Goal: Task Accomplishment & Management: Complete application form

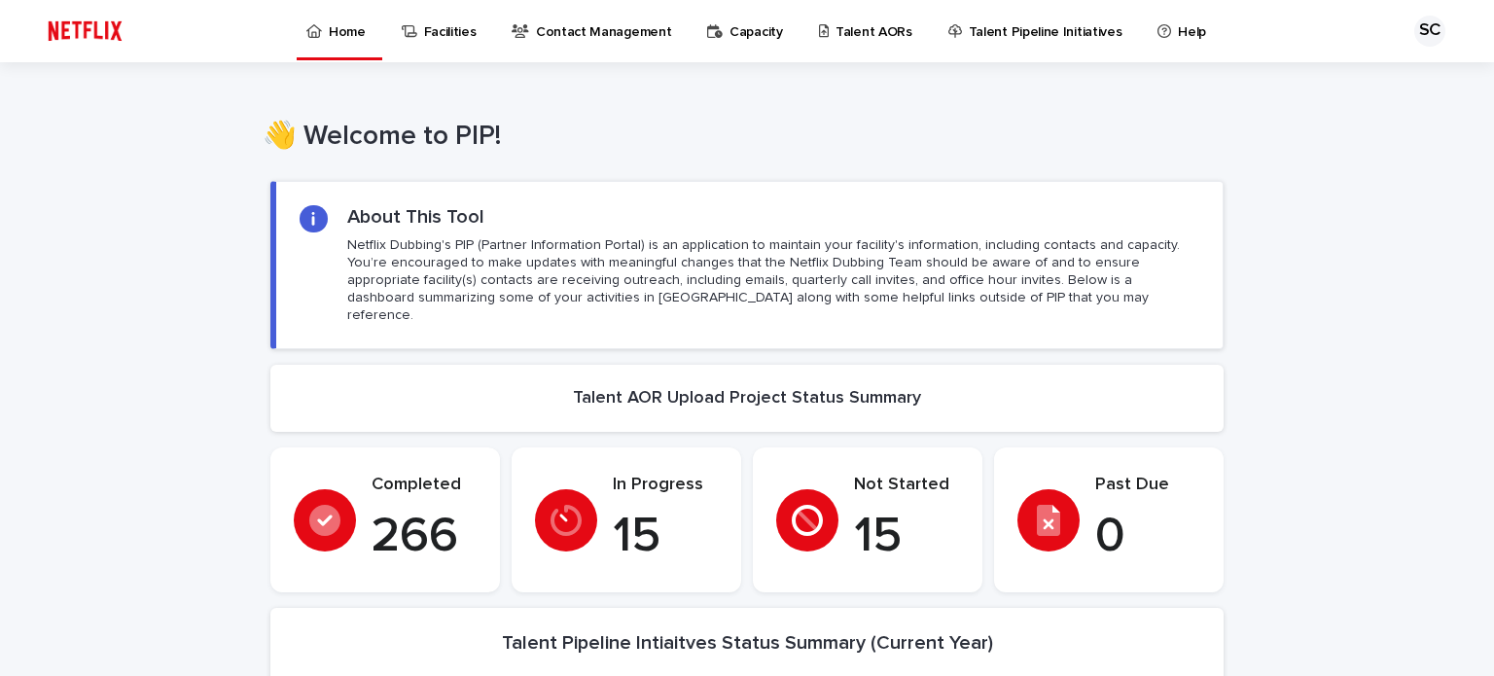
click at [852, 29] on p "Talent AORs" at bounding box center [873, 20] width 77 height 41
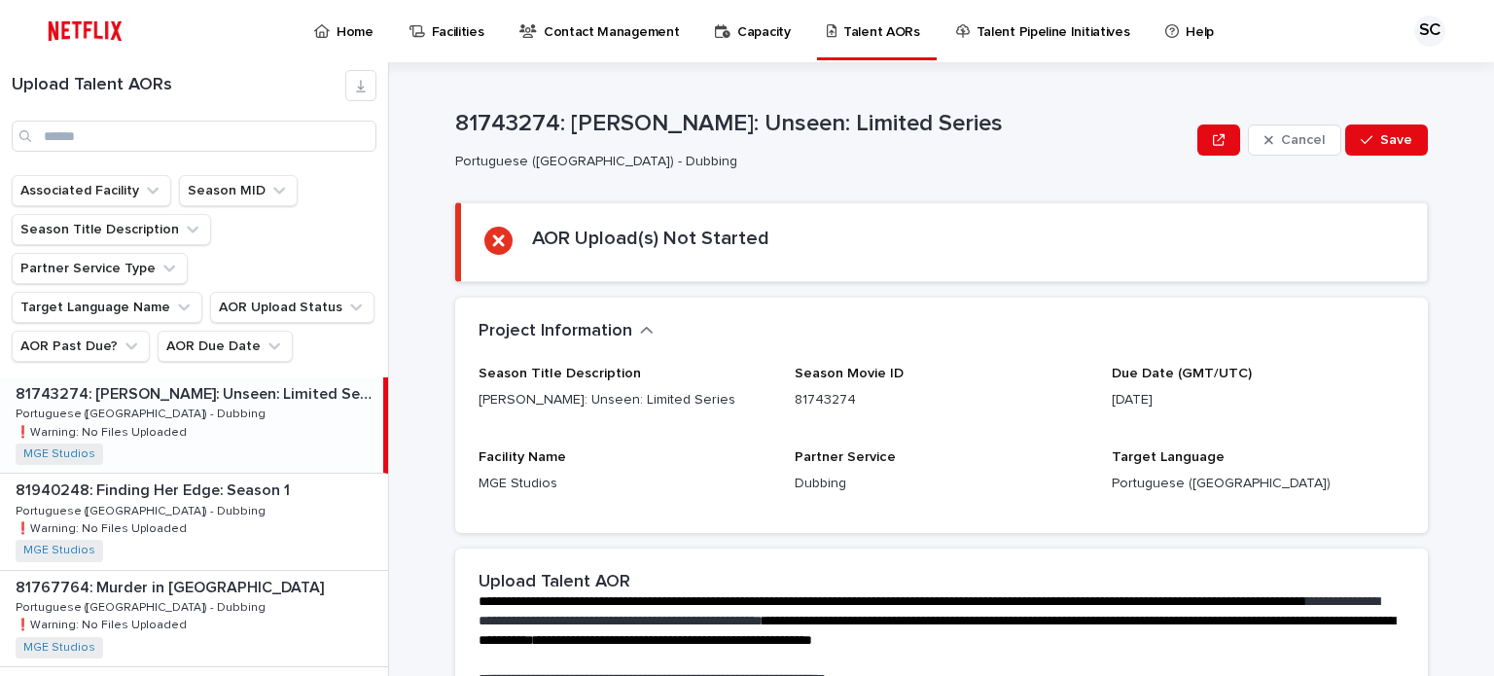
drag, startPoint x: 920, startPoint y: 155, endPoint x: 357, endPoint y: 253, distance: 571.5
click at [918, 156] on p "Portuguese ([GEOGRAPHIC_DATA]) - Dubbing" at bounding box center [818, 162] width 726 height 17
click at [167, 131] on input "Search" at bounding box center [194, 136] width 365 height 31
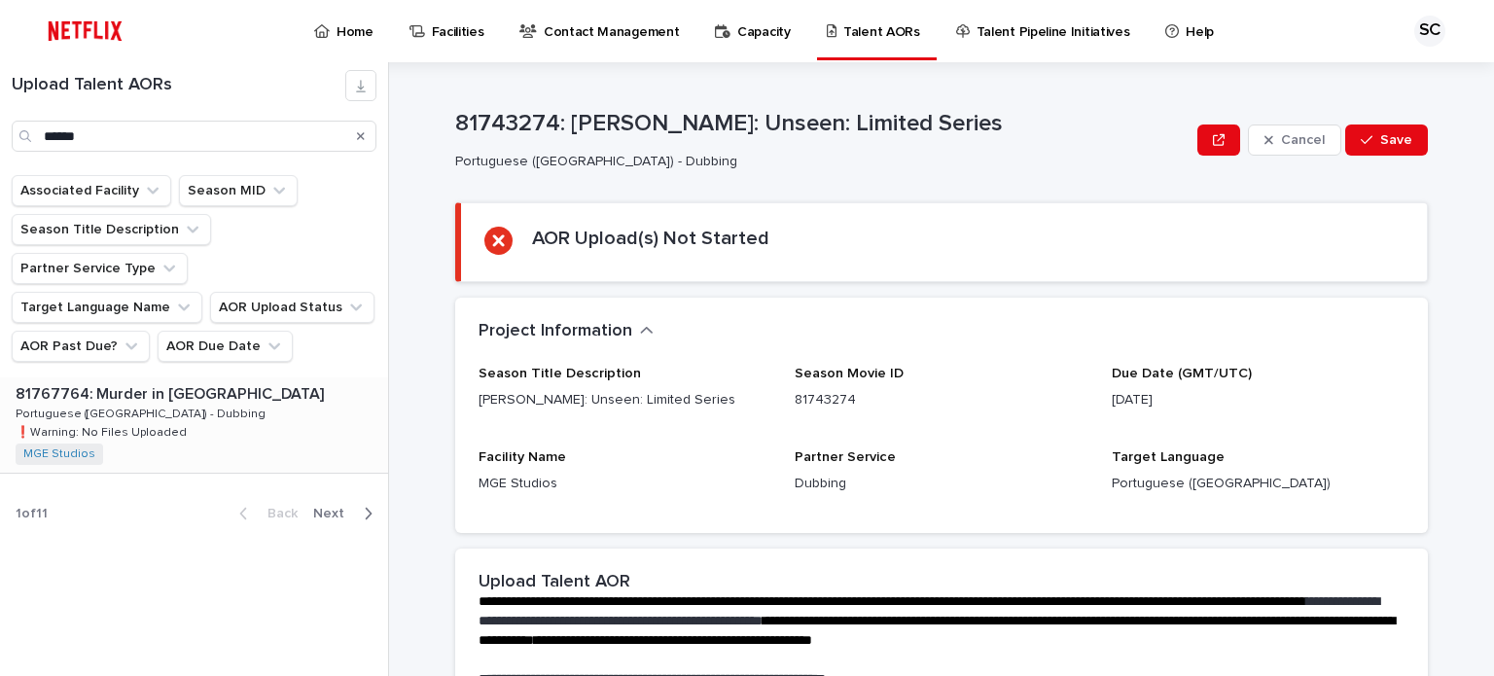
click at [222, 387] on div "81767764: Murder in [GEOGRAPHIC_DATA] 81767764: Murder in [GEOGRAPHIC_DATA] Por…" at bounding box center [194, 424] width 388 height 95
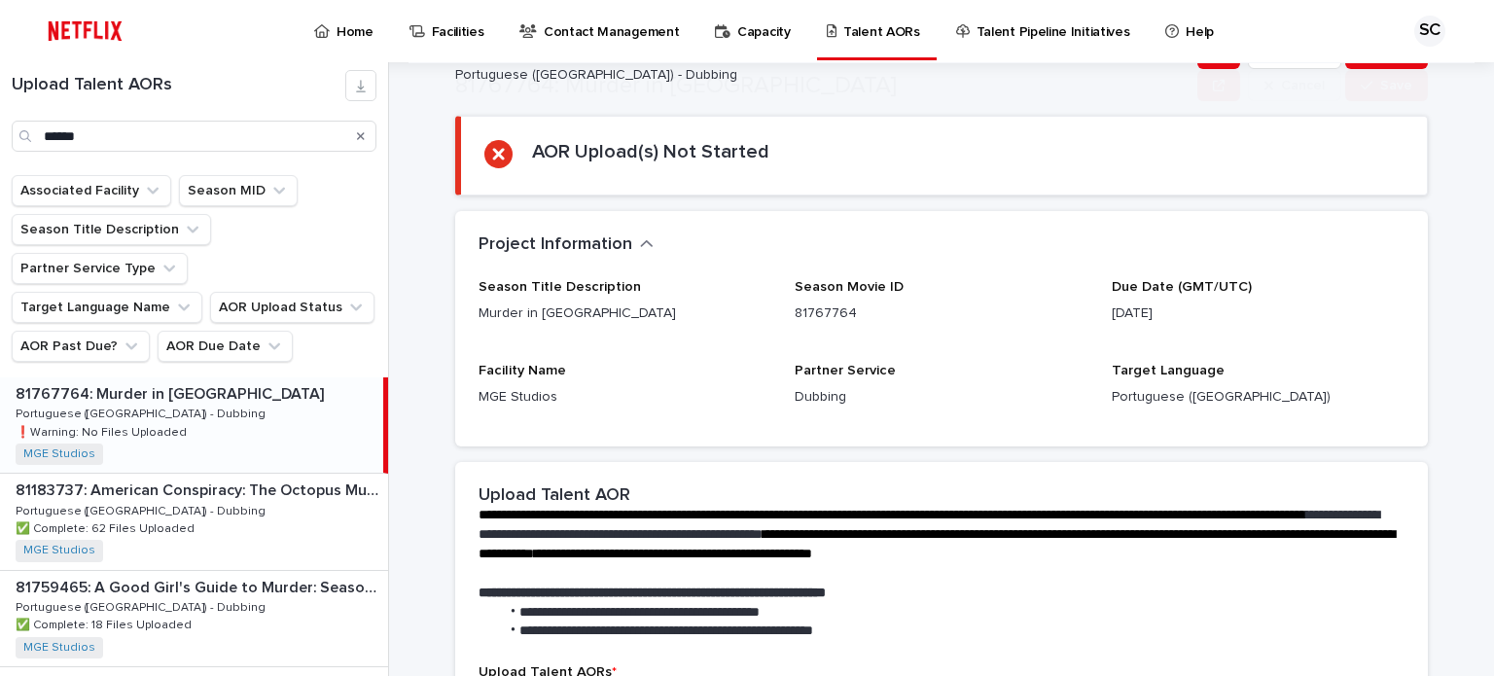
scroll to position [489, 0]
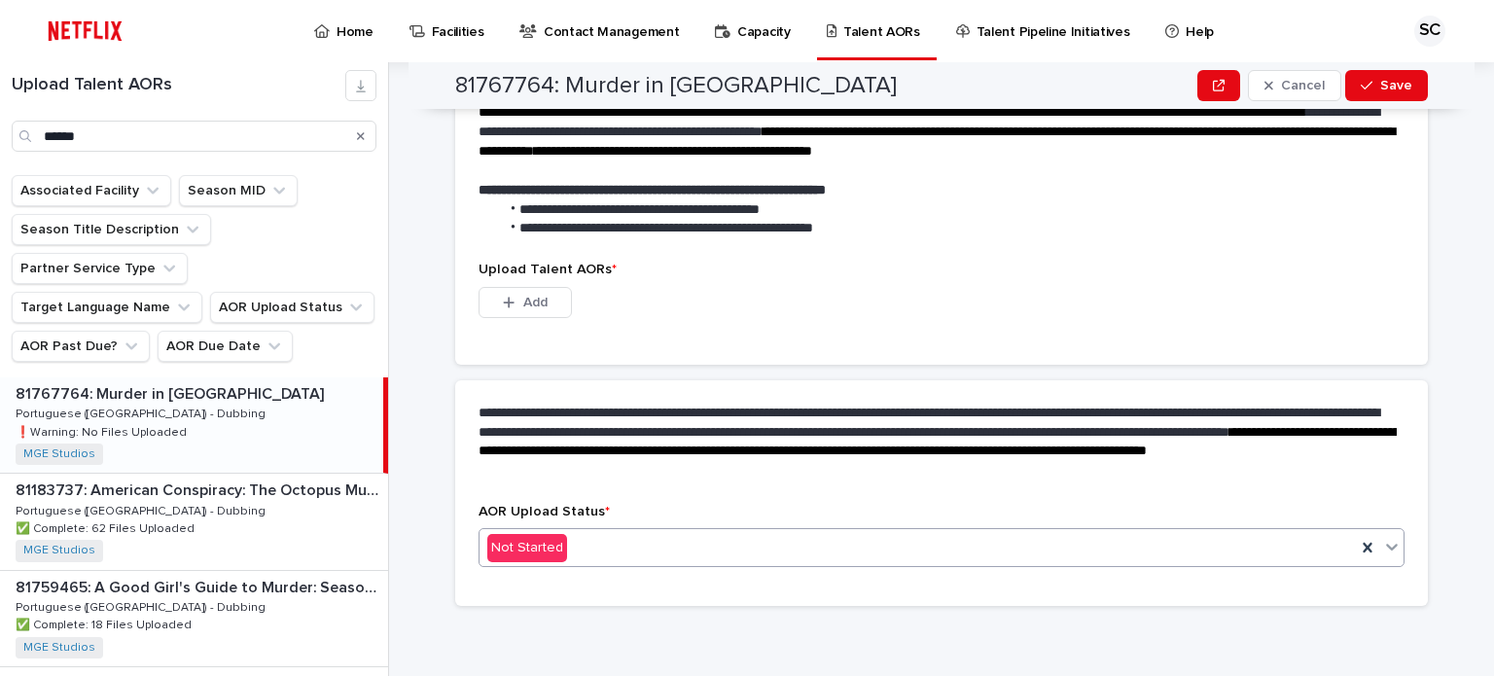
click at [581, 543] on div "Not Started" at bounding box center [917, 548] width 876 height 32
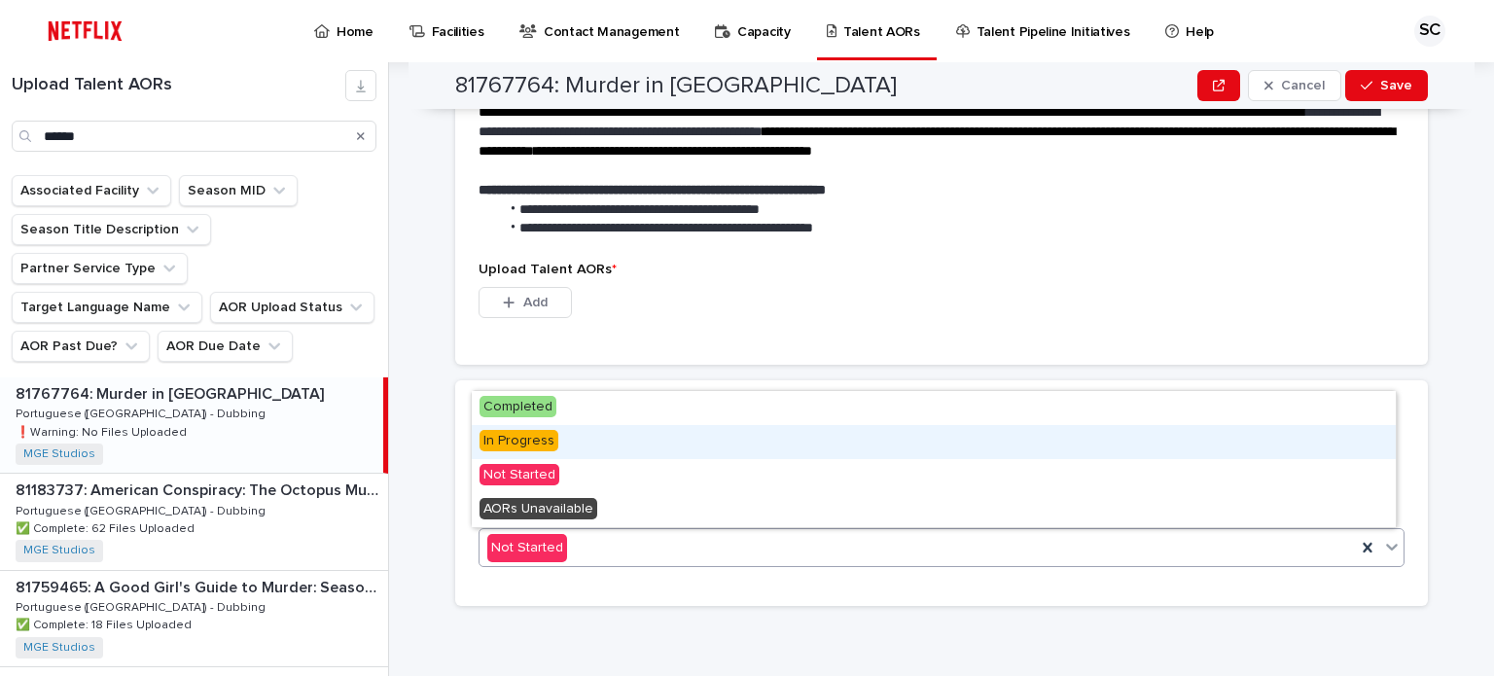
click at [586, 447] on div "In Progress" at bounding box center [934, 442] width 924 height 34
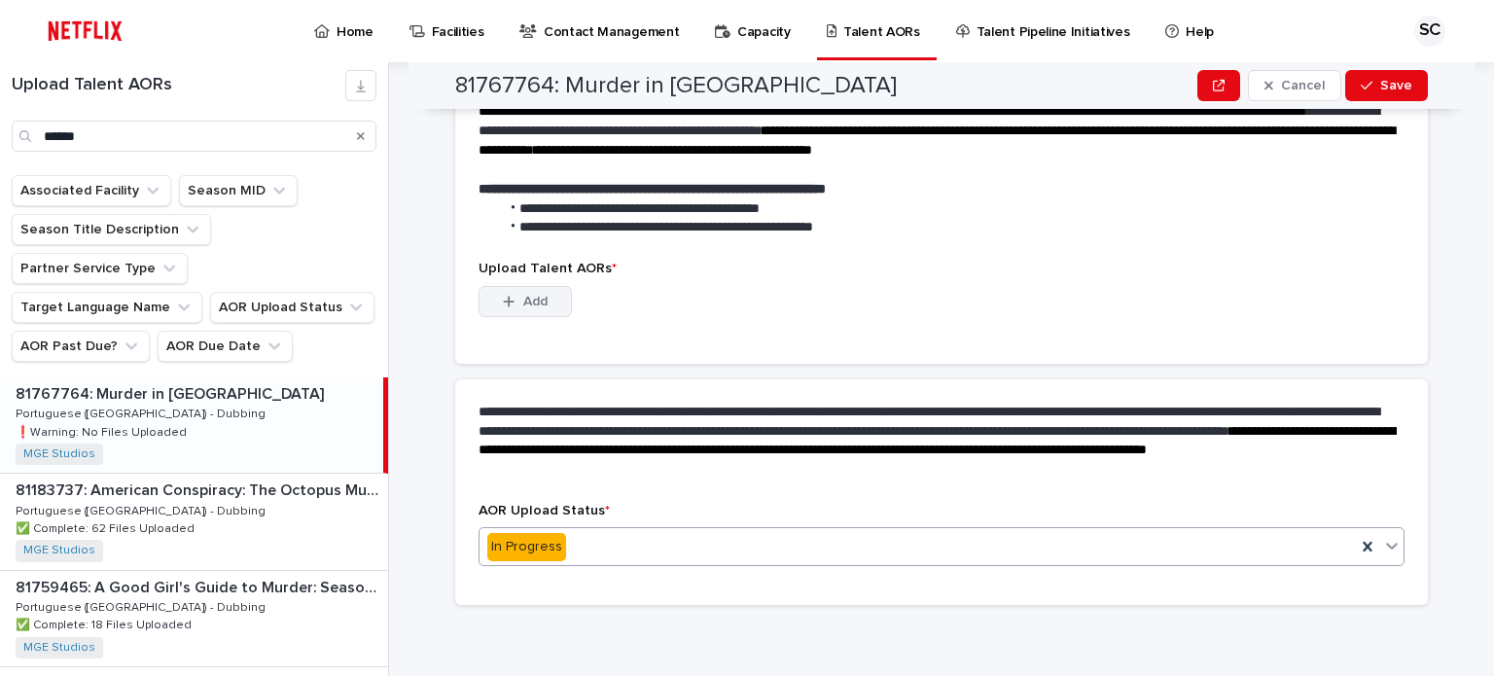
scroll to position [394, 0]
click at [545, 295] on button "Add" at bounding box center [524, 302] width 93 height 31
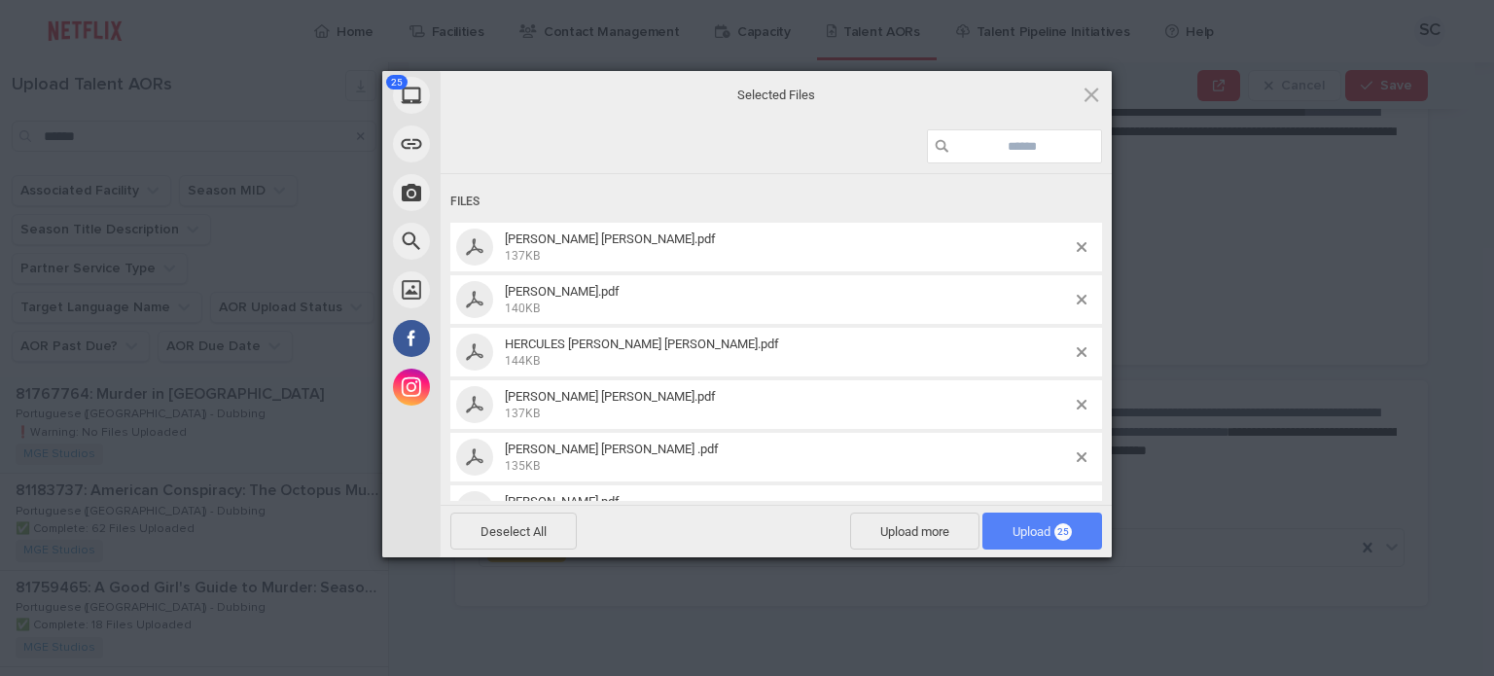
click at [1031, 532] on span "Upload 25" at bounding box center [1041, 531] width 59 height 15
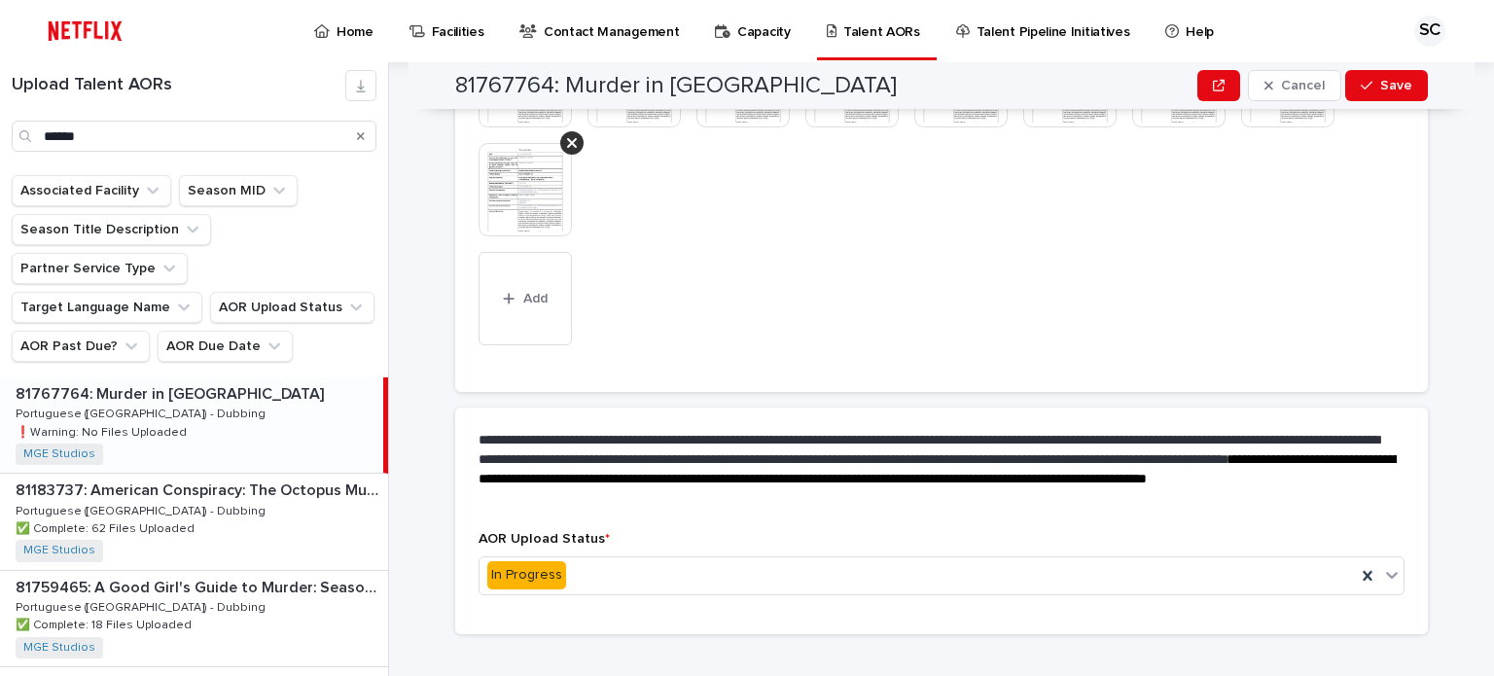
scroll to position [1003, 0]
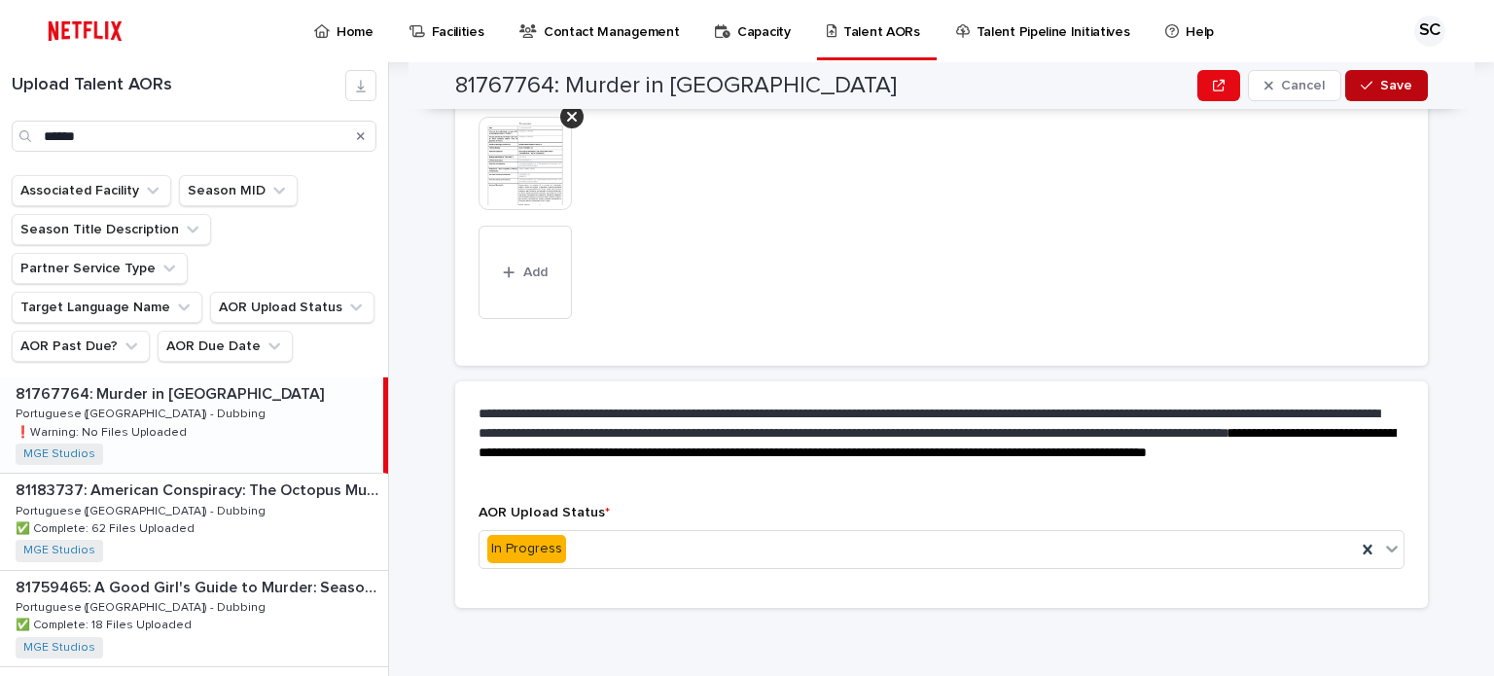
click at [1369, 92] on button "Save" at bounding box center [1386, 85] width 83 height 31
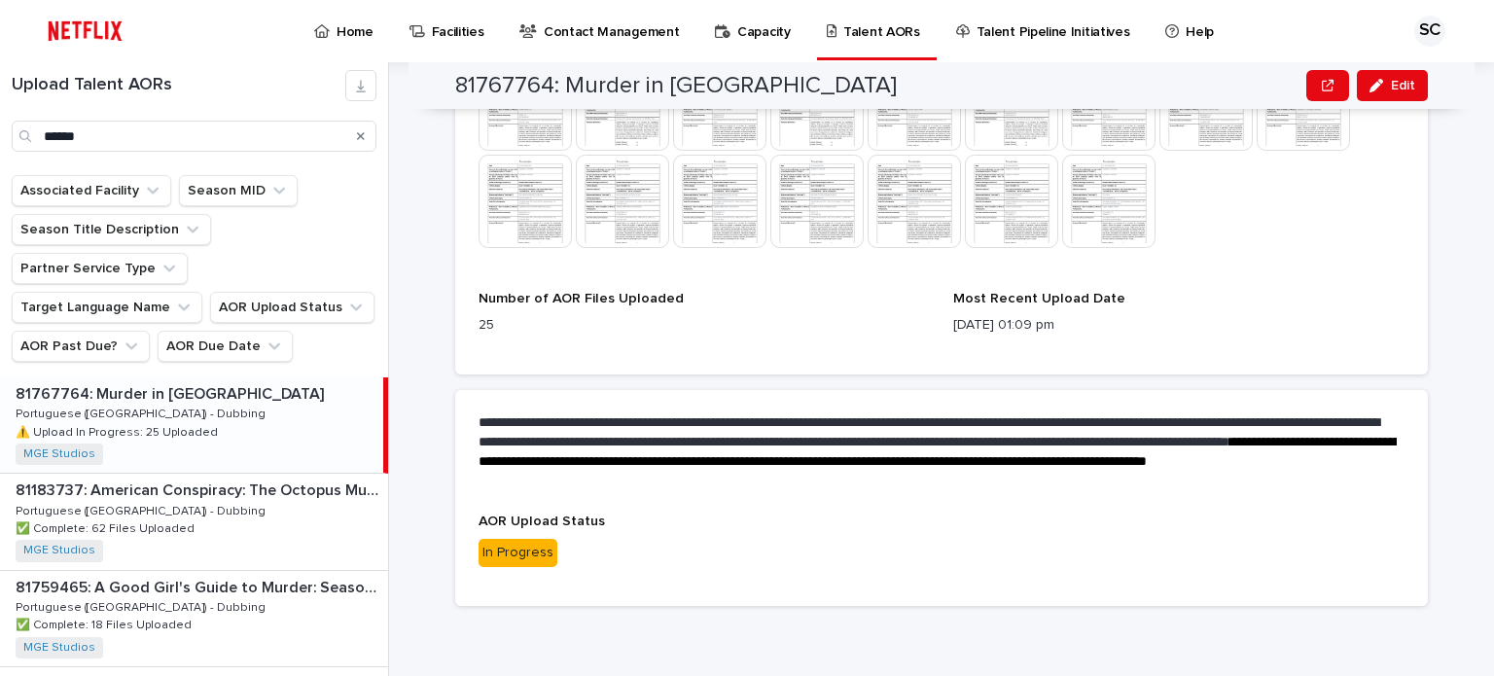
scroll to position [749, 0]
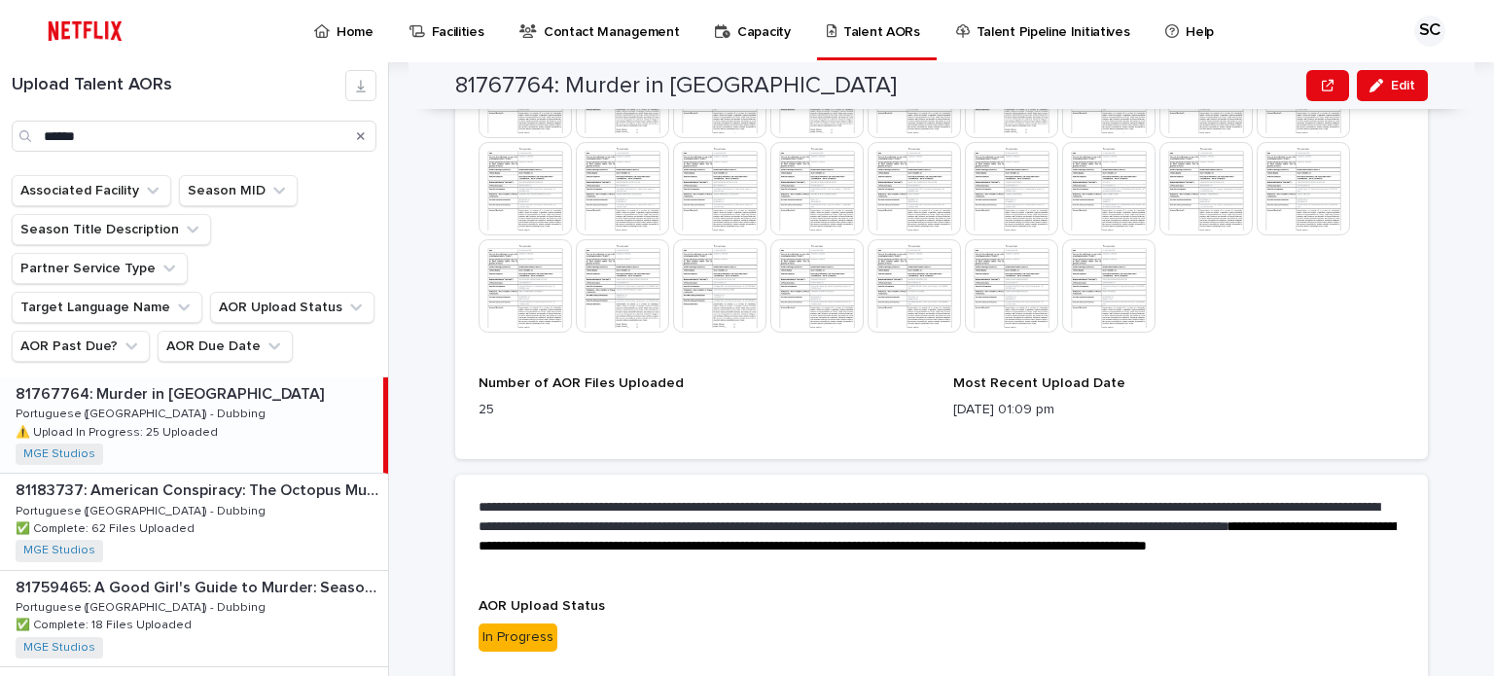
drag, startPoint x: 1470, startPoint y: 289, endPoint x: 237, endPoint y: 136, distance: 1242.4
click at [1470, 288] on div "**********" at bounding box center [952, 369] width 1081 height 614
drag, startPoint x: 122, startPoint y: 128, endPoint x: 16, endPoint y: 146, distance: 107.4
click at [16, 146] on div "******" at bounding box center [194, 136] width 365 height 31
click at [283, 394] on div "81945872: A Man on the Inside: Season 2 81945872: A Man on the Inside: Season 2…" at bounding box center [191, 424] width 383 height 95
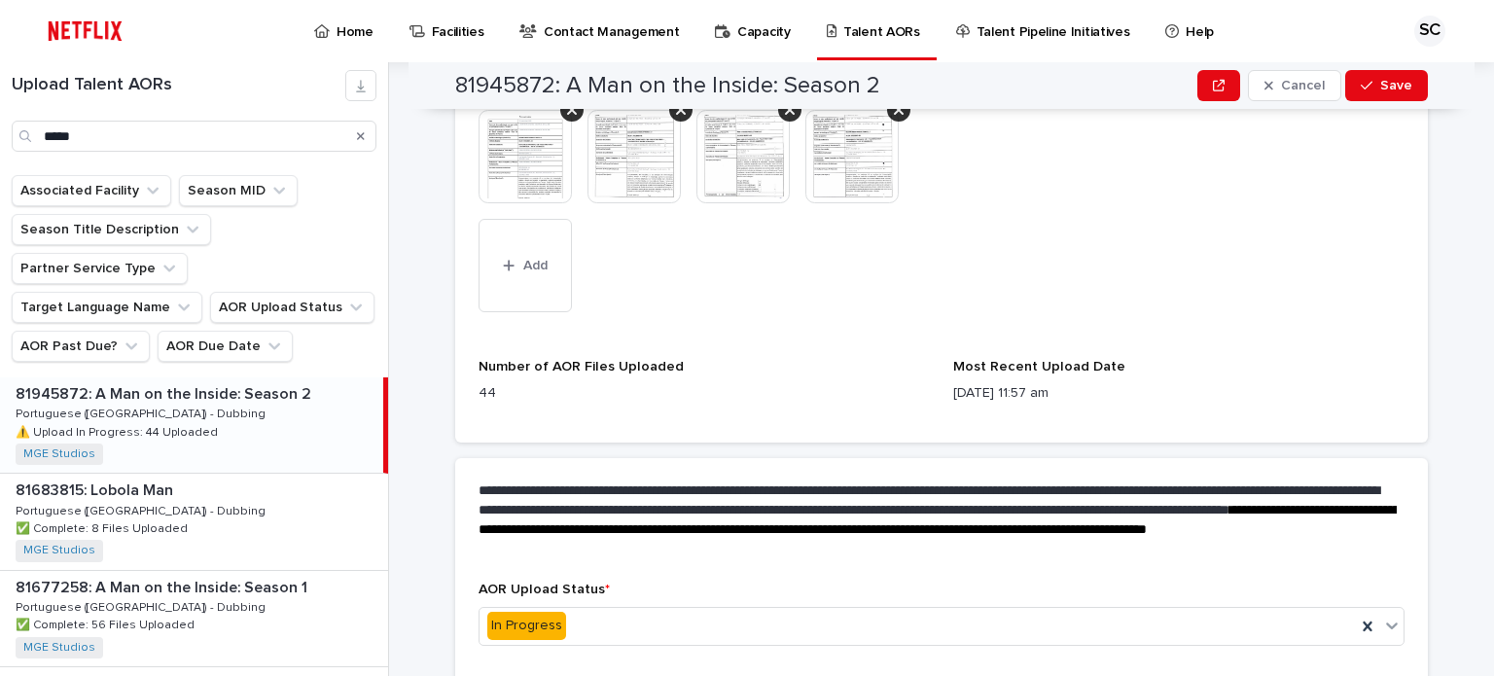
scroll to position [1235, 0]
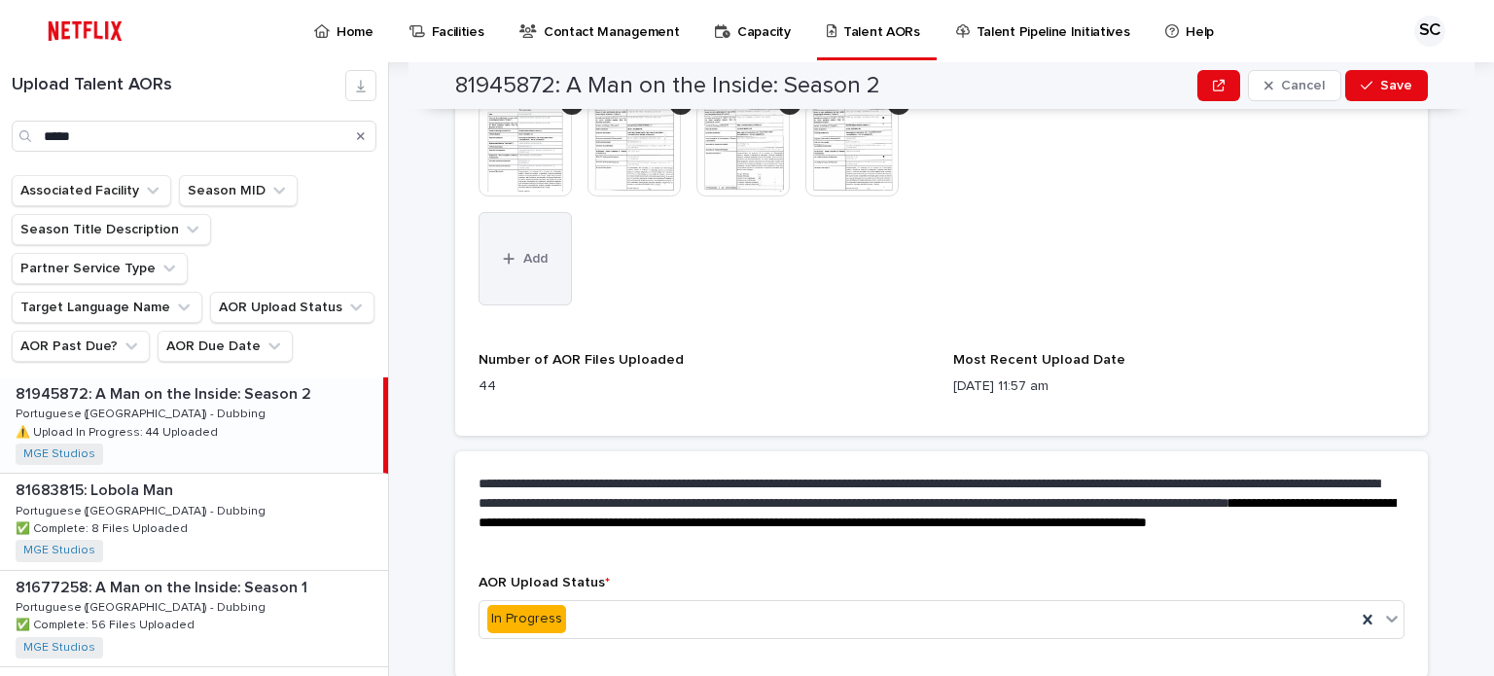
click at [528, 278] on button "Add" at bounding box center [524, 258] width 93 height 93
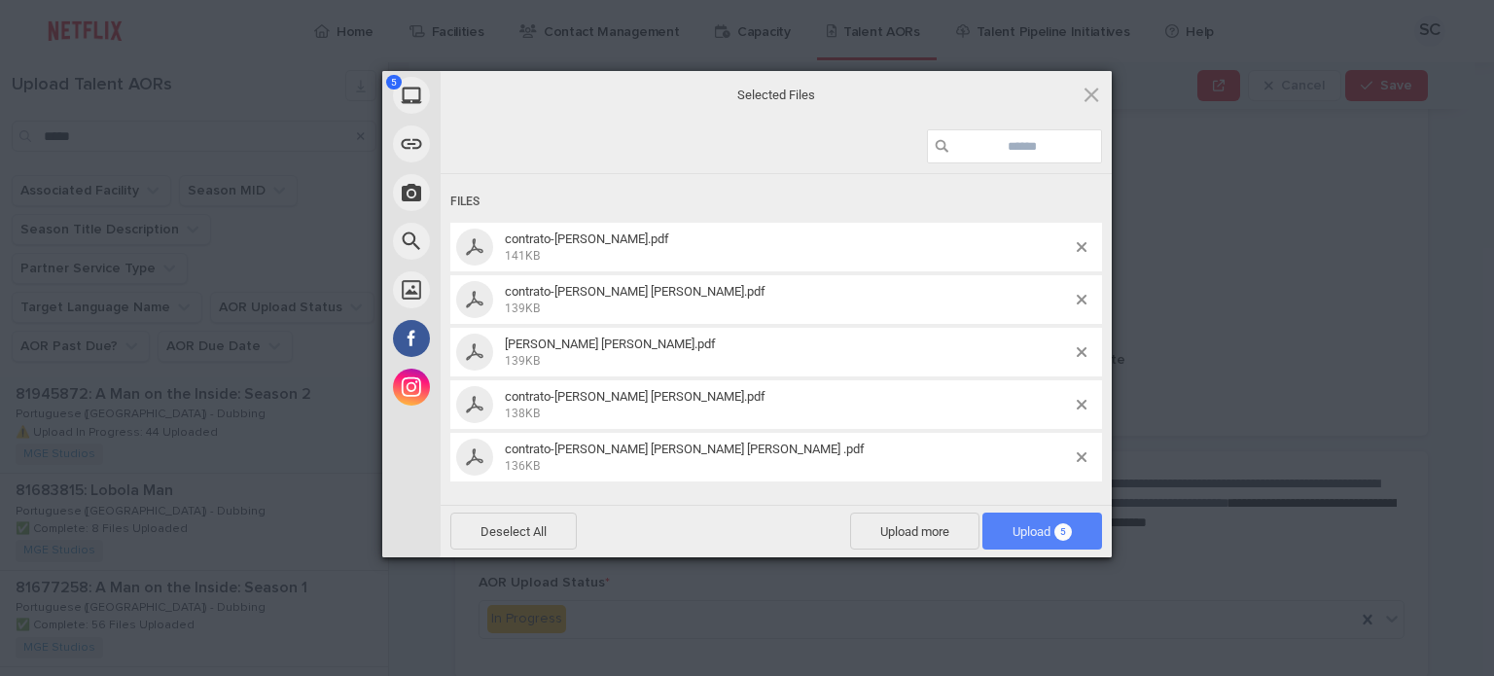
click at [1036, 518] on span "Upload 5" at bounding box center [1042, 530] width 120 height 37
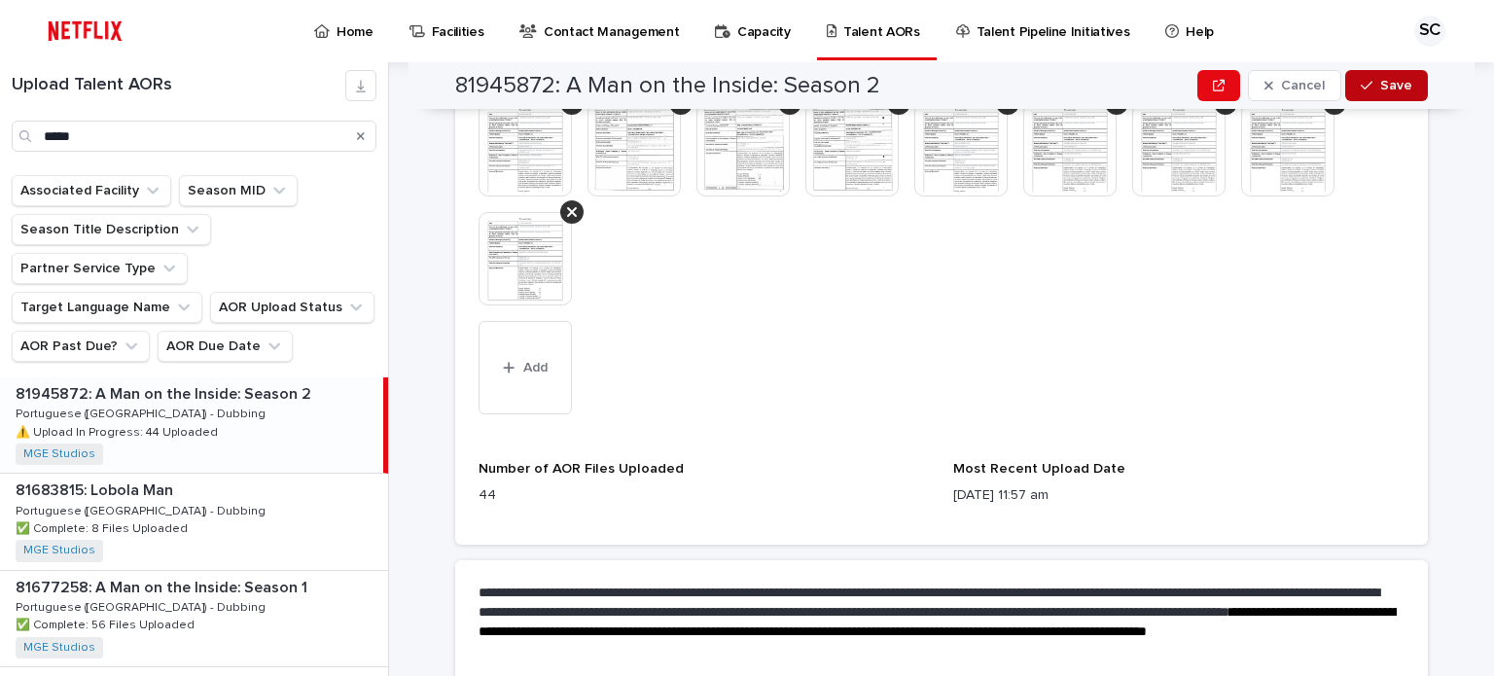
click at [1361, 83] on icon "button" at bounding box center [1366, 86] width 12 height 14
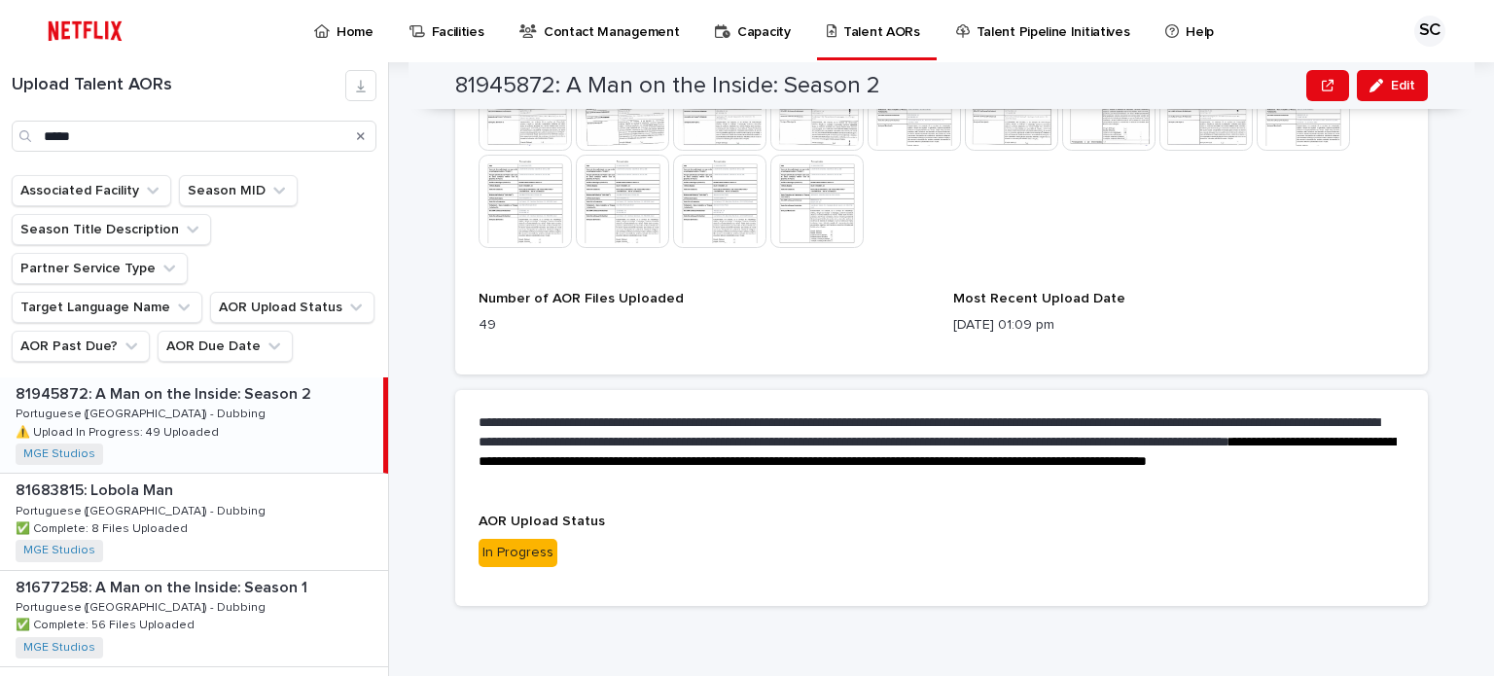
scroll to position [1124, 0]
click at [1457, 212] on div "**********" at bounding box center [952, 369] width 1081 height 614
drag, startPoint x: 164, startPoint y: 147, endPoint x: 0, endPoint y: 151, distance: 164.4
click at [0, 151] on div "Upload Talent AORs *****" at bounding box center [194, 111] width 388 height 82
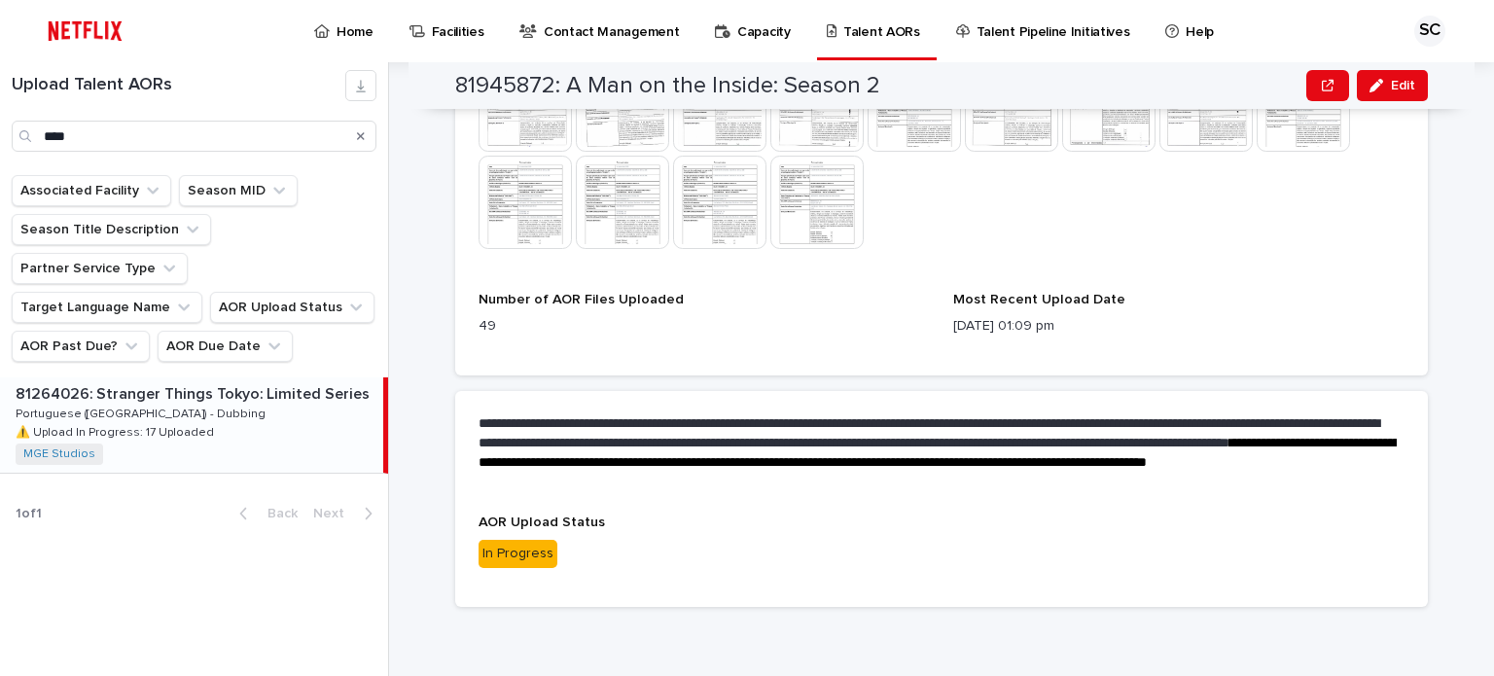
click at [249, 384] on div "81264026: Stranger Things Tokyo: Limited Series 81264026: Stranger Things Tokyo…" at bounding box center [191, 424] width 383 height 95
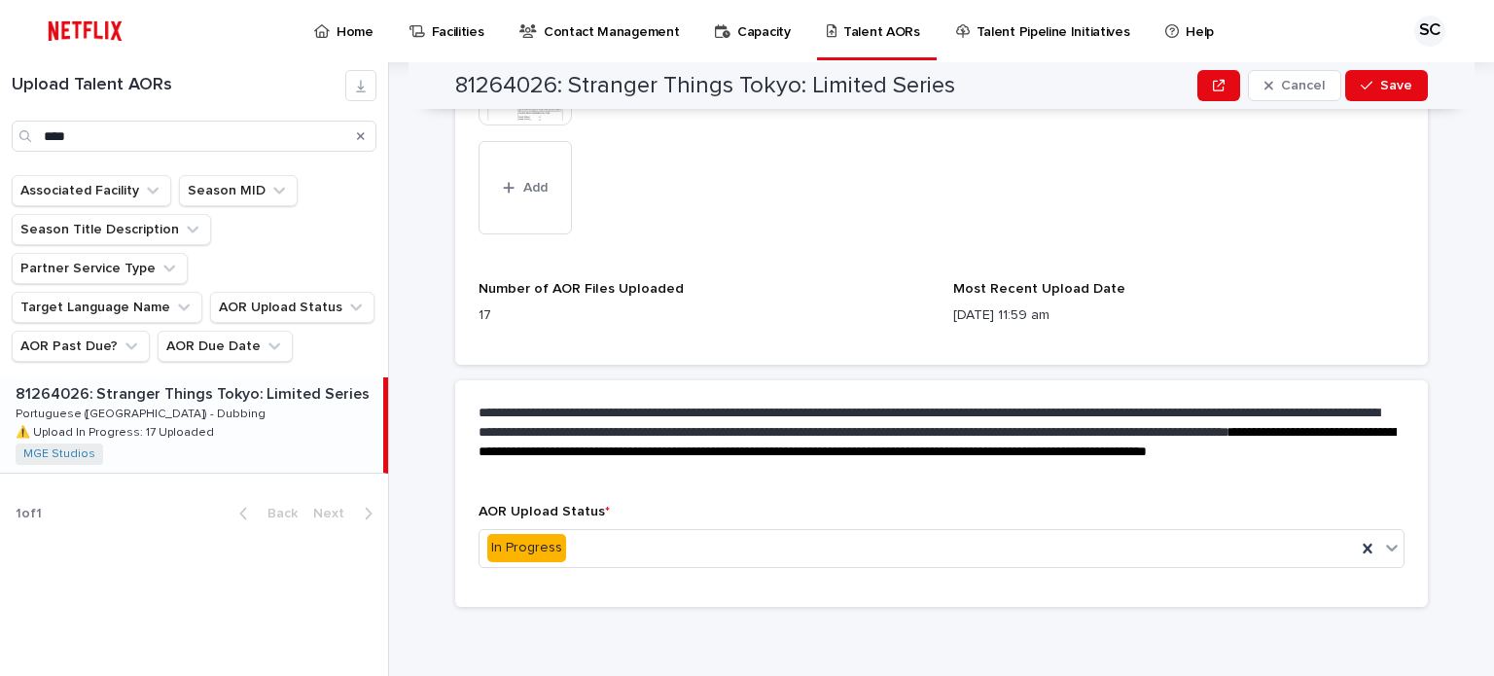
scroll to position [882, 0]
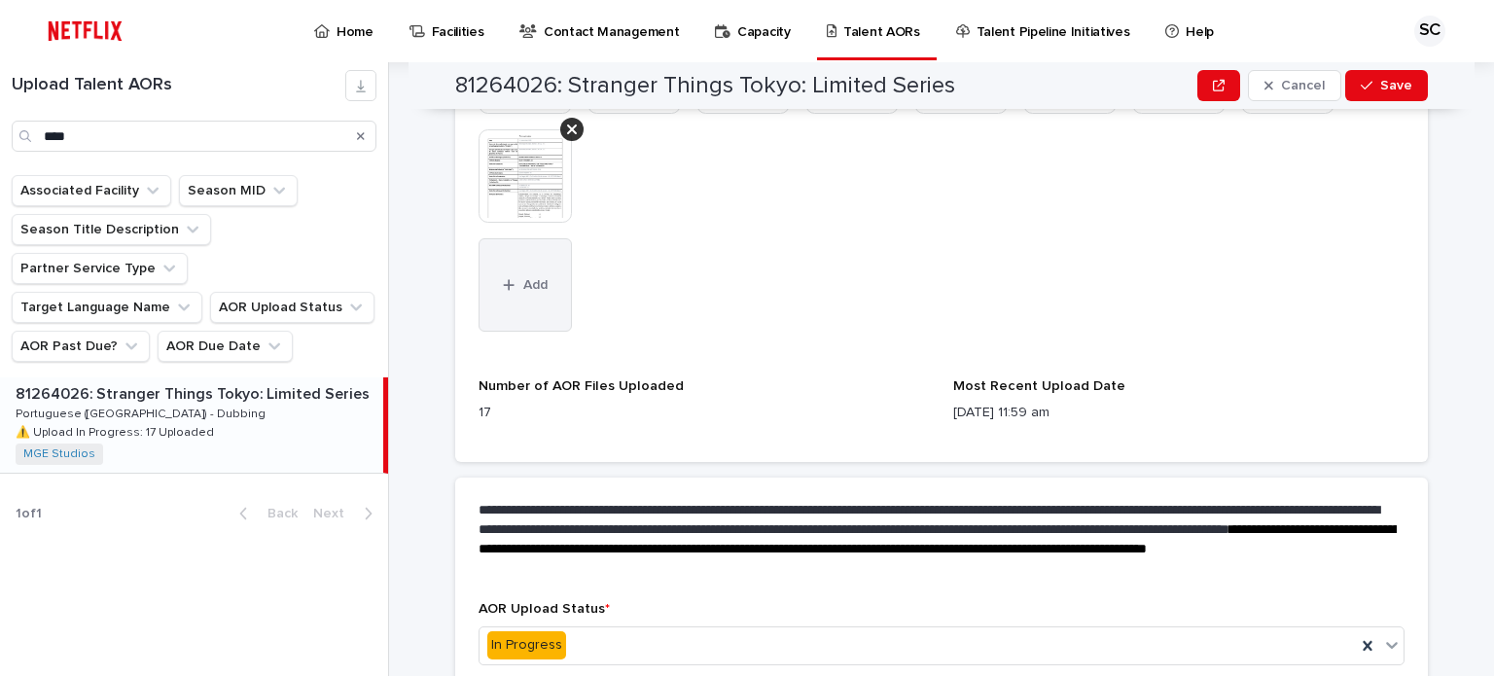
click at [526, 303] on button "Add" at bounding box center [524, 284] width 93 height 93
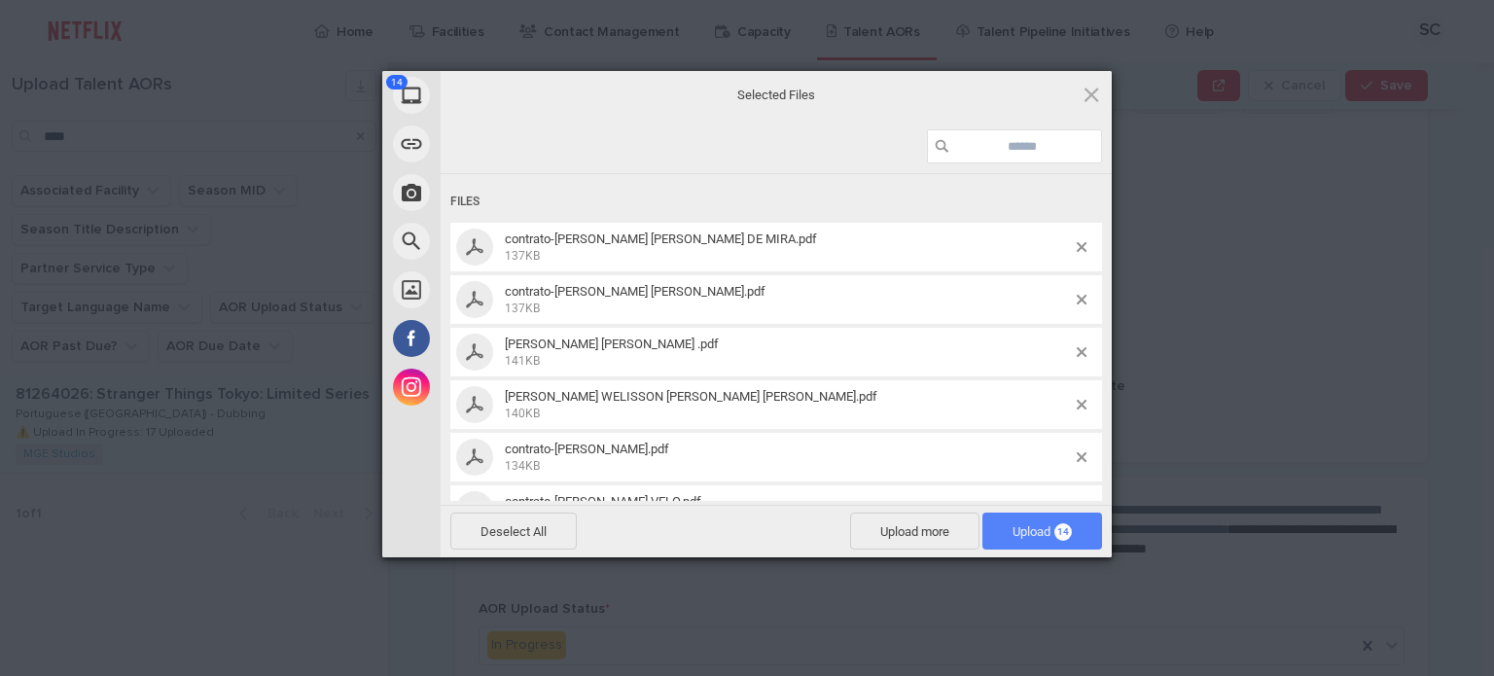
click at [1015, 534] on span "Upload 14" at bounding box center [1041, 531] width 59 height 15
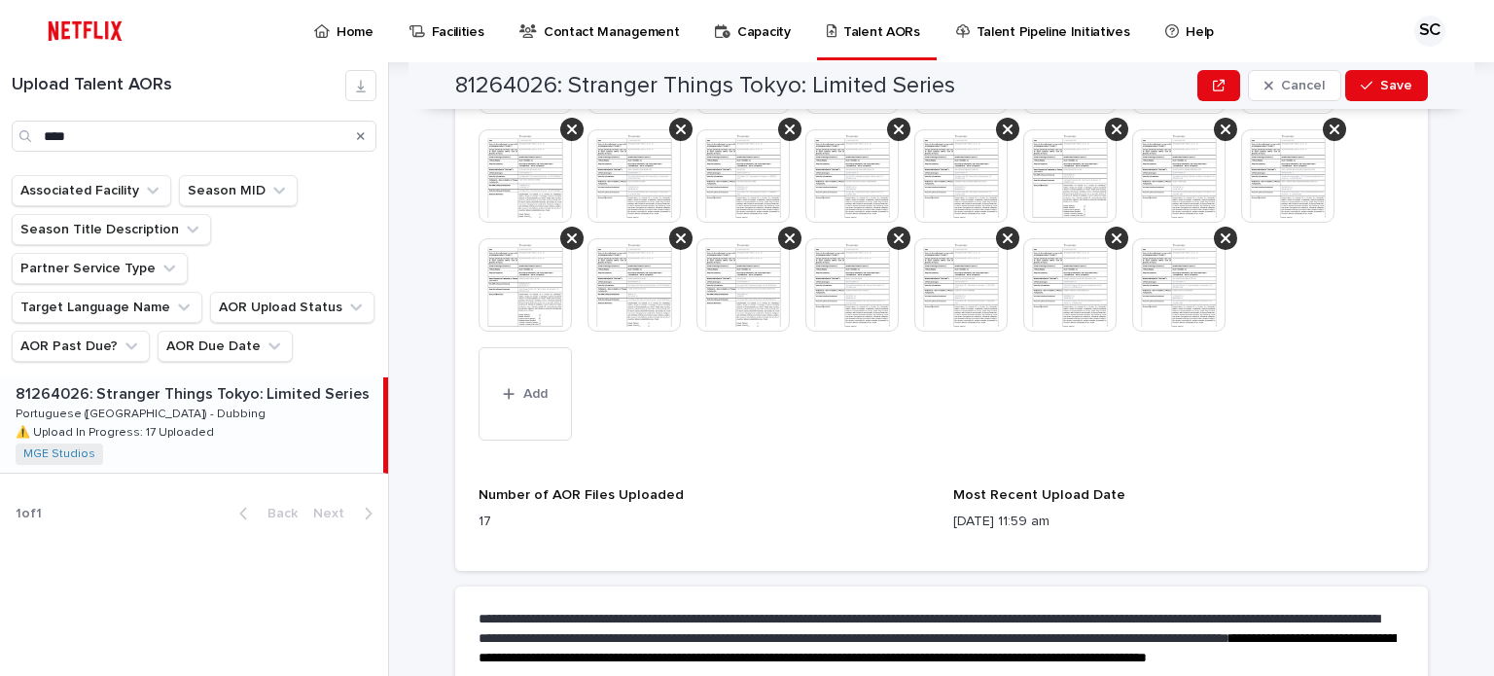
scroll to position [936, 0]
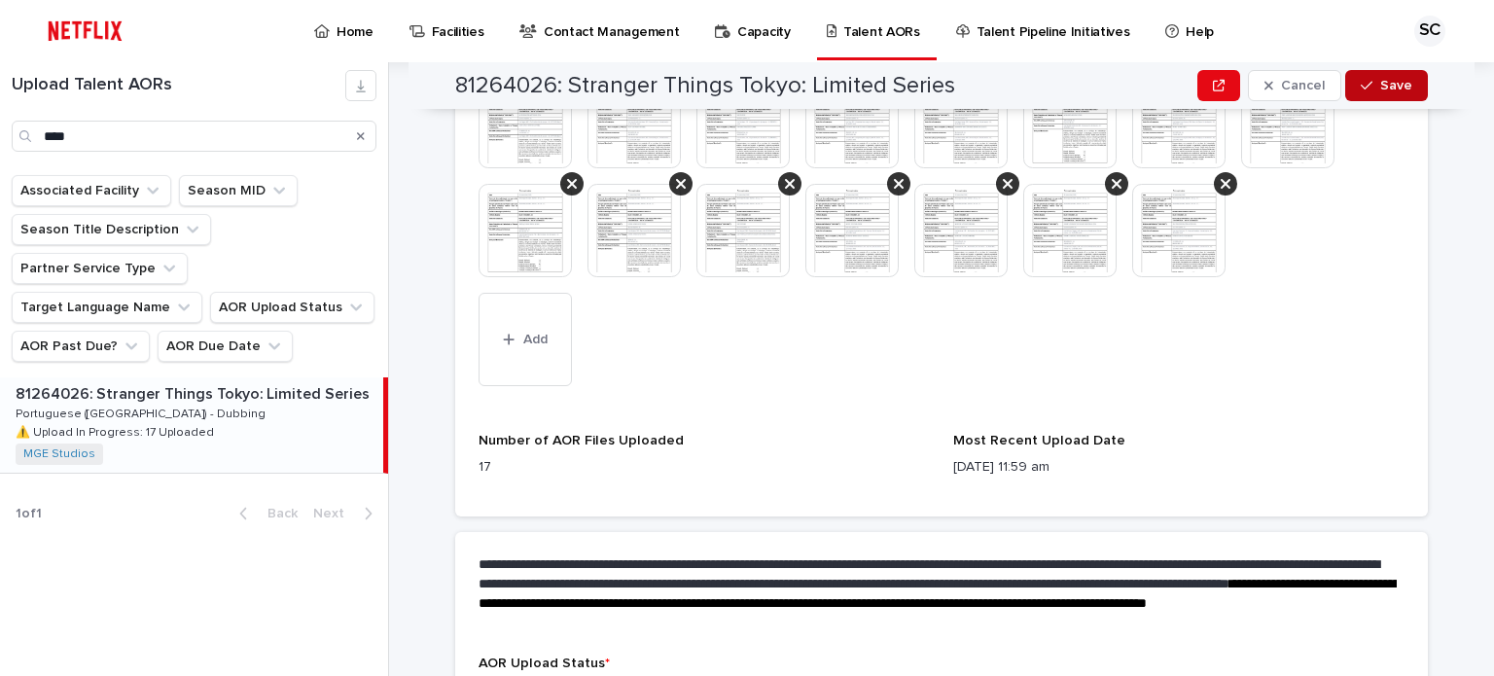
click at [1351, 88] on button "Save" at bounding box center [1386, 85] width 83 height 31
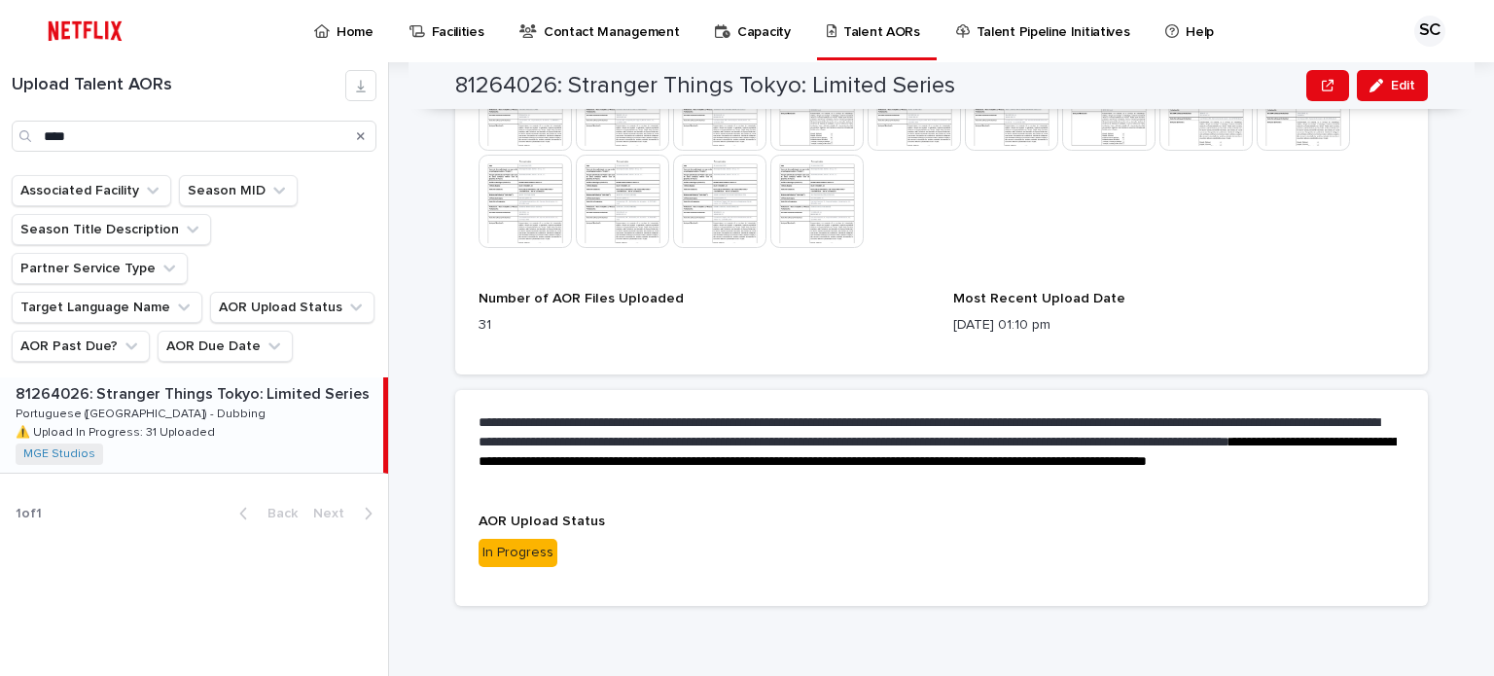
scroll to position [930, 0]
drag, startPoint x: 1474, startPoint y: 271, endPoint x: 1158, endPoint y: 229, distance: 318.9
click at [1473, 271] on div "**********" at bounding box center [952, 369] width 1081 height 614
drag, startPoint x: 98, startPoint y: 135, endPoint x: 1, endPoint y: 121, distance: 98.3
click at [1, 121] on div "Upload Talent AORs ****" at bounding box center [194, 111] width 388 height 82
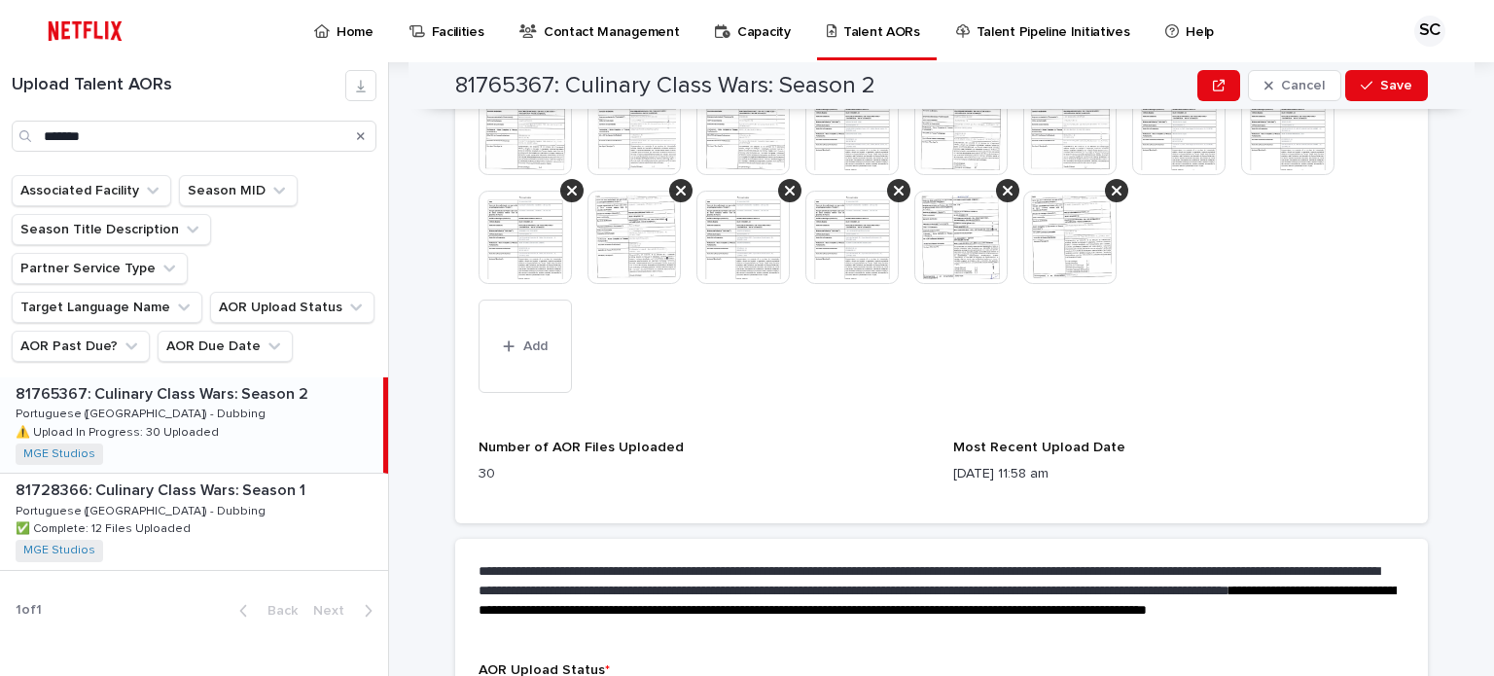
click at [1, 121] on div "Upload Talent AORs *******" at bounding box center [194, 111] width 388 height 82
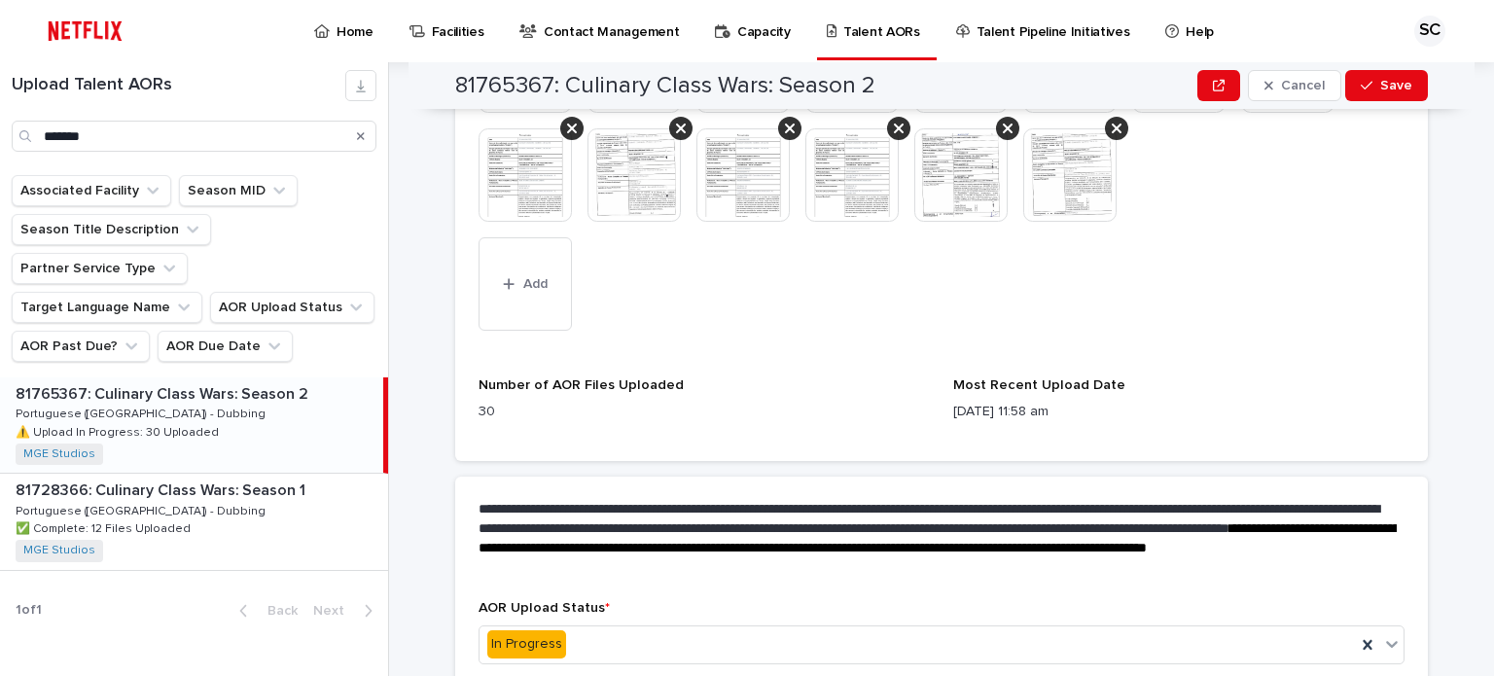
scroll to position [1088, 0]
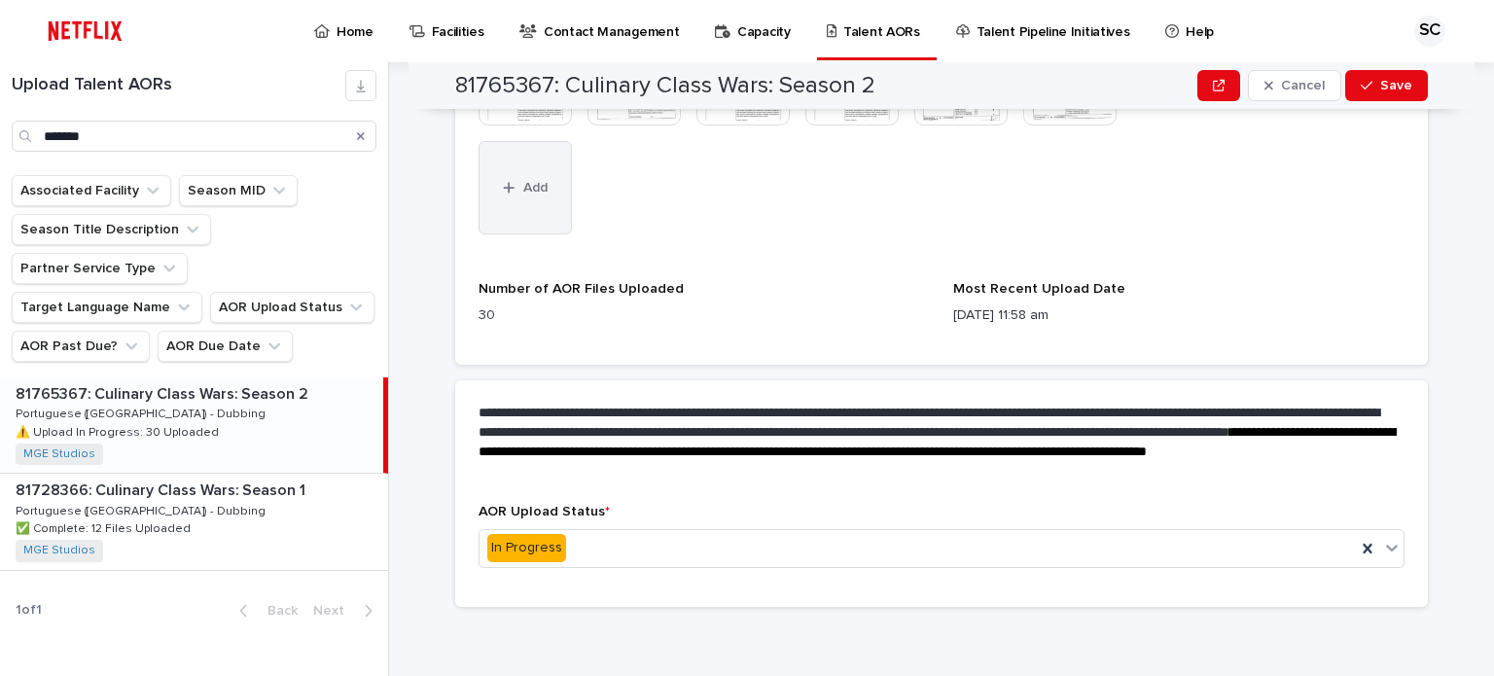
click at [532, 212] on button "Add" at bounding box center [524, 187] width 93 height 93
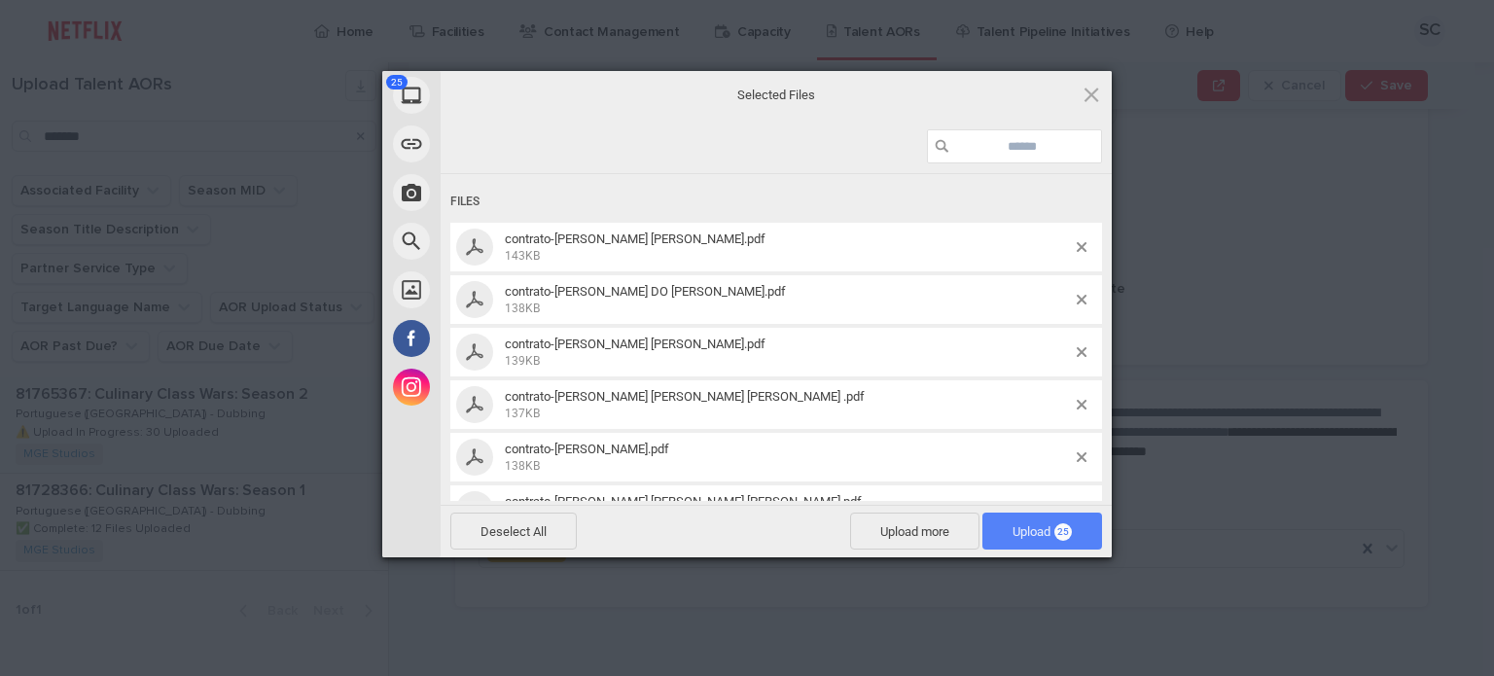
click at [1070, 540] on span "Upload 25" at bounding box center [1042, 530] width 120 height 37
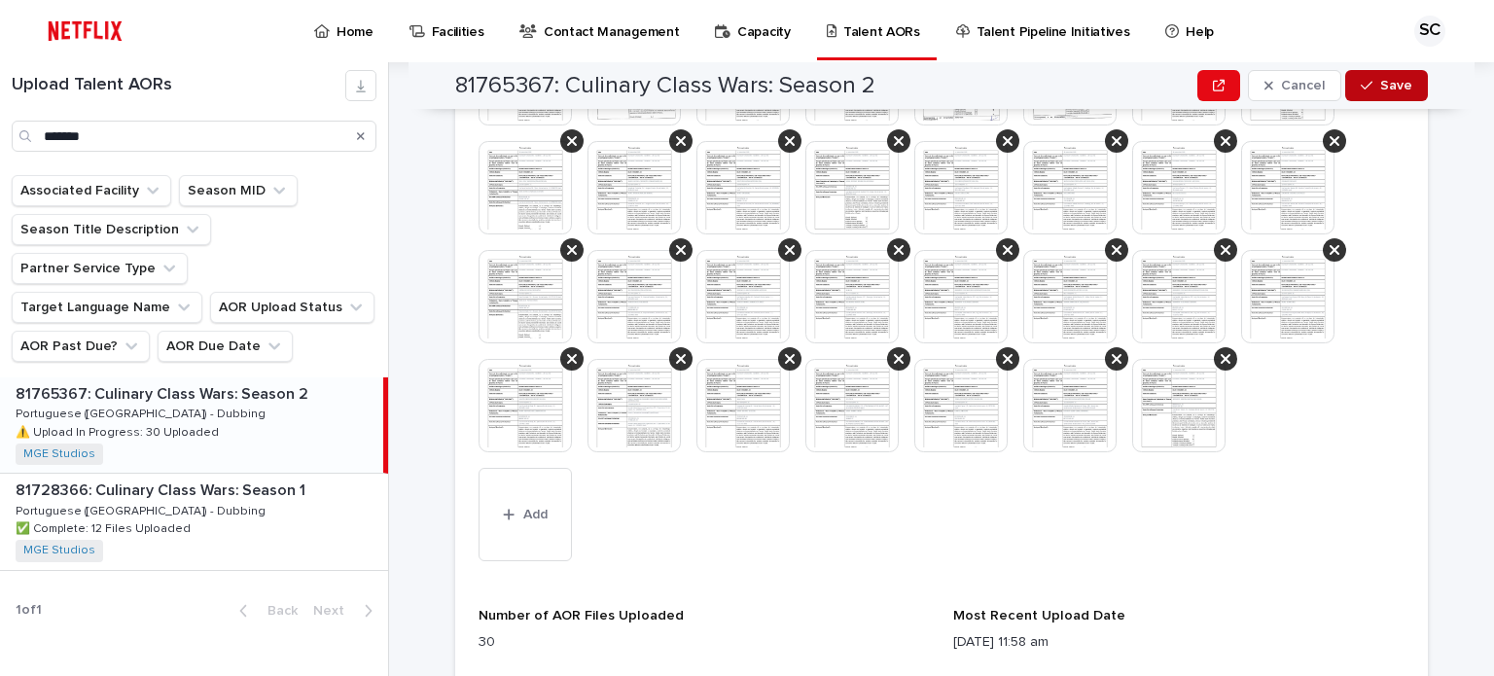
click at [1389, 81] on span "Save" at bounding box center [1396, 86] width 32 height 14
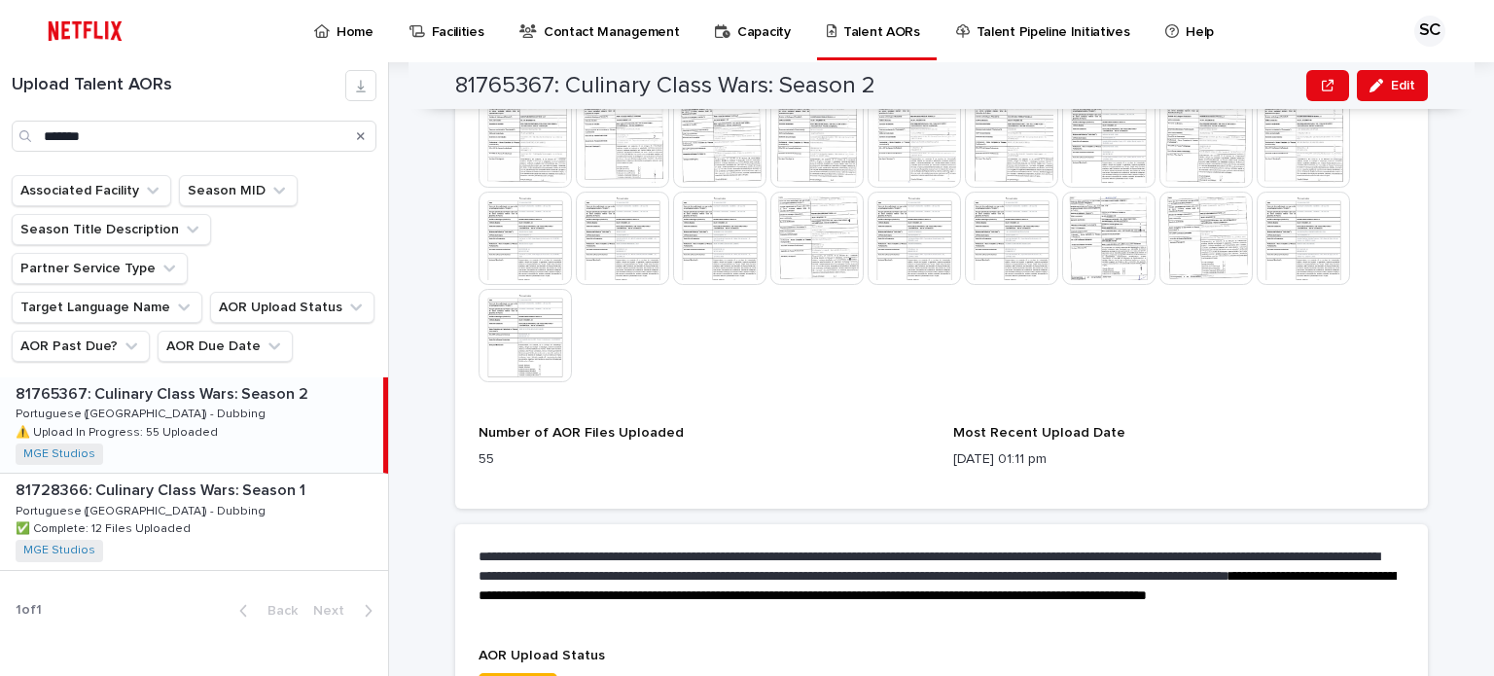
click at [1449, 256] on div "**********" at bounding box center [952, 369] width 1081 height 614
drag, startPoint x: 140, startPoint y: 140, endPoint x: 0, endPoint y: 127, distance: 140.6
click at [0, 126] on div "Upload Talent AORs *******" at bounding box center [194, 111] width 388 height 82
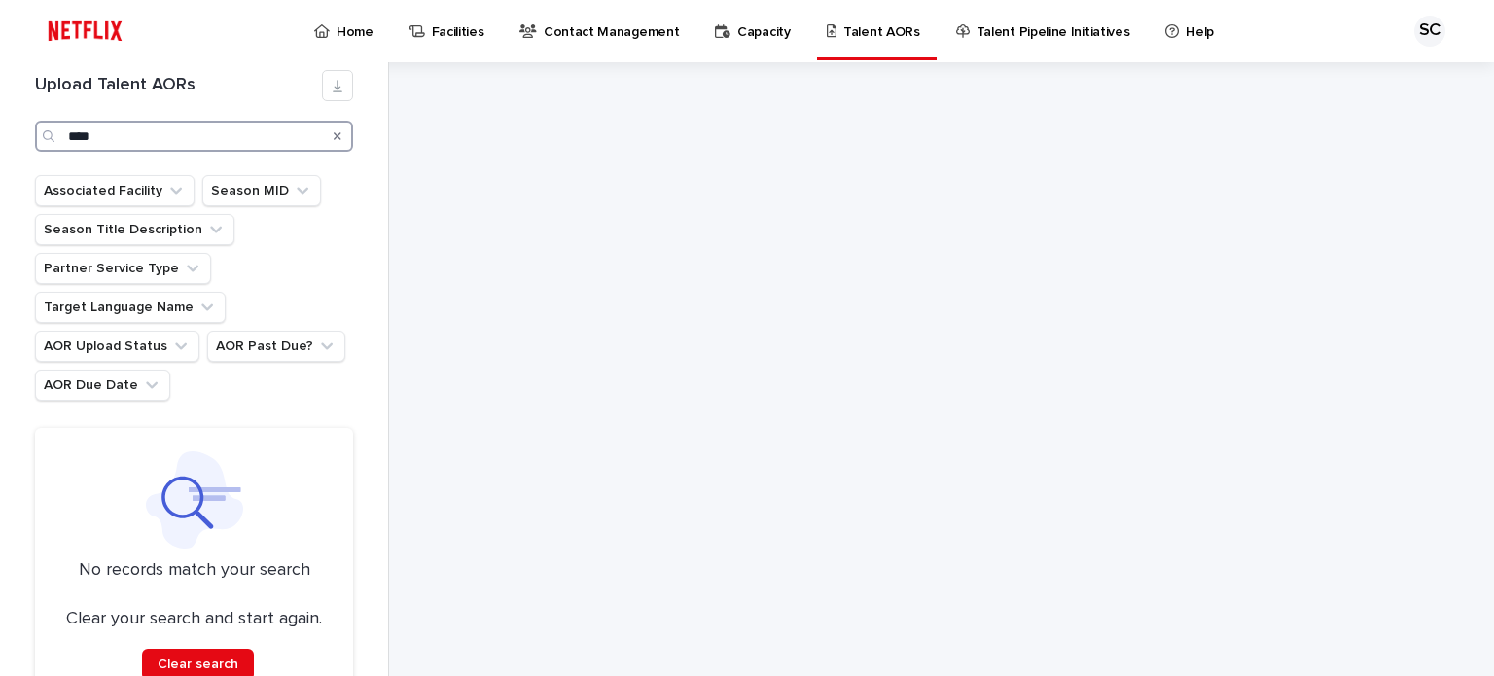
drag, startPoint x: 104, startPoint y: 140, endPoint x: 12, endPoint y: 126, distance: 93.4
click at [12, 126] on div "Upload Talent AORs **** Associated Facility Season MID Season Title Description…" at bounding box center [194, 369] width 389 height 614
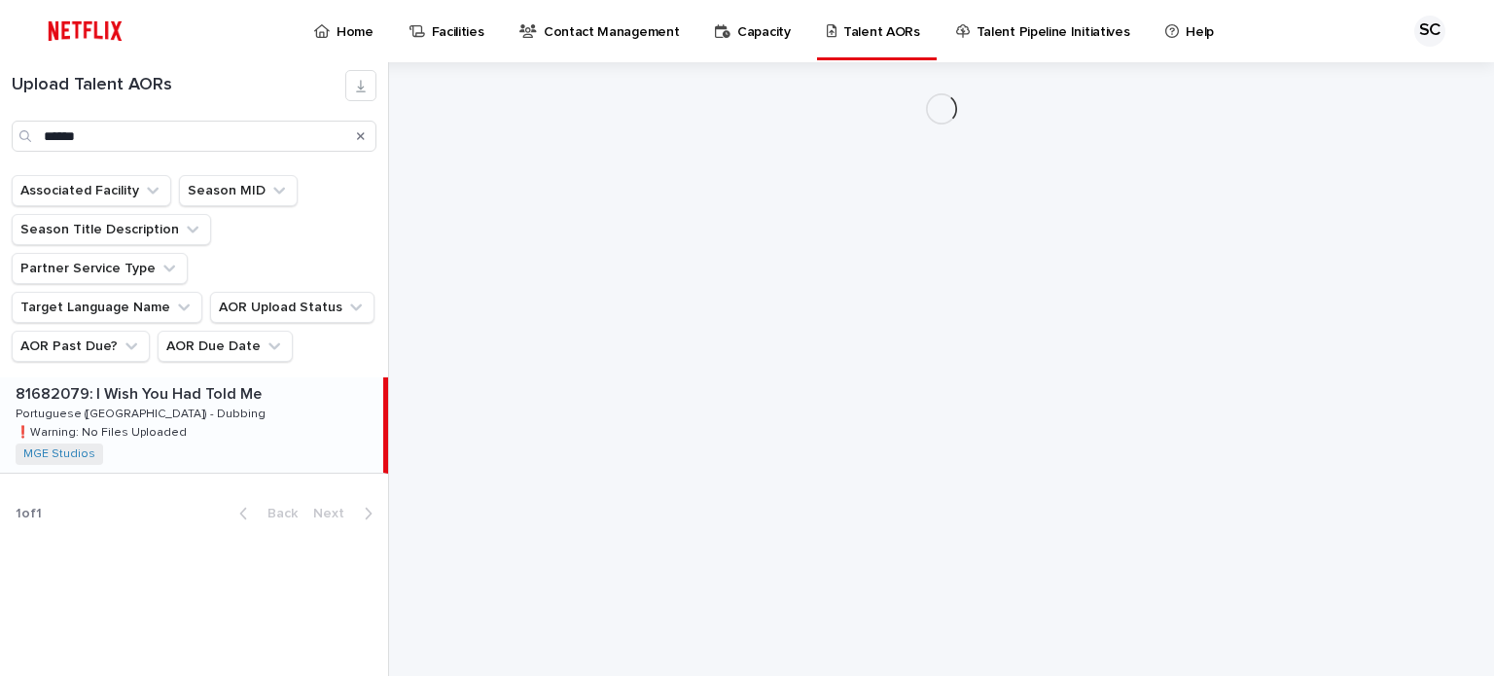
click at [201, 404] on div "81682079: I Wish You Had Told Me 81682079: I Wish You Had Told Me Portuguese ([…" at bounding box center [191, 424] width 383 height 95
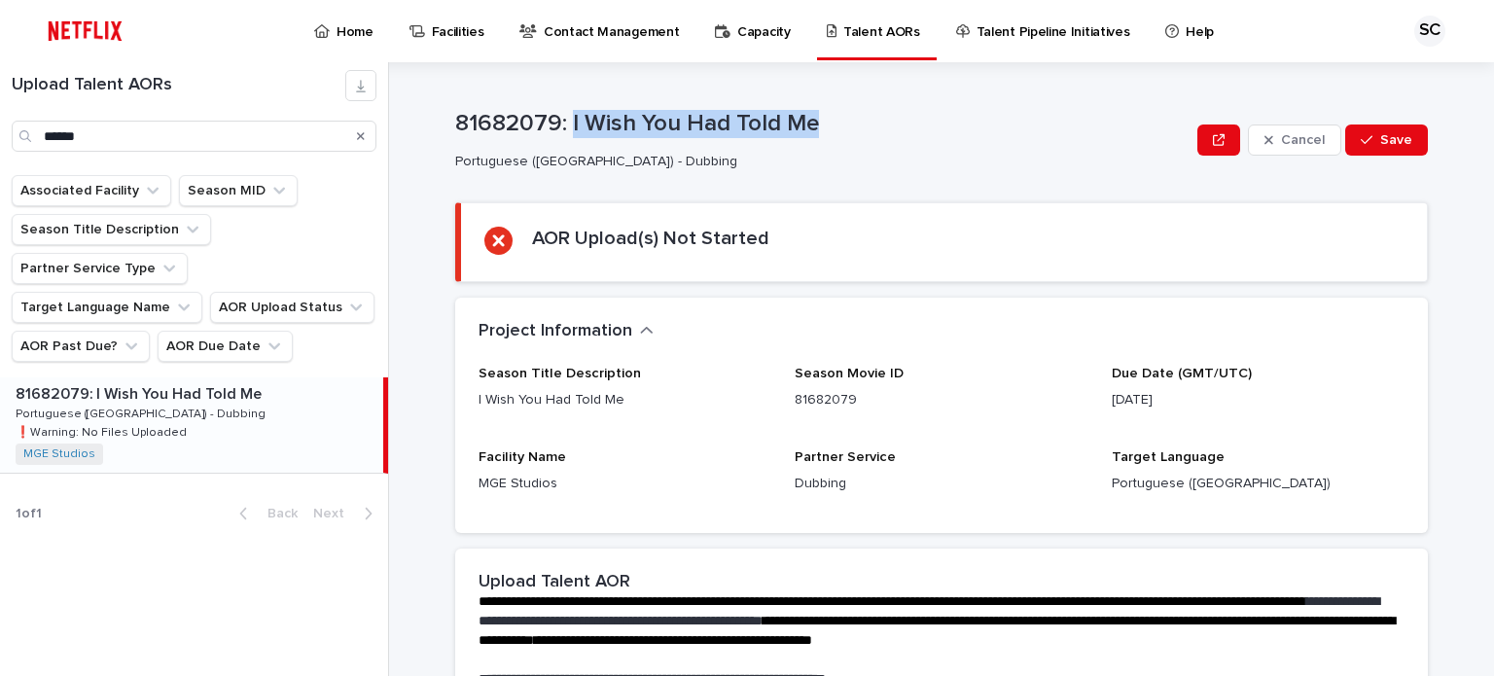
drag, startPoint x: 813, startPoint y: 135, endPoint x: 581, endPoint y: 165, distance: 233.4
click at [563, 122] on p "81682079: I Wish You Had Told Me" at bounding box center [822, 124] width 734 height 28
click at [1459, 330] on div "**********" at bounding box center [952, 369] width 1081 height 614
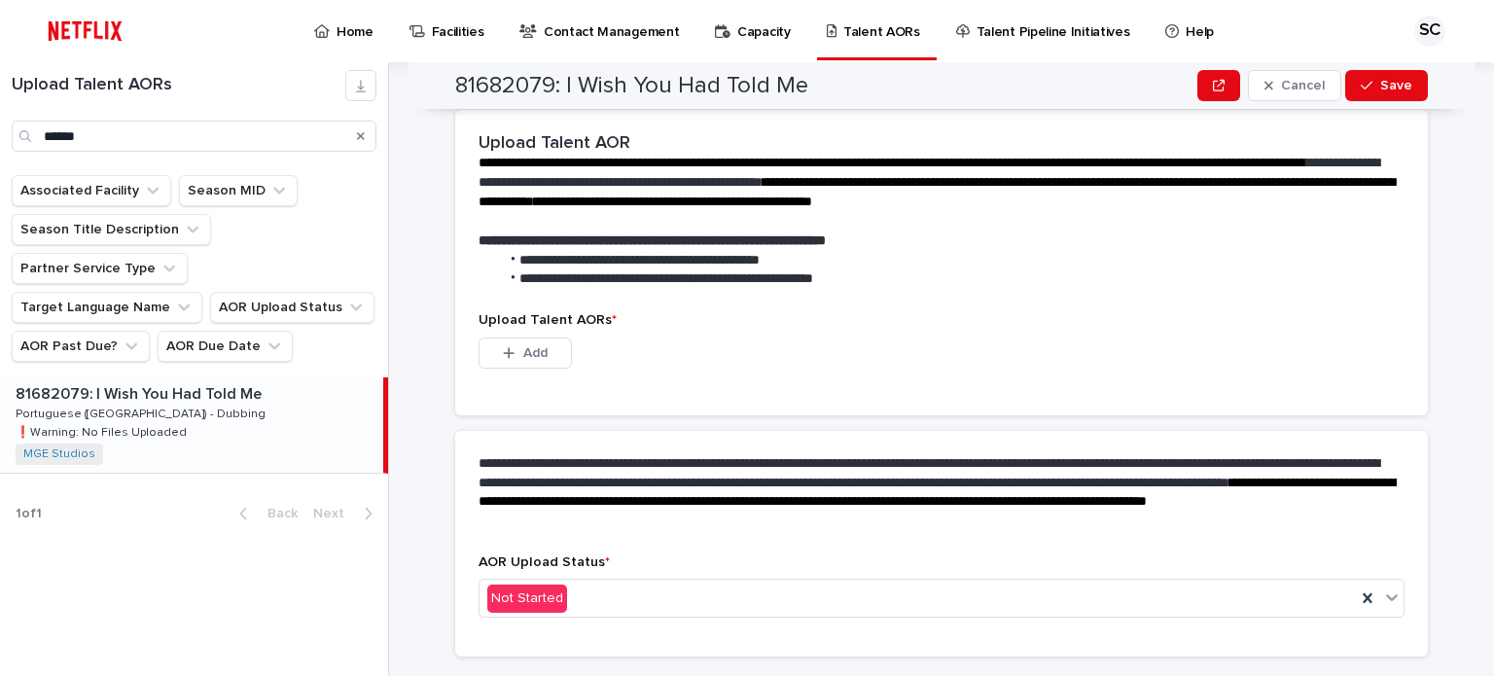
scroll to position [486, 0]
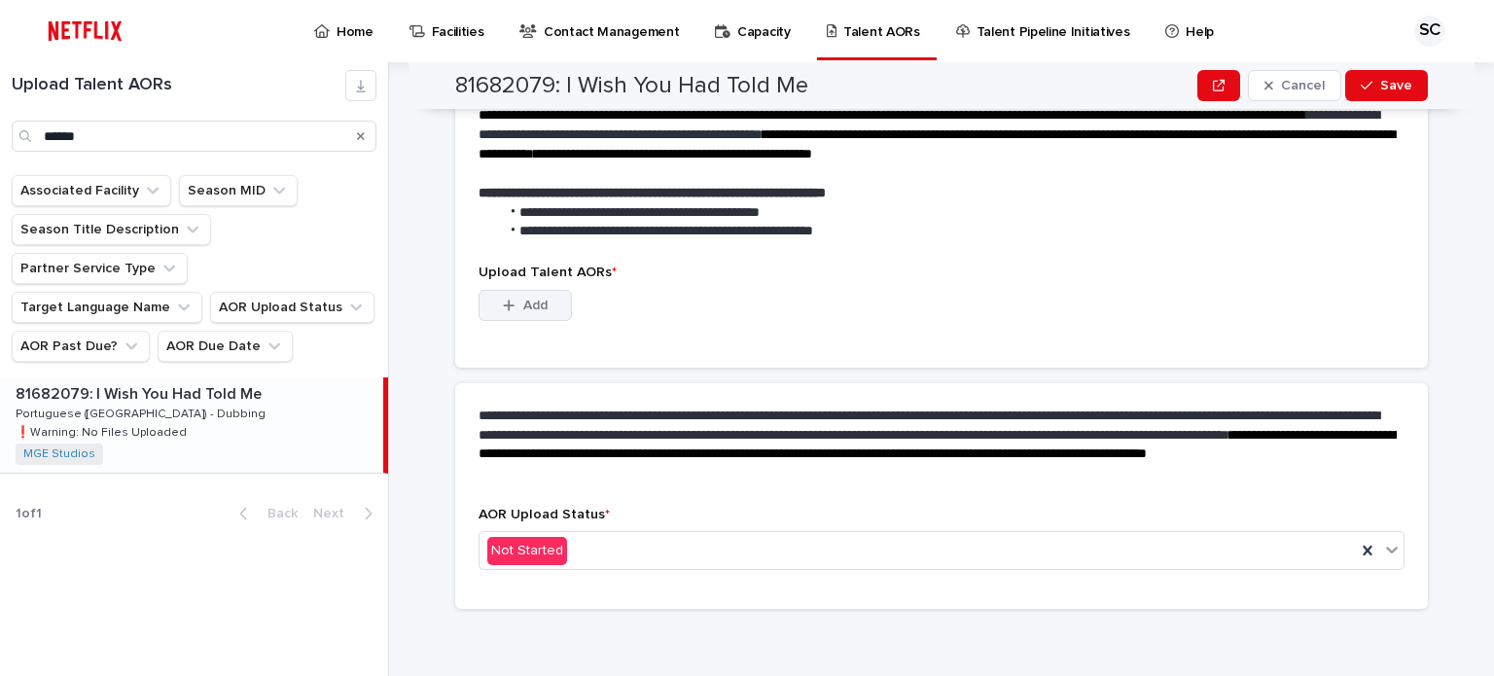
click at [548, 315] on button "Add" at bounding box center [524, 305] width 93 height 31
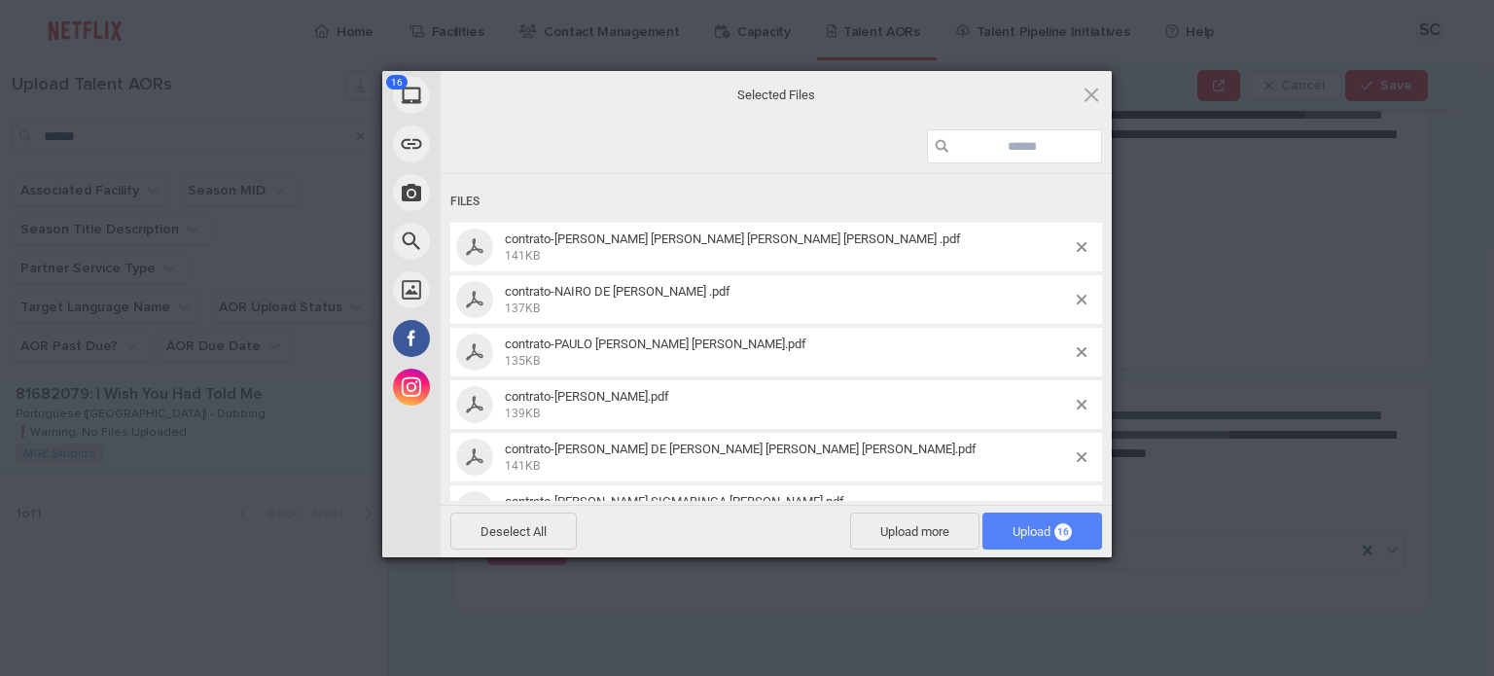
click at [1031, 531] on span "Upload 16" at bounding box center [1041, 531] width 59 height 15
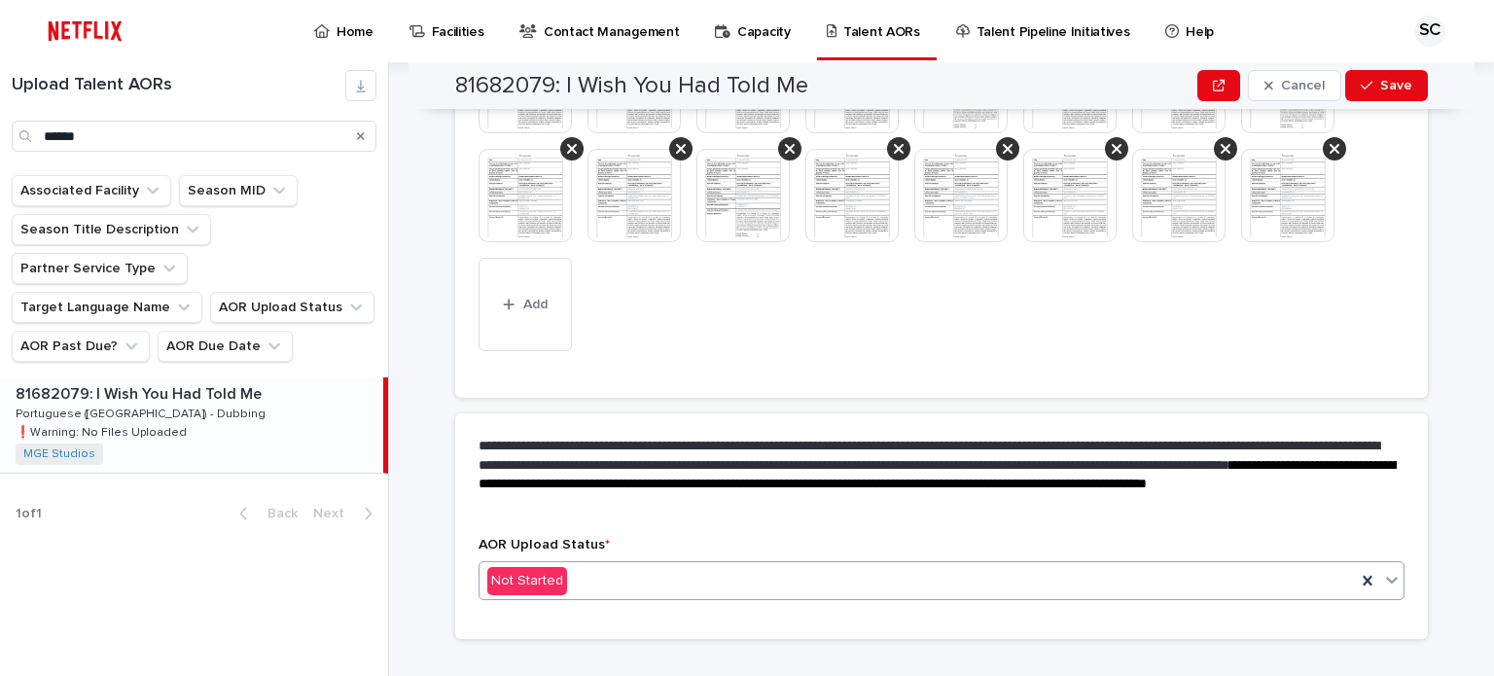
scroll to position [674, 0]
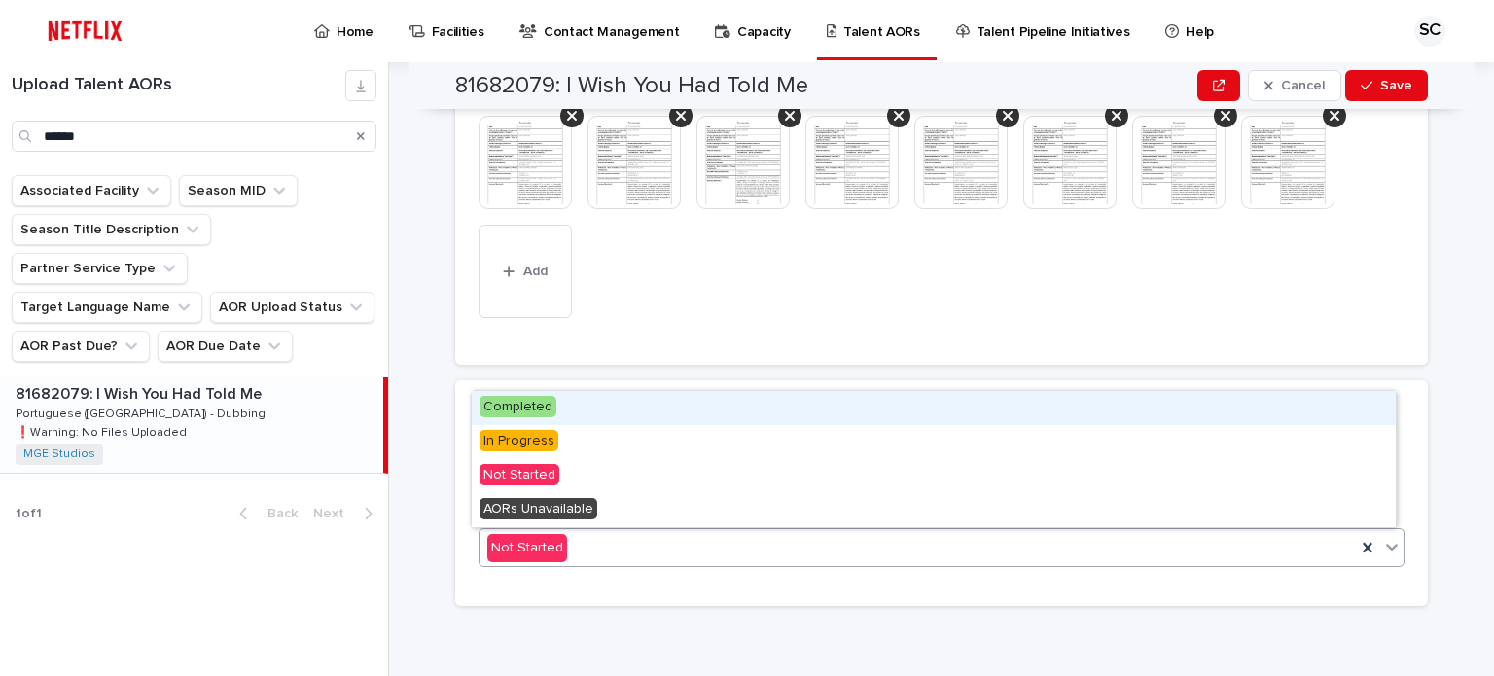
click at [660, 543] on div "Not Started" at bounding box center [917, 548] width 876 height 32
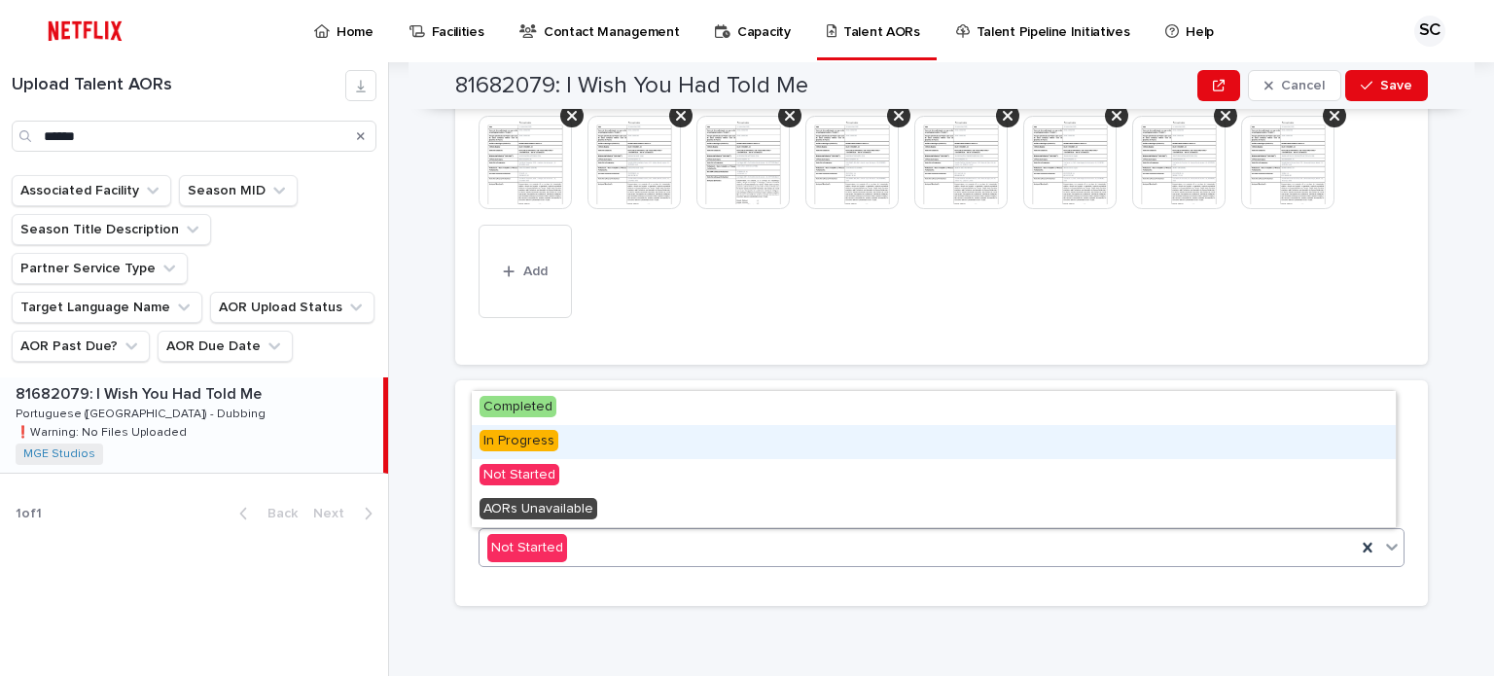
click at [624, 439] on div "In Progress" at bounding box center [934, 442] width 924 height 34
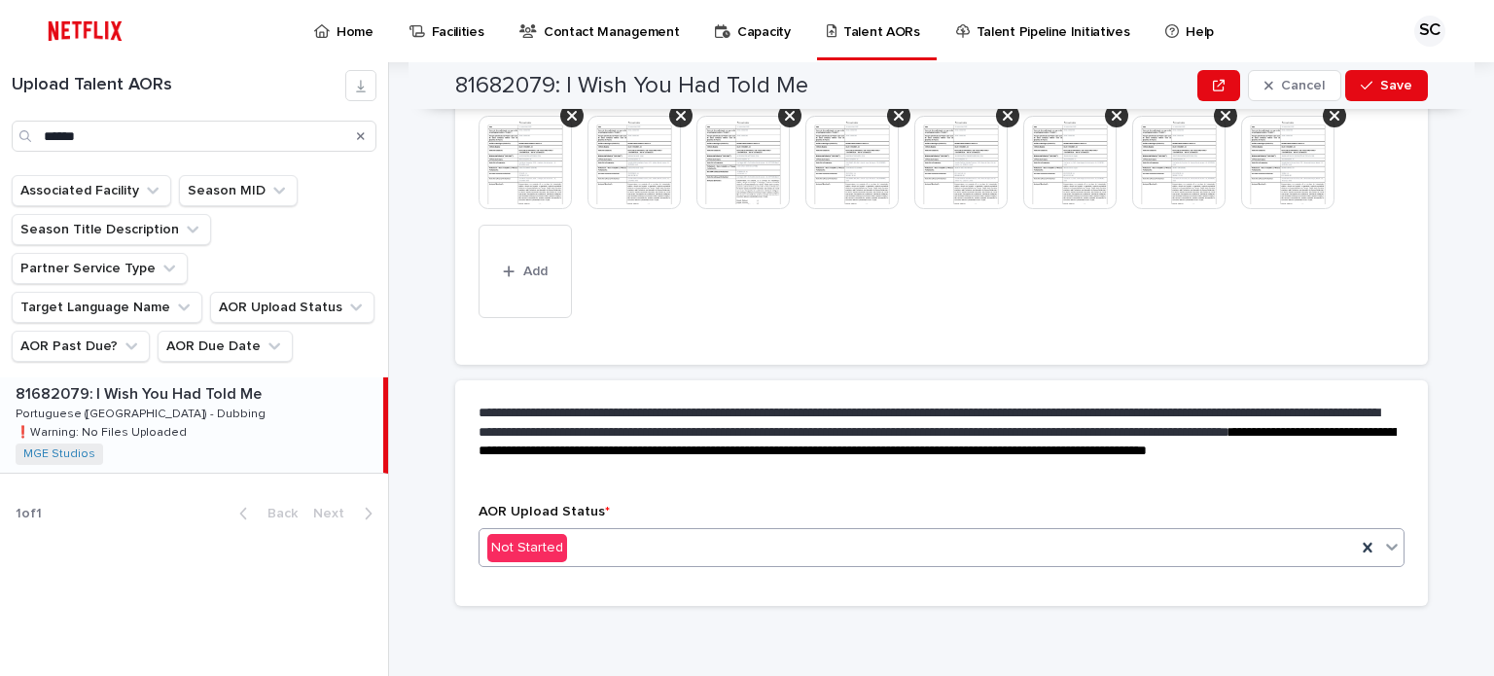
scroll to position [730, 0]
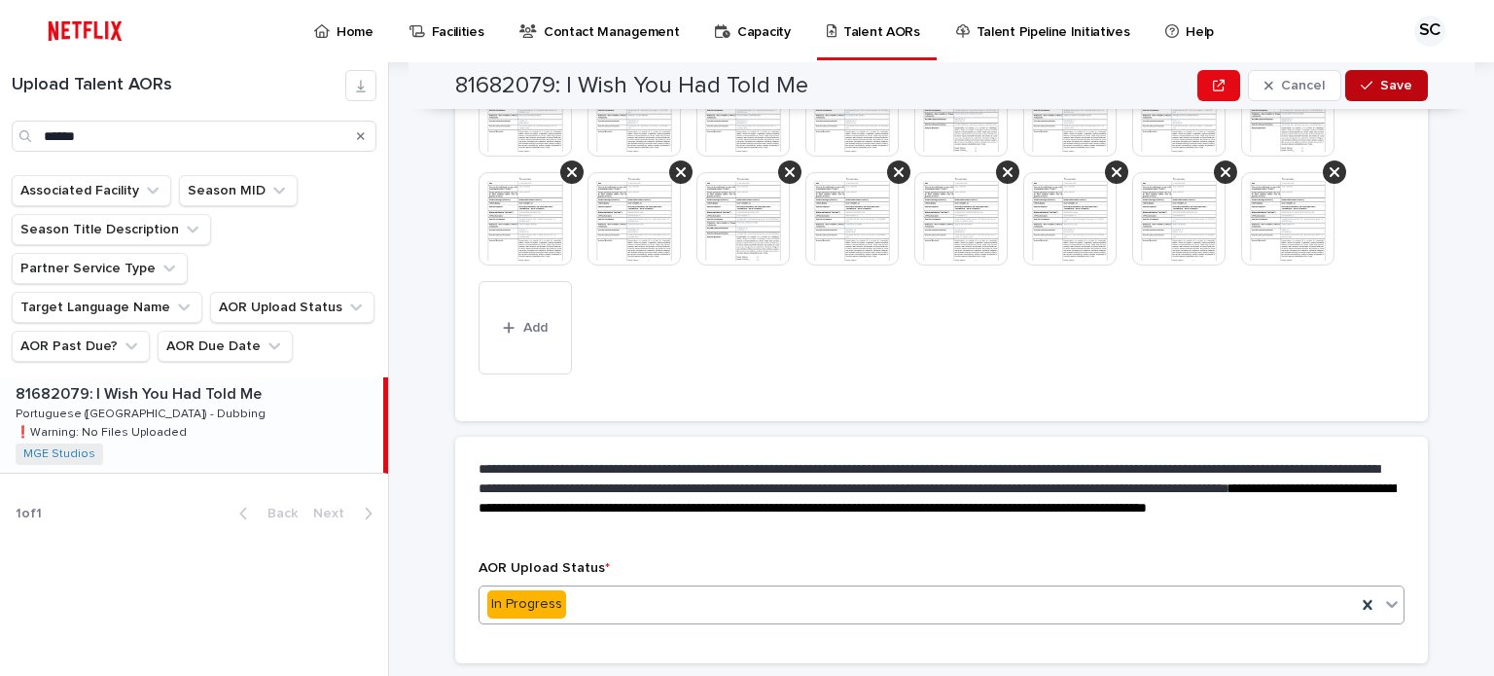
click at [1360, 88] on icon "button" at bounding box center [1366, 86] width 12 height 14
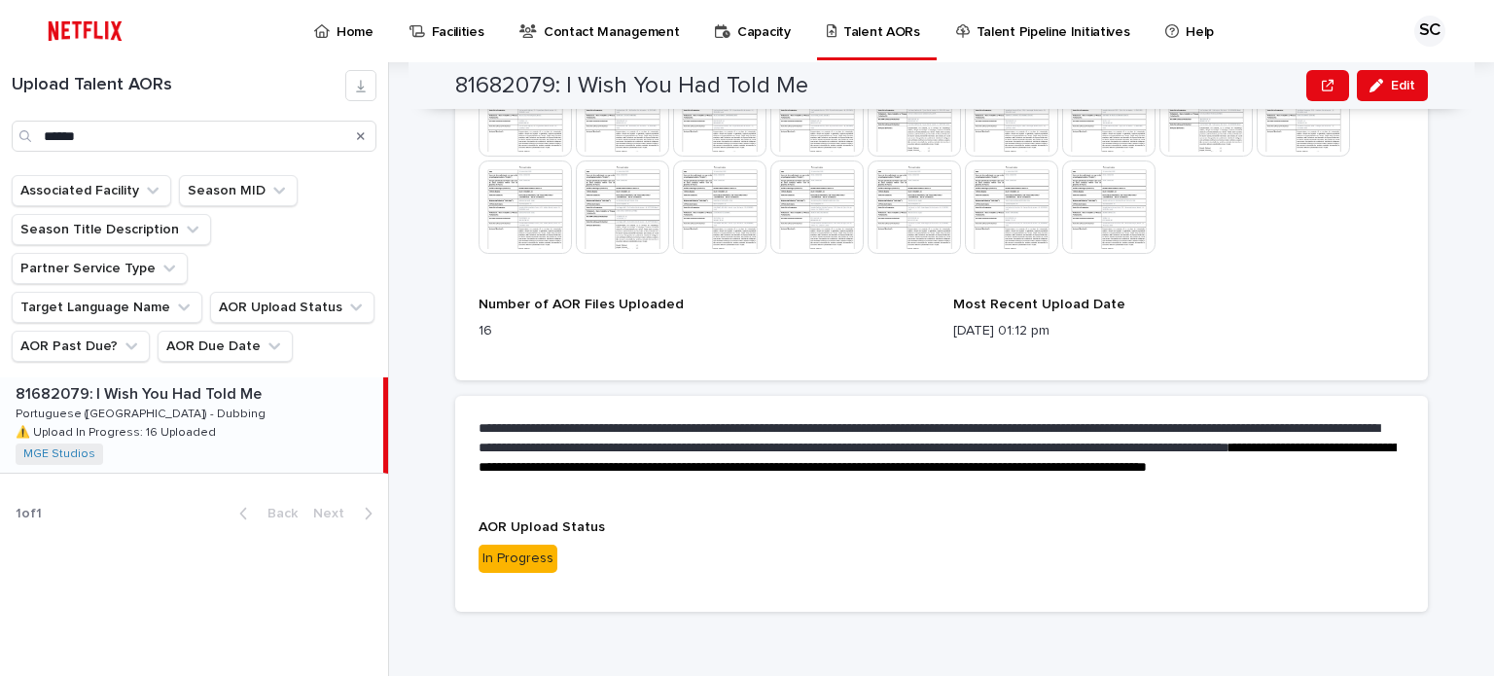
scroll to position [651, 0]
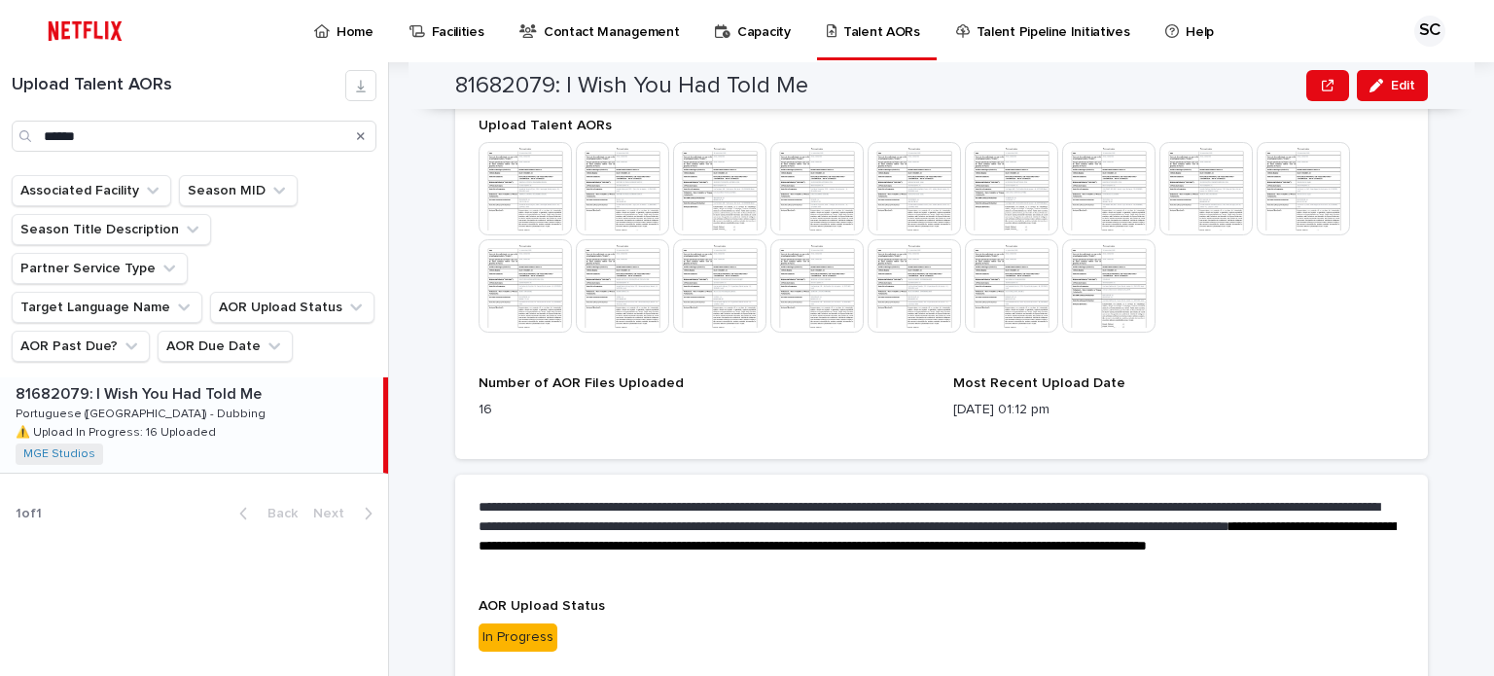
click at [1439, 207] on div "**********" at bounding box center [952, 369] width 1081 height 614
drag, startPoint x: 112, startPoint y: 138, endPoint x: 0, endPoint y: 128, distance: 112.2
click at [0, 128] on div "Upload Talent AORs ******" at bounding box center [194, 111] width 388 height 82
click at [237, 400] on div "81677609: Strip Law: Season 1 81677609: Strip Law: Season 1 Portuguese ([GEOGRA…" at bounding box center [194, 424] width 388 height 95
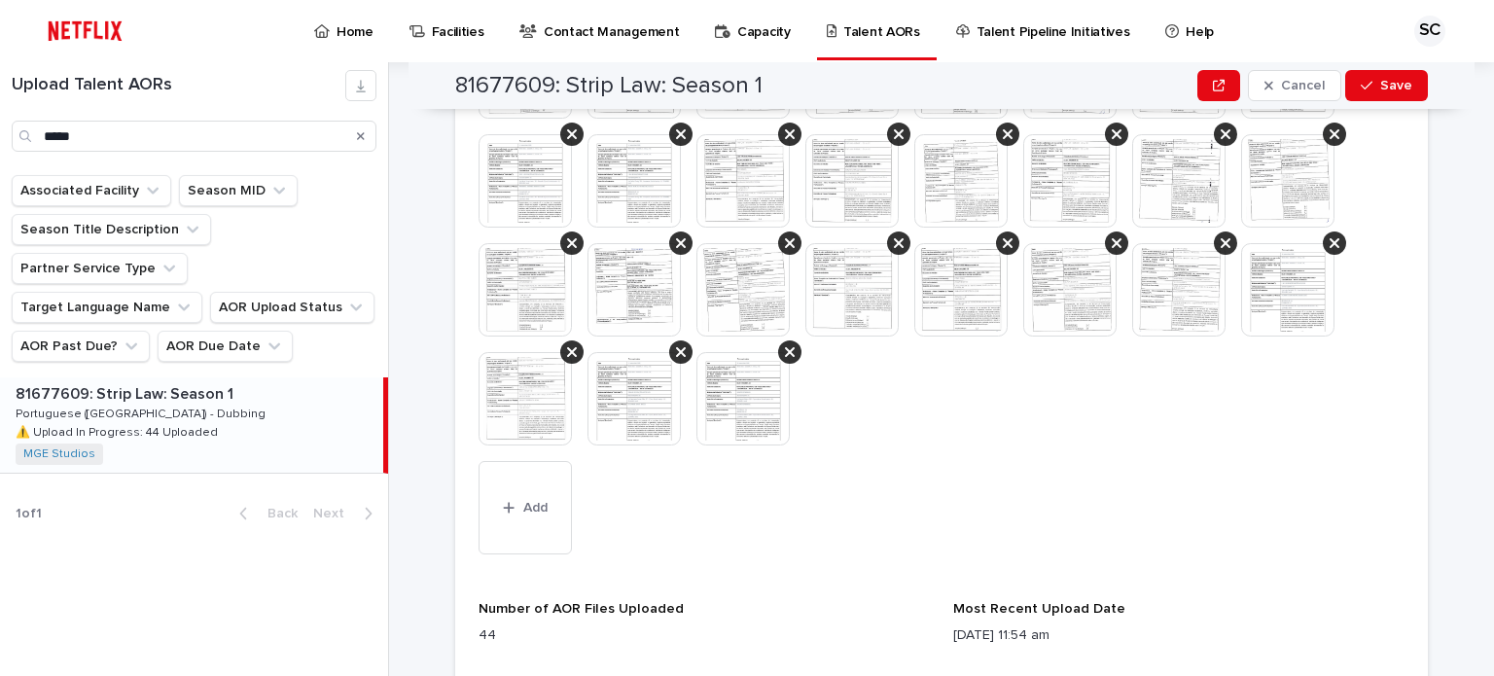
scroll to position [1138, 0]
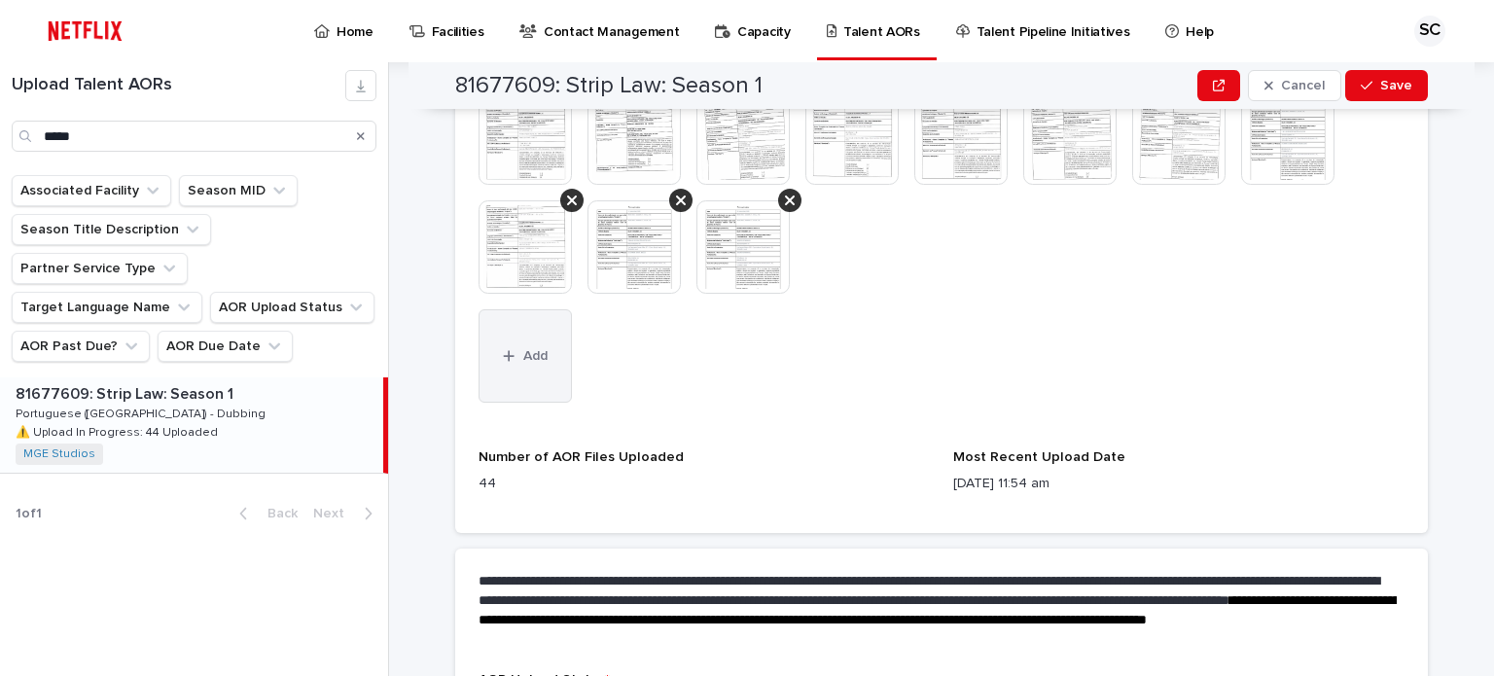
click at [521, 336] on button "Add" at bounding box center [524, 355] width 93 height 93
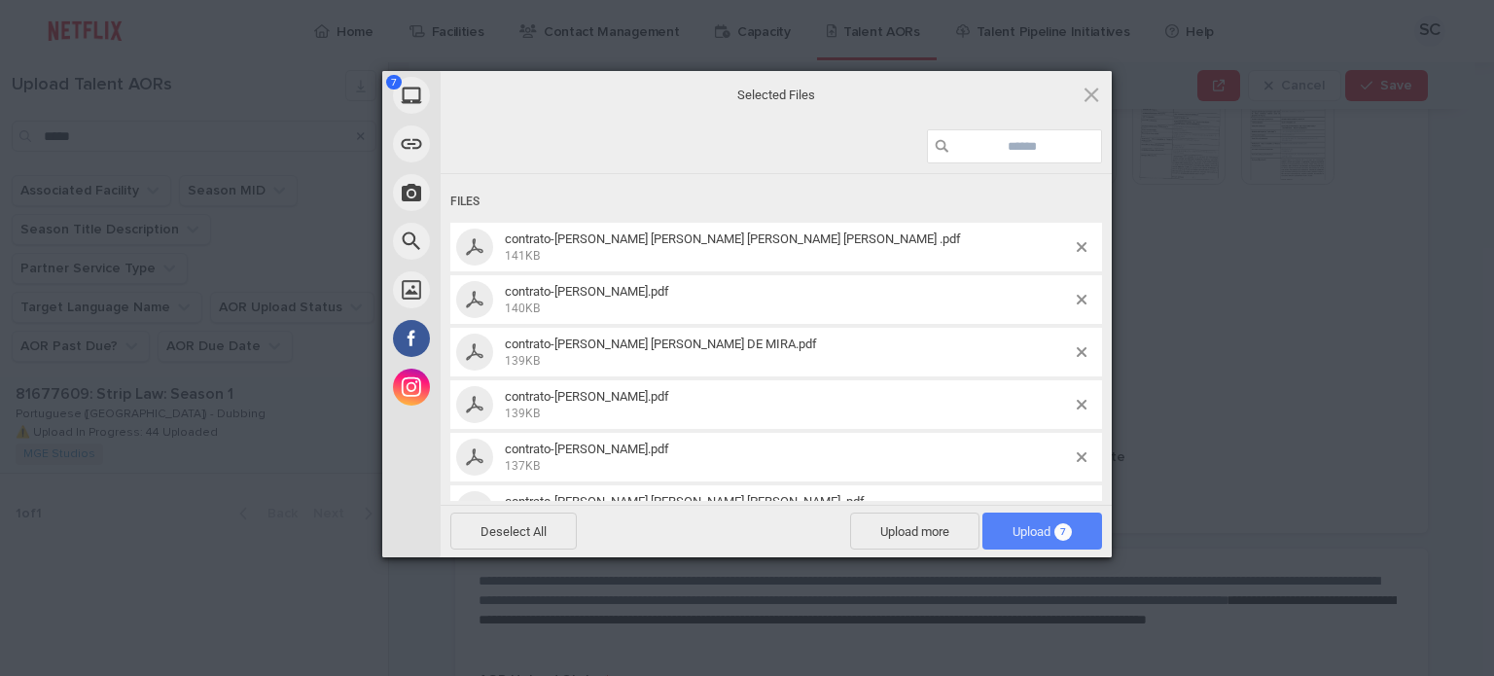
click at [992, 524] on span "Upload 7" at bounding box center [1042, 530] width 120 height 37
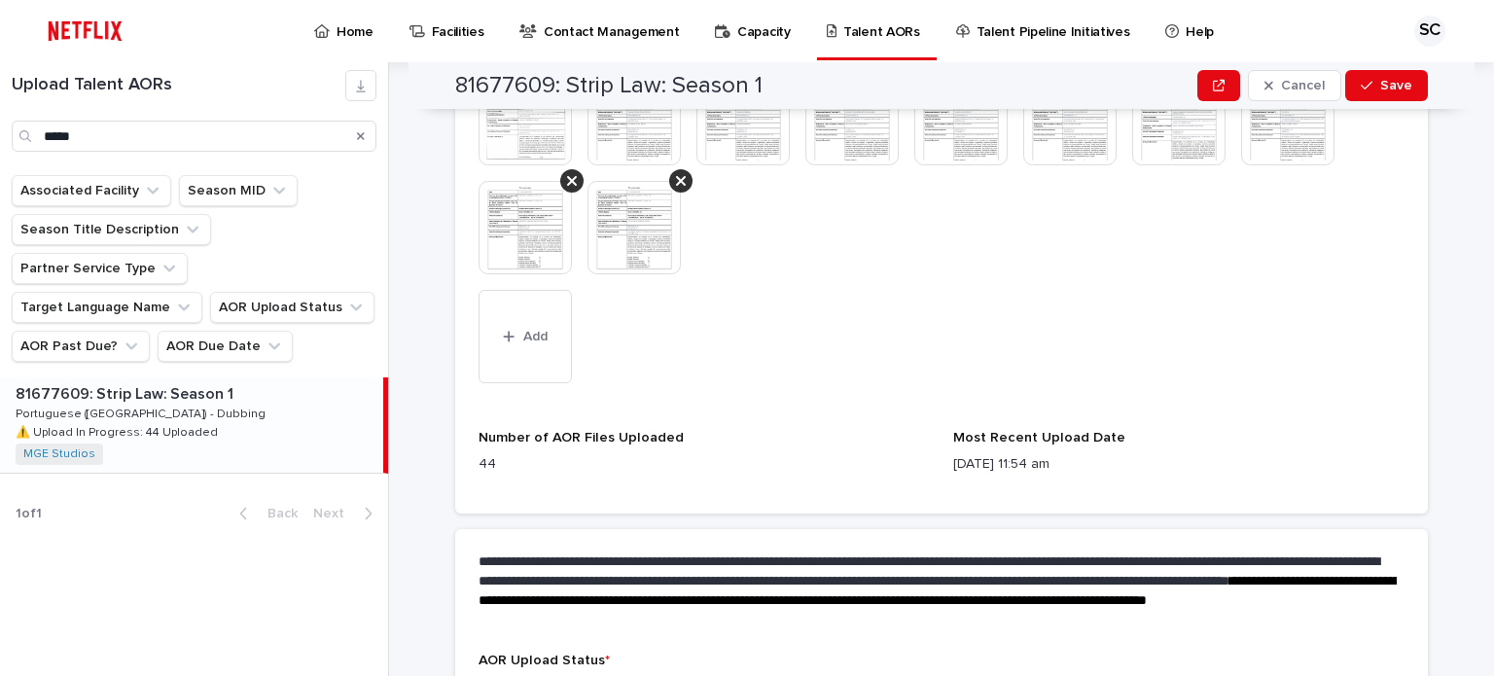
scroll to position [1415, 0]
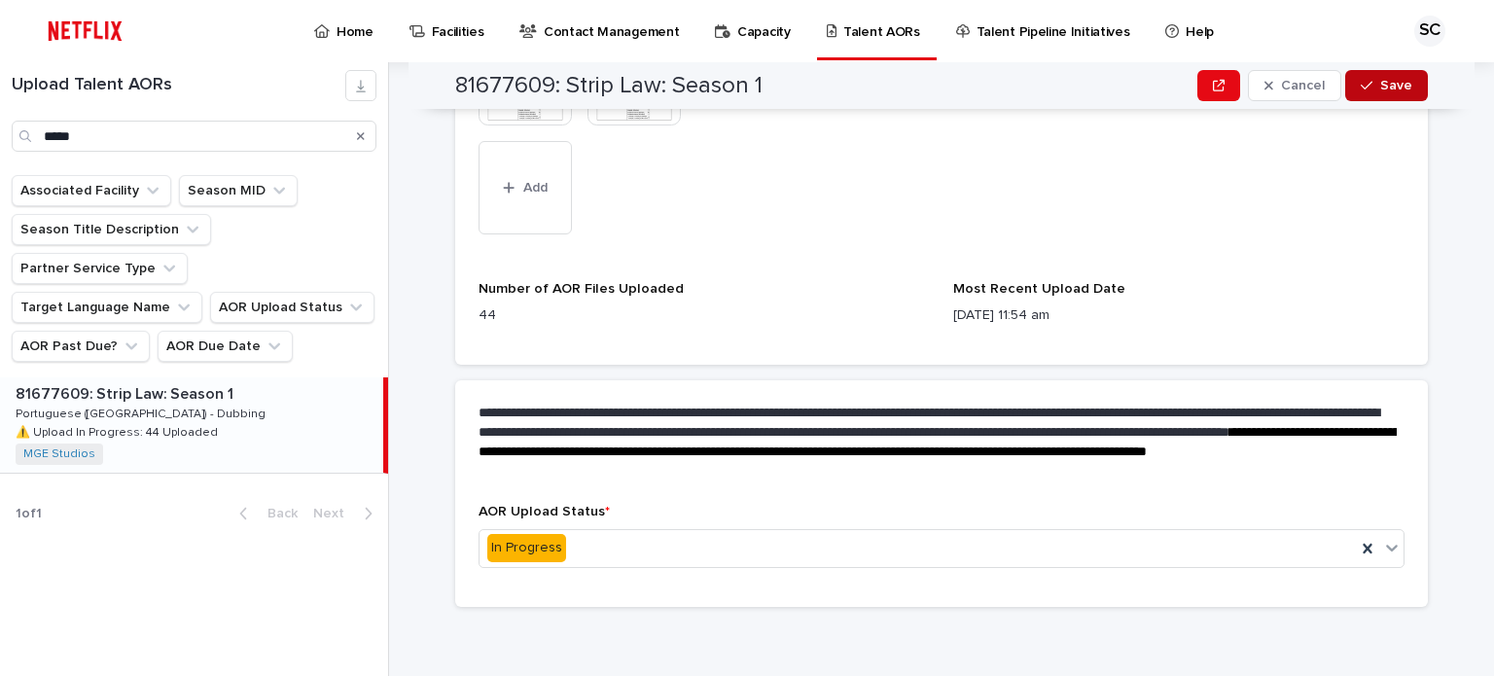
click at [1365, 77] on button "Save" at bounding box center [1386, 85] width 83 height 31
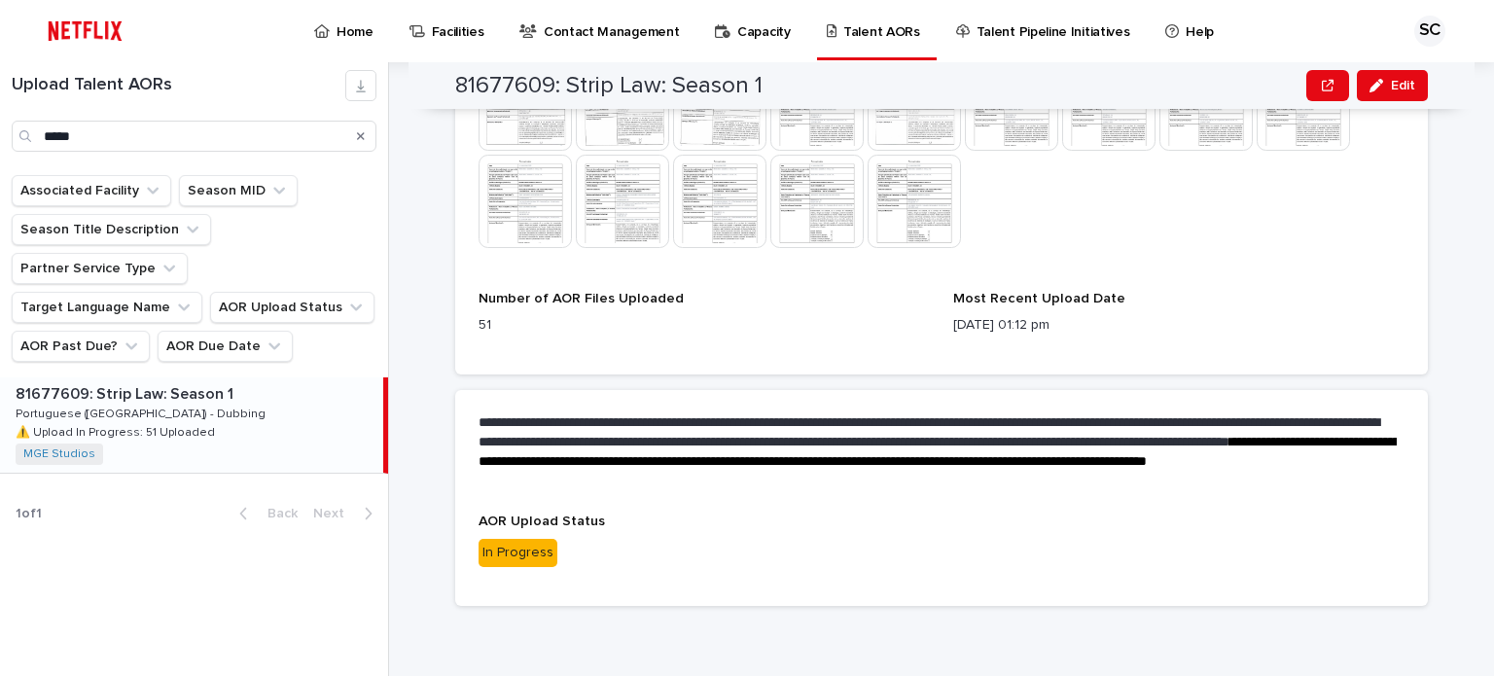
scroll to position [1124, 0]
drag, startPoint x: 1446, startPoint y: 254, endPoint x: 1354, endPoint y: 238, distance: 92.7
click at [1446, 254] on div "**********" at bounding box center [952, 369] width 1081 height 614
drag, startPoint x: 108, startPoint y: 141, endPoint x: 0, endPoint y: 141, distance: 107.9
click at [0, 141] on div "Upload Talent AORs *****" at bounding box center [194, 111] width 388 height 82
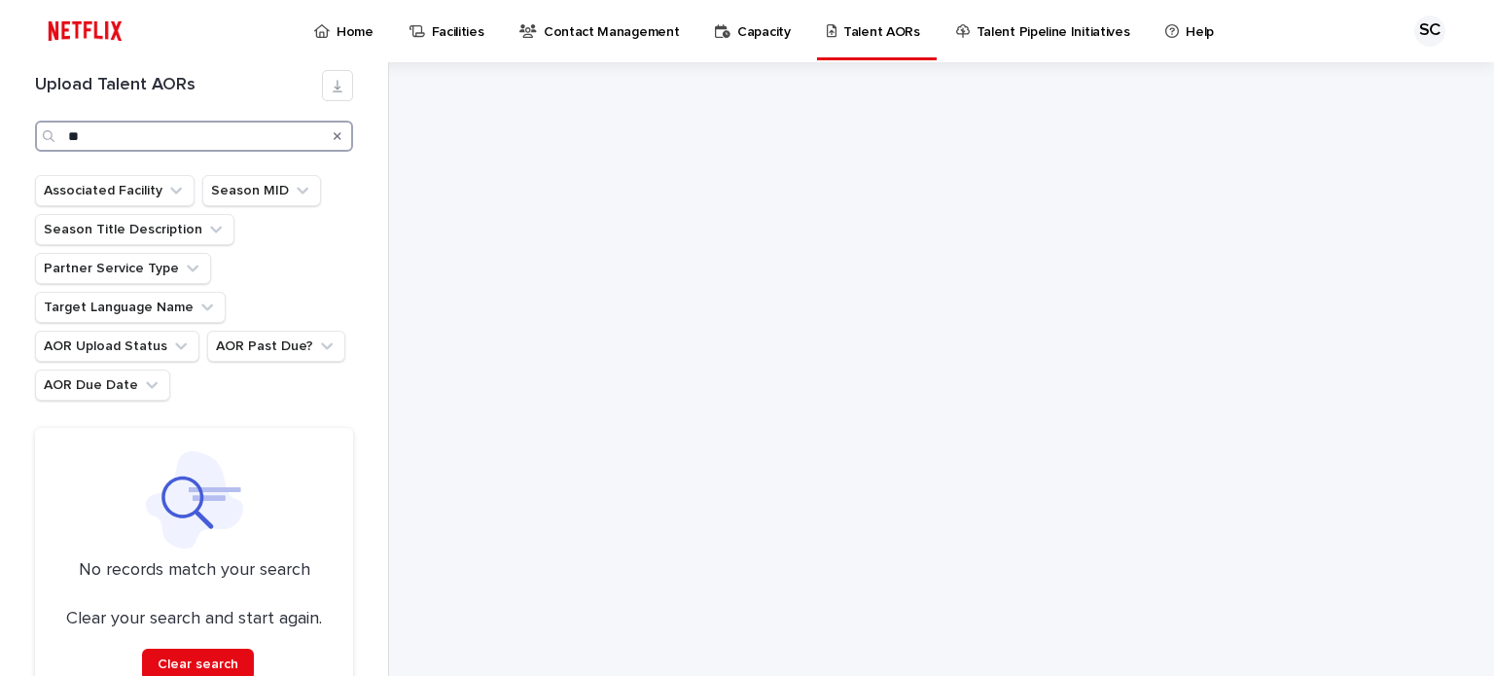
type input "*"
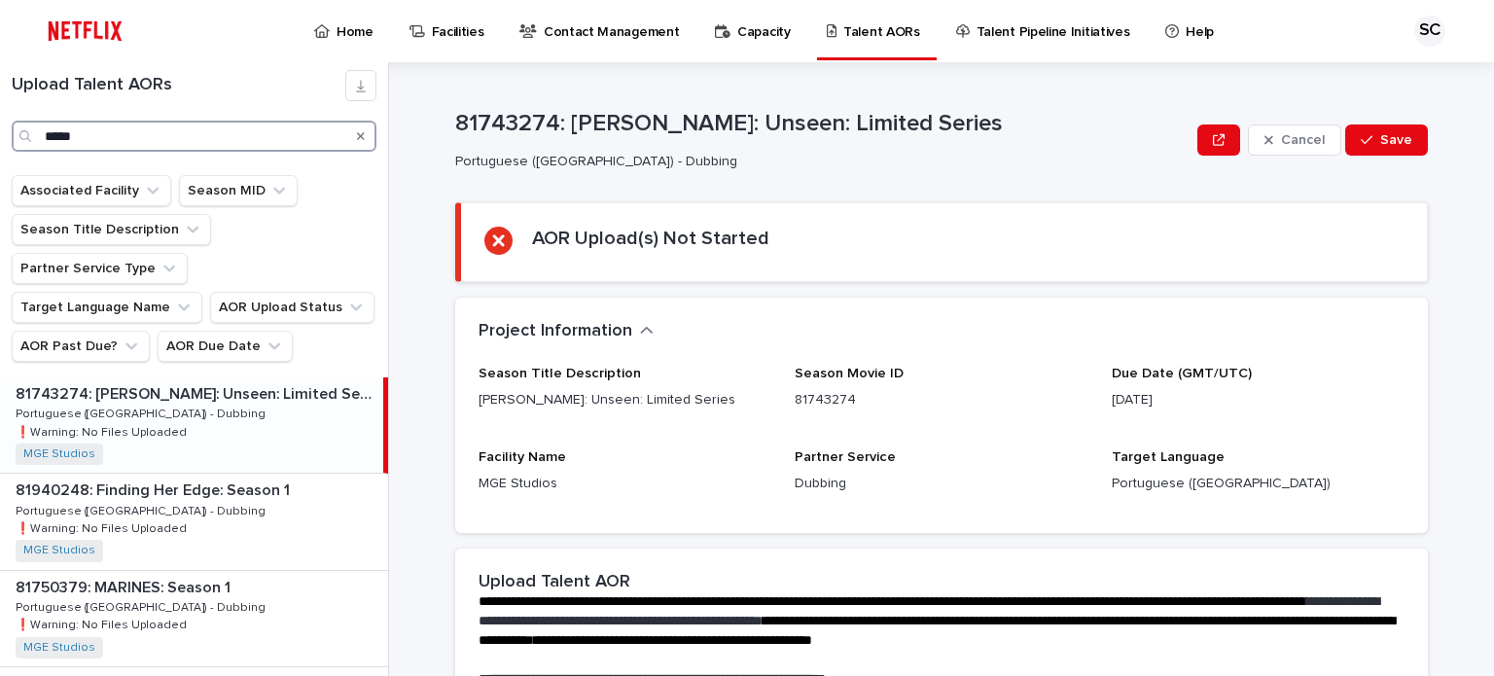
click at [171, 128] on input "*****" at bounding box center [194, 136] width 365 height 31
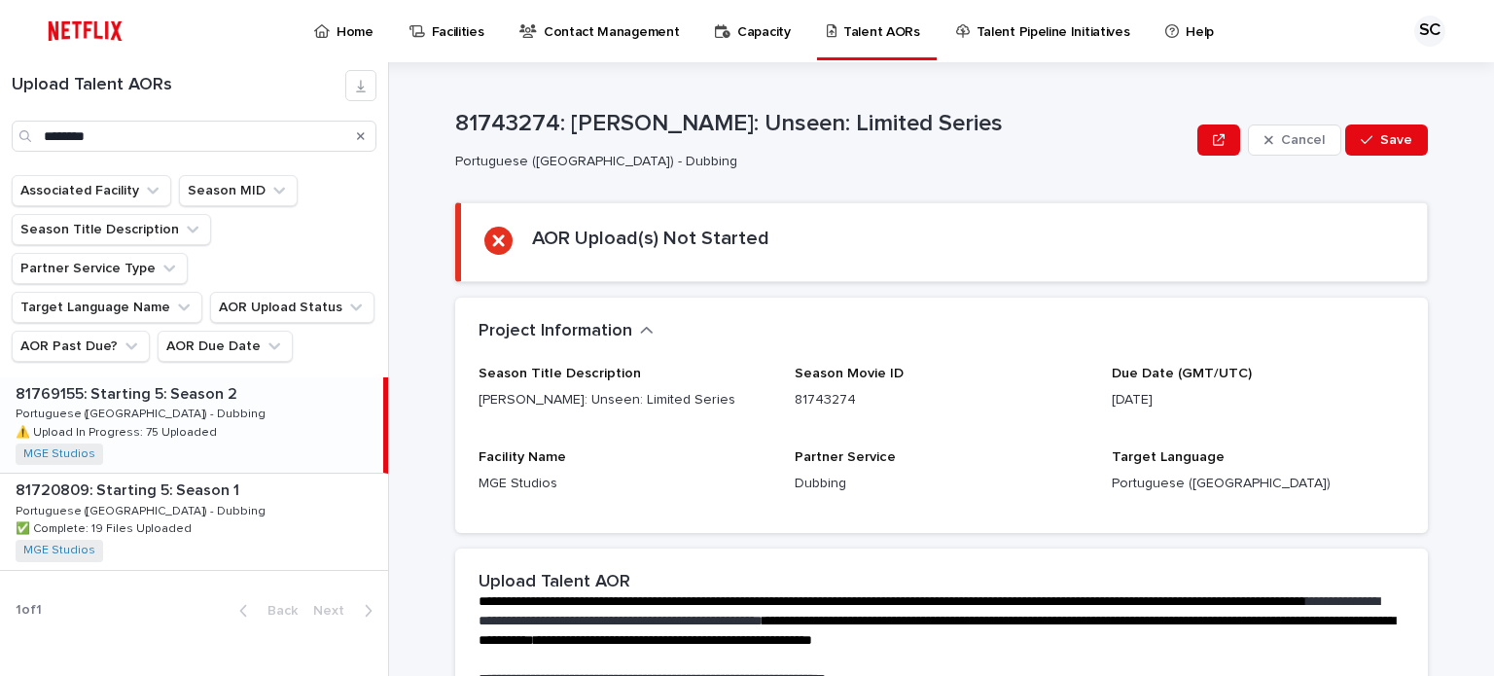
click at [170, 379] on div "81769155: Starting 5: Season 2 81769155: Starting 5: Season 2 Portuguese ([GEOG…" at bounding box center [191, 424] width 383 height 95
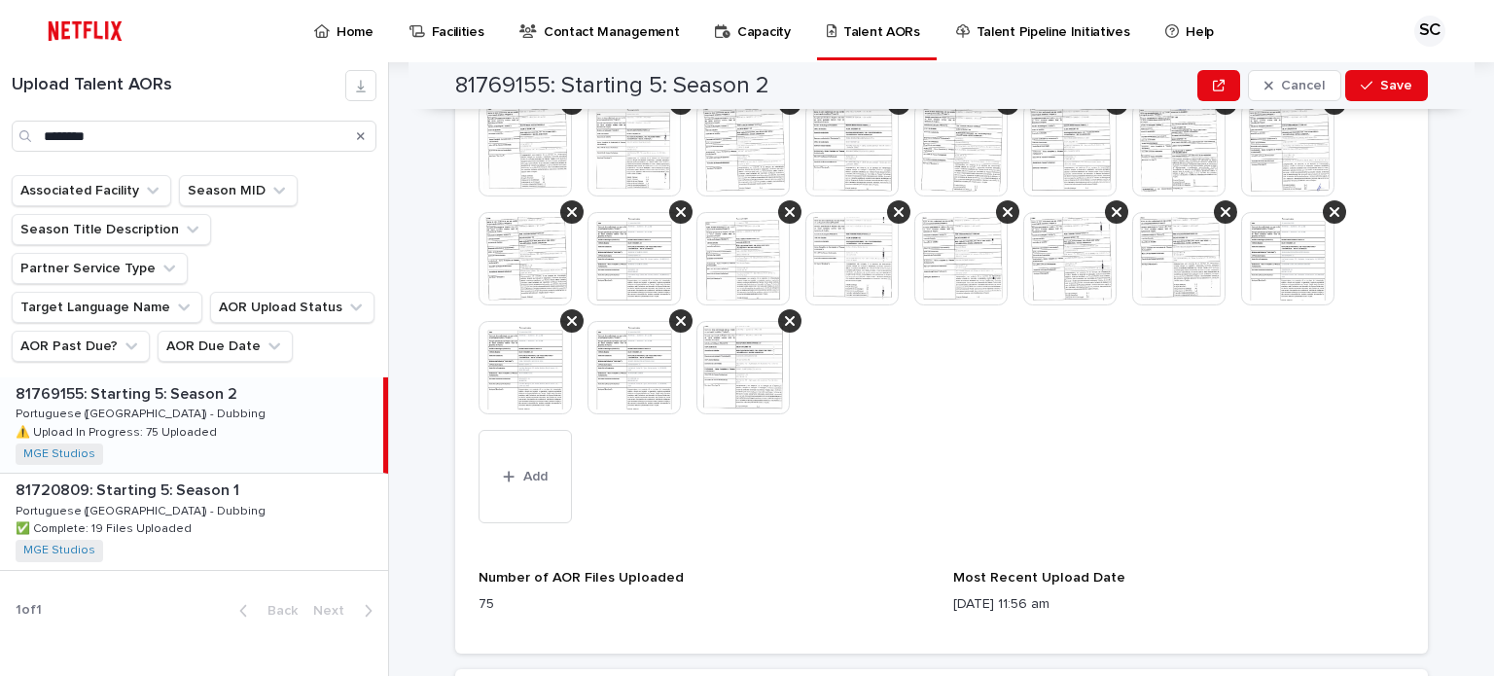
scroll to position [1459, 0]
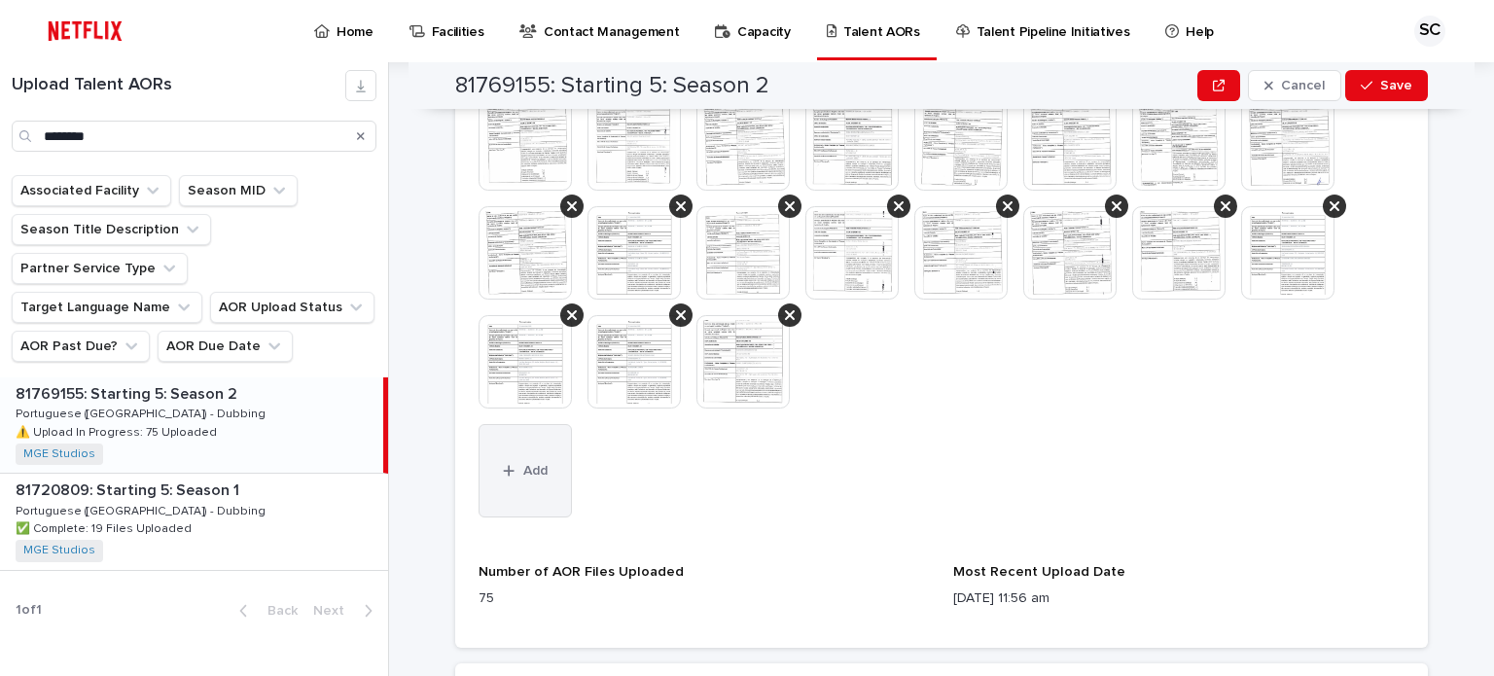
click at [533, 466] on span "Add" at bounding box center [535, 471] width 24 height 14
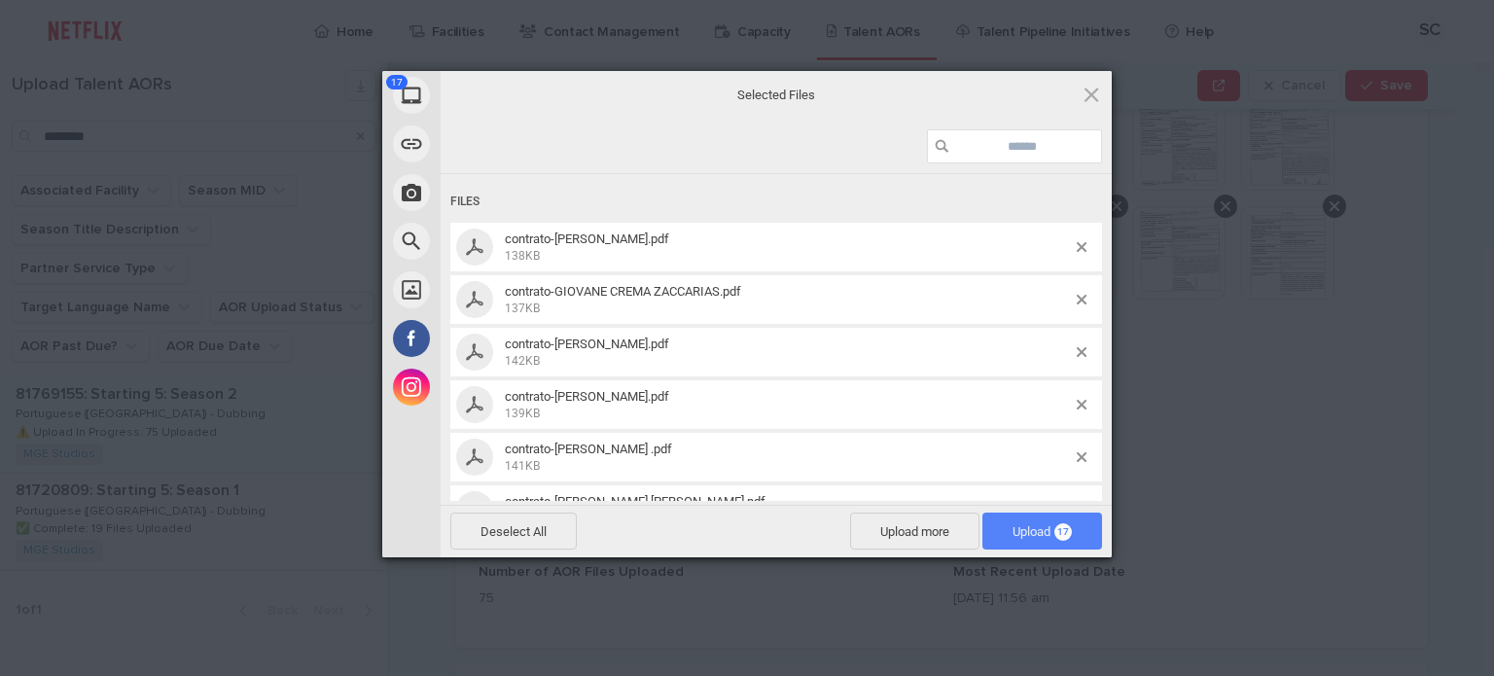
click at [1052, 526] on span "Upload 17" at bounding box center [1041, 531] width 59 height 15
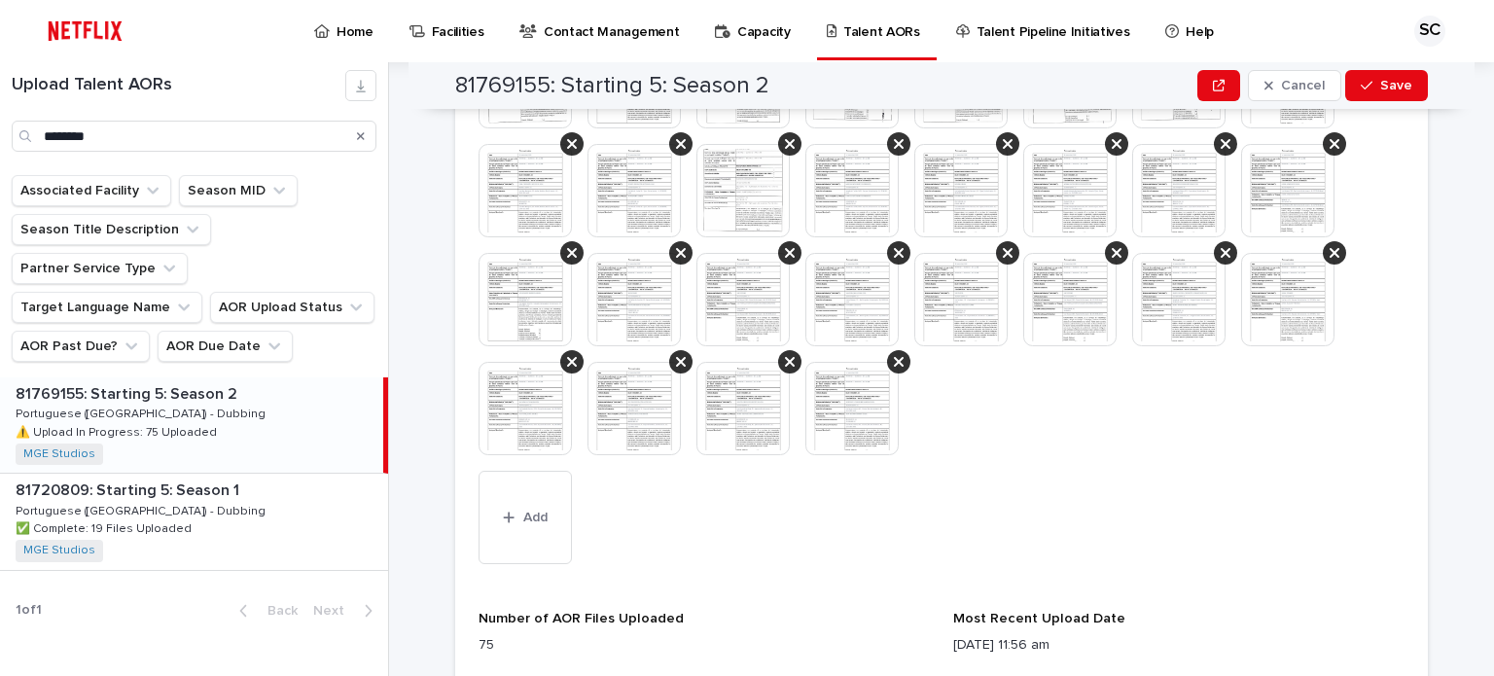
scroll to position [1847, 0]
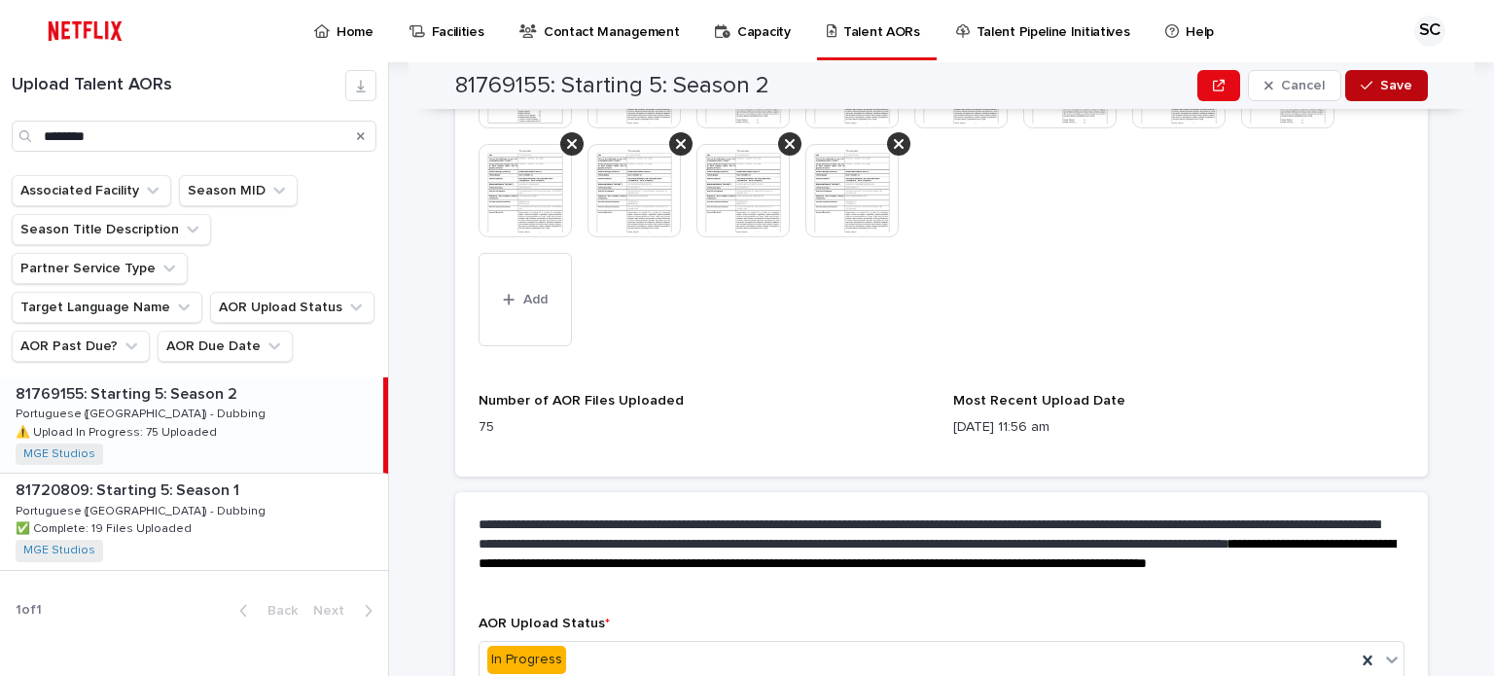
click at [1391, 80] on span "Save" at bounding box center [1396, 86] width 32 height 14
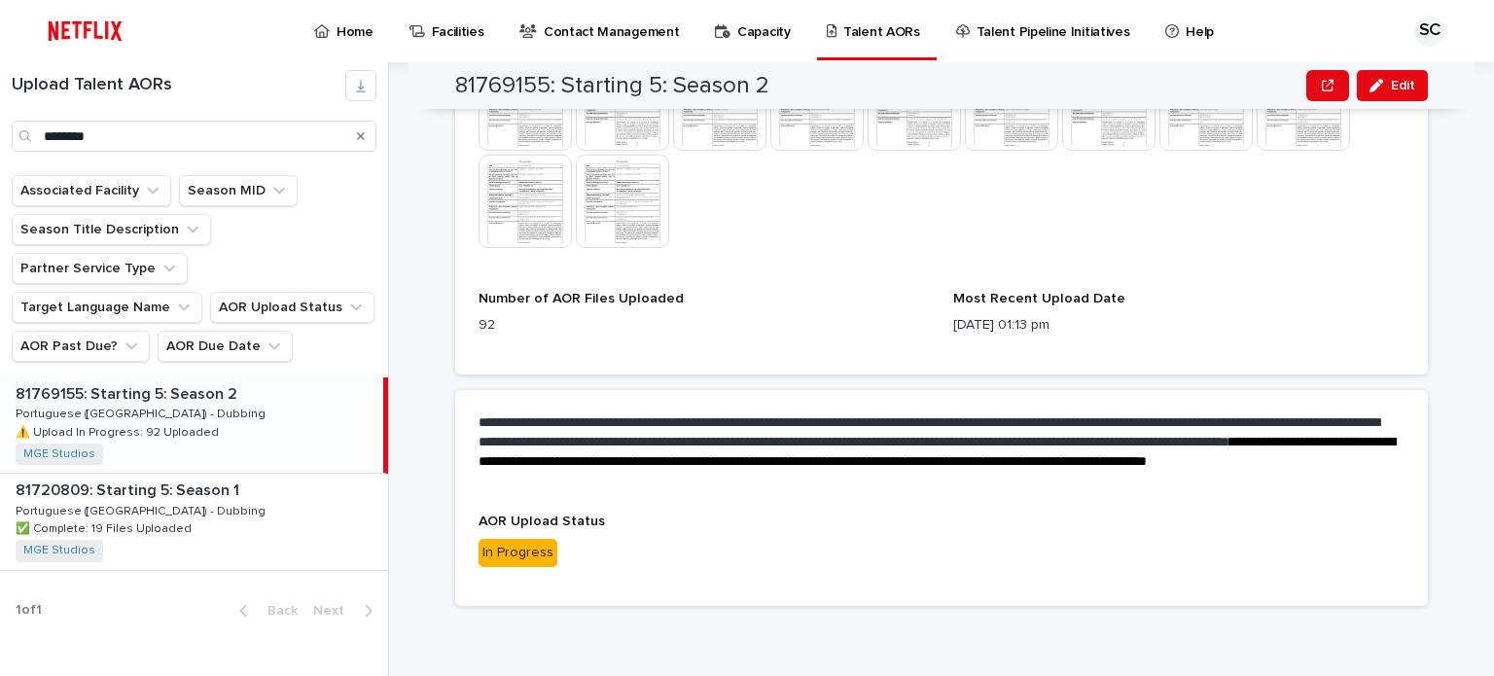
scroll to position [1610, 0]
drag, startPoint x: 1428, startPoint y: 240, endPoint x: 163, endPoint y: 183, distance: 1266.3
click at [1427, 240] on div "**********" at bounding box center [952, 369] width 1081 height 614
drag, startPoint x: 22, startPoint y: 130, endPoint x: 0, endPoint y: 127, distance: 22.6
click at [0, 127] on div "Upload Talent AORs ********" at bounding box center [194, 111] width 388 height 82
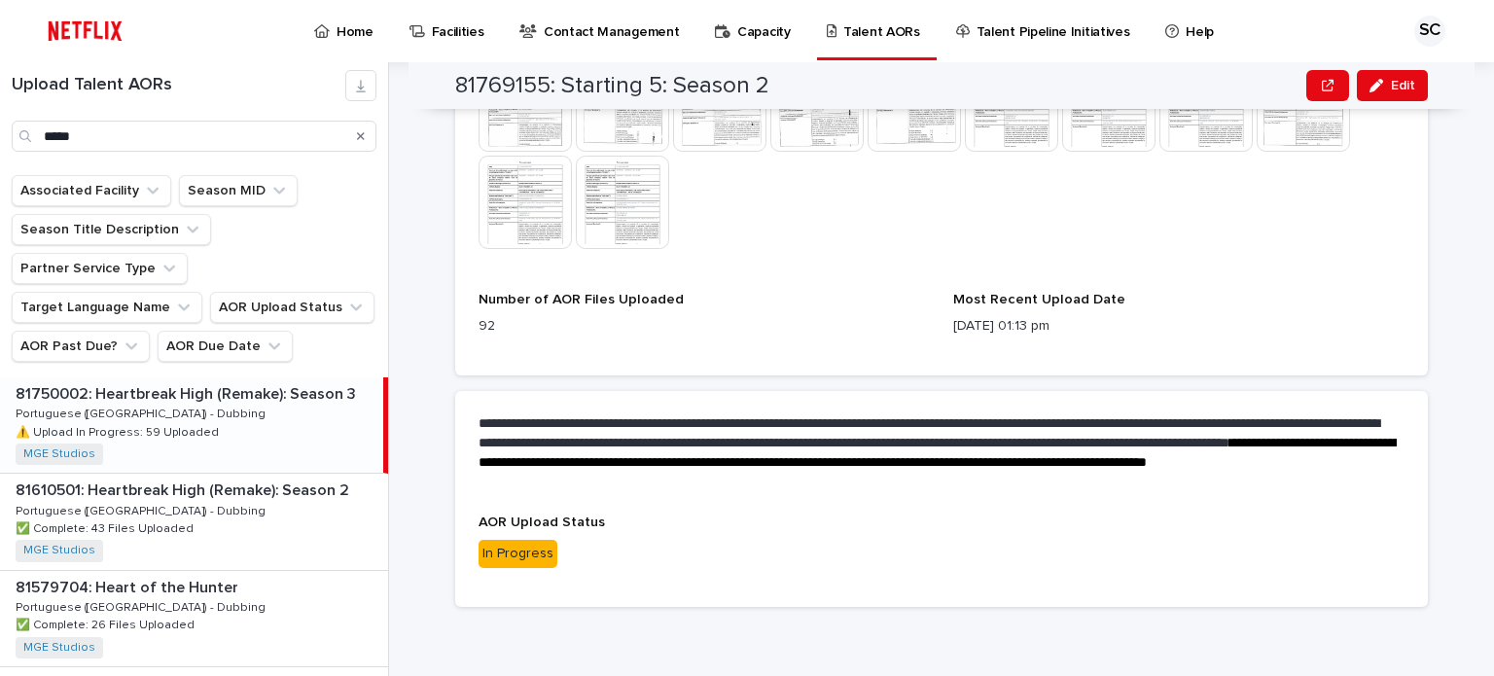
click at [305, 392] on div "81750002: Heartbreak High (Remake): Season 3 81750002: Heartbreak High (Remake)…" at bounding box center [191, 424] width 383 height 95
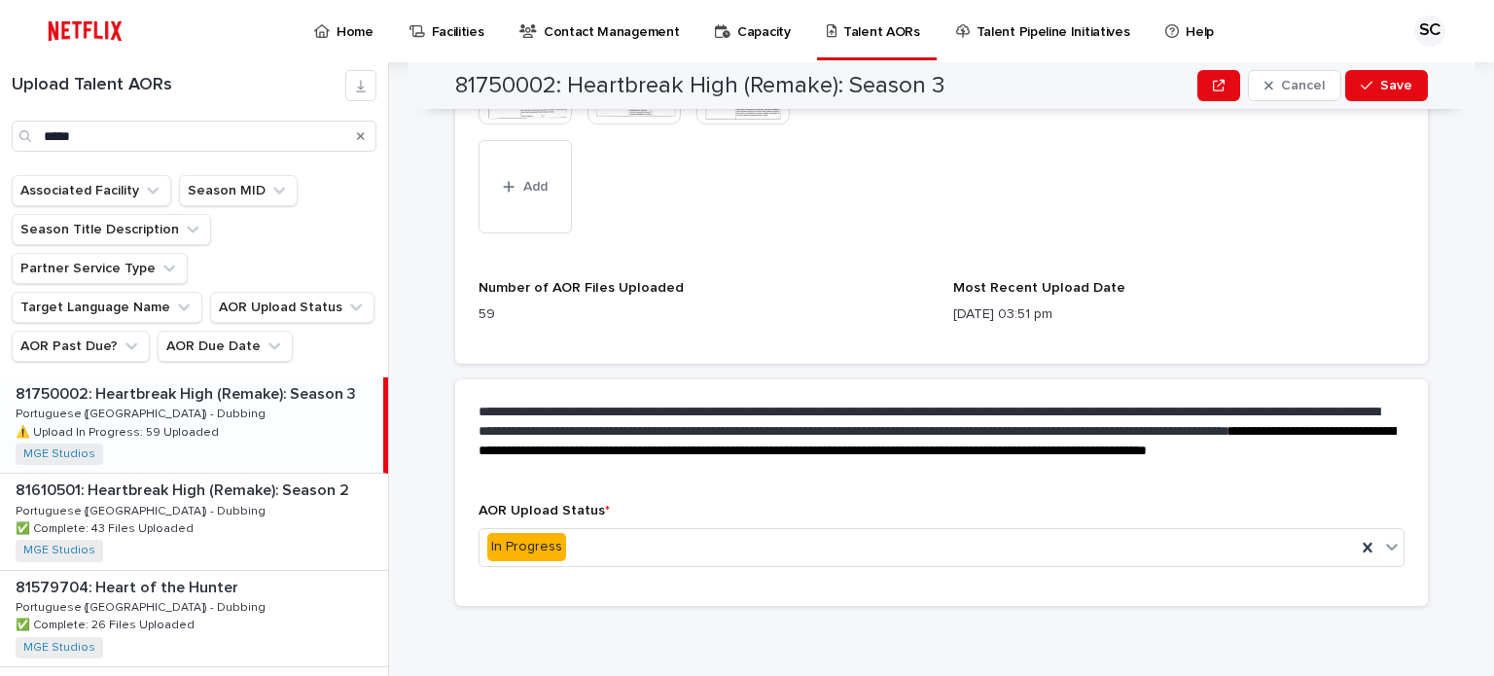
scroll to position [1524, 0]
click at [541, 210] on button "Add" at bounding box center [524, 187] width 93 height 93
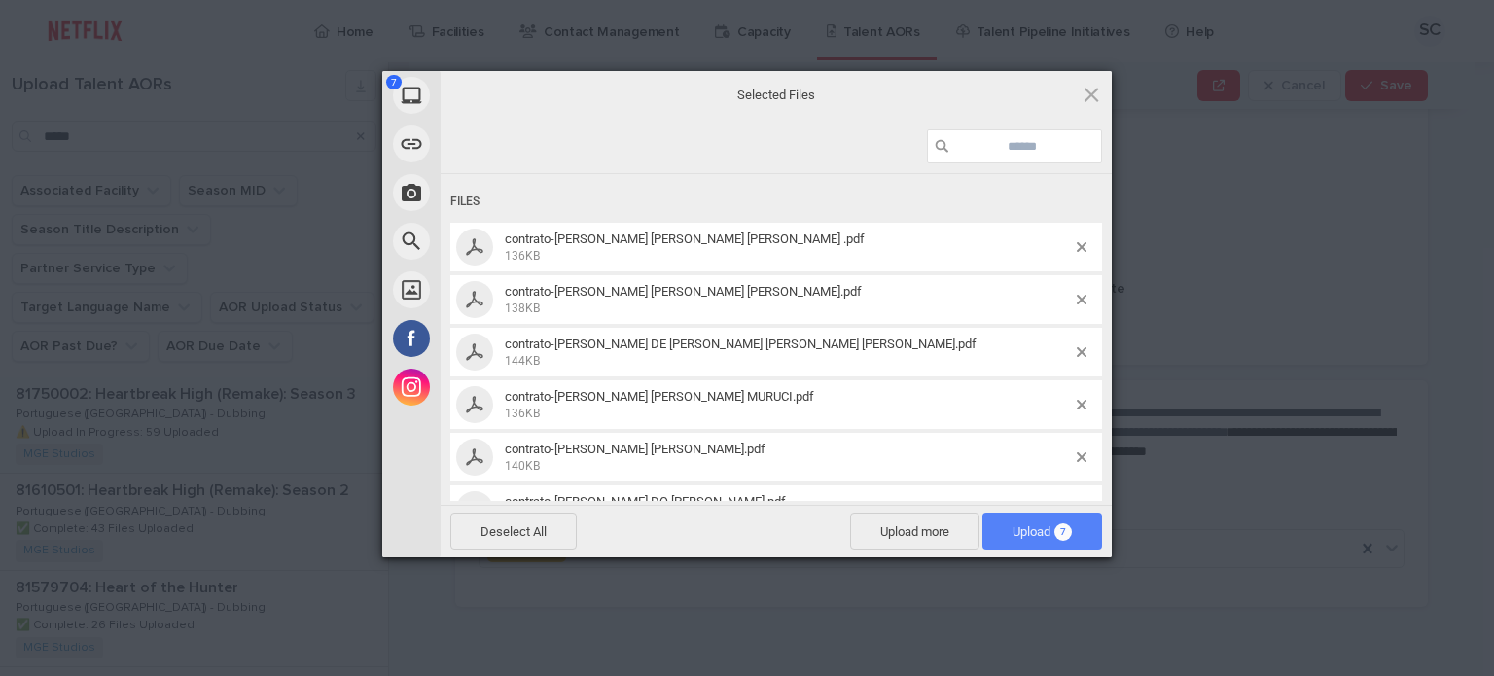
click at [1012, 530] on span "Upload 7" at bounding box center [1041, 531] width 59 height 15
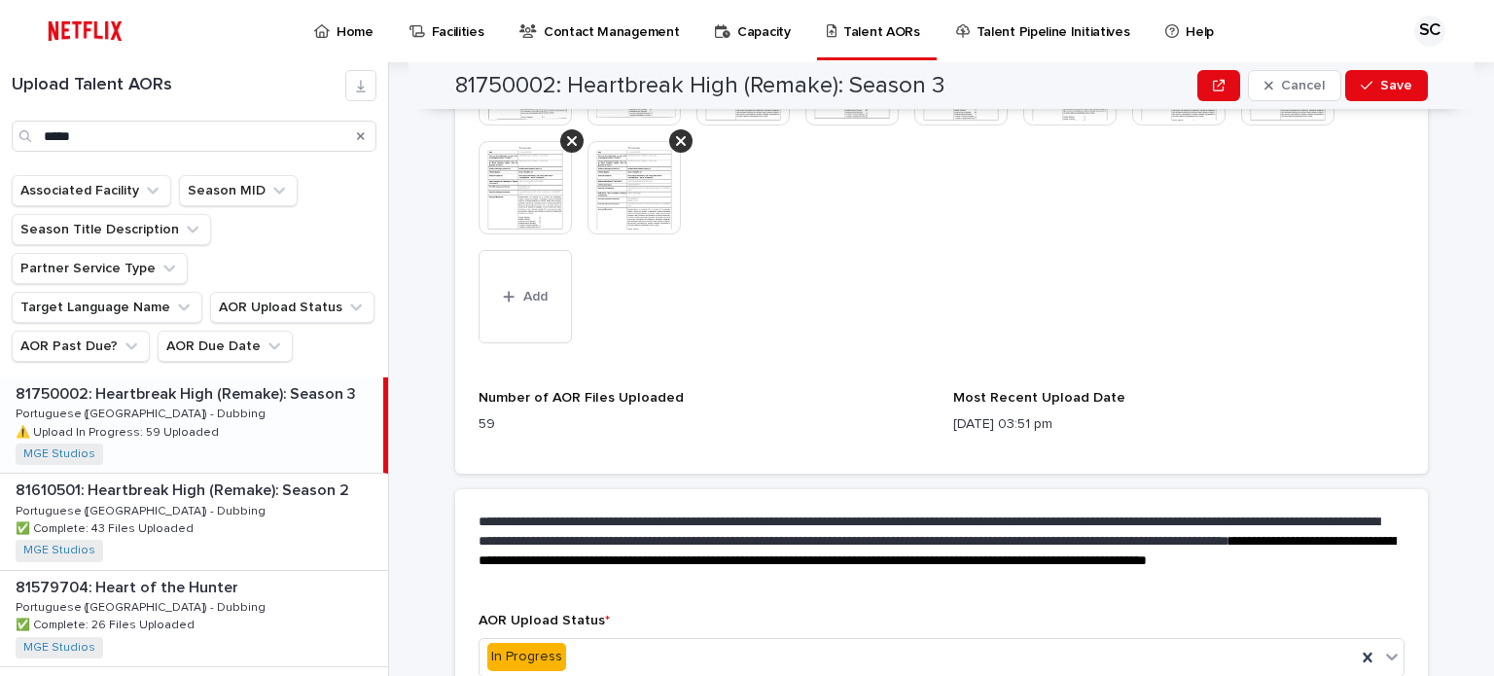
scroll to position [1633, 0]
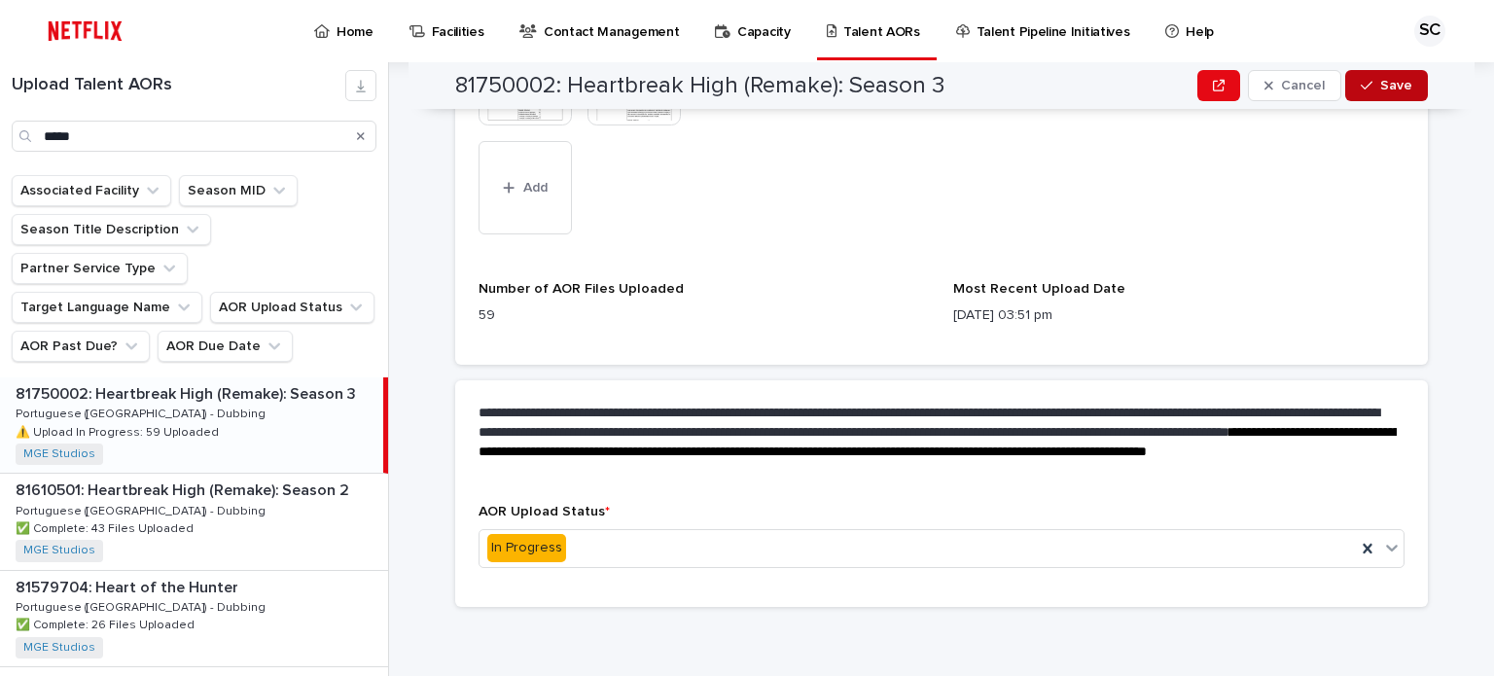
click at [1368, 89] on div "button" at bounding box center [1369, 86] width 19 height 14
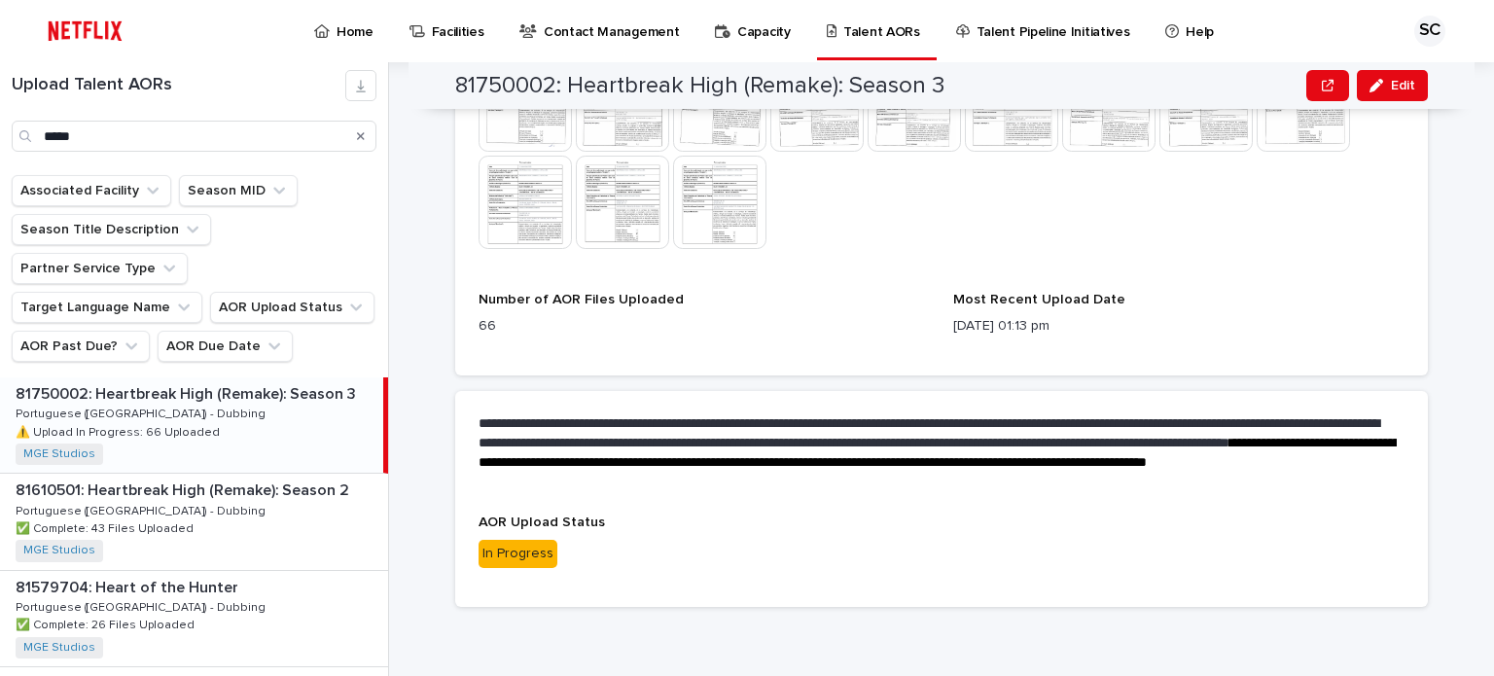
scroll to position [782, 0]
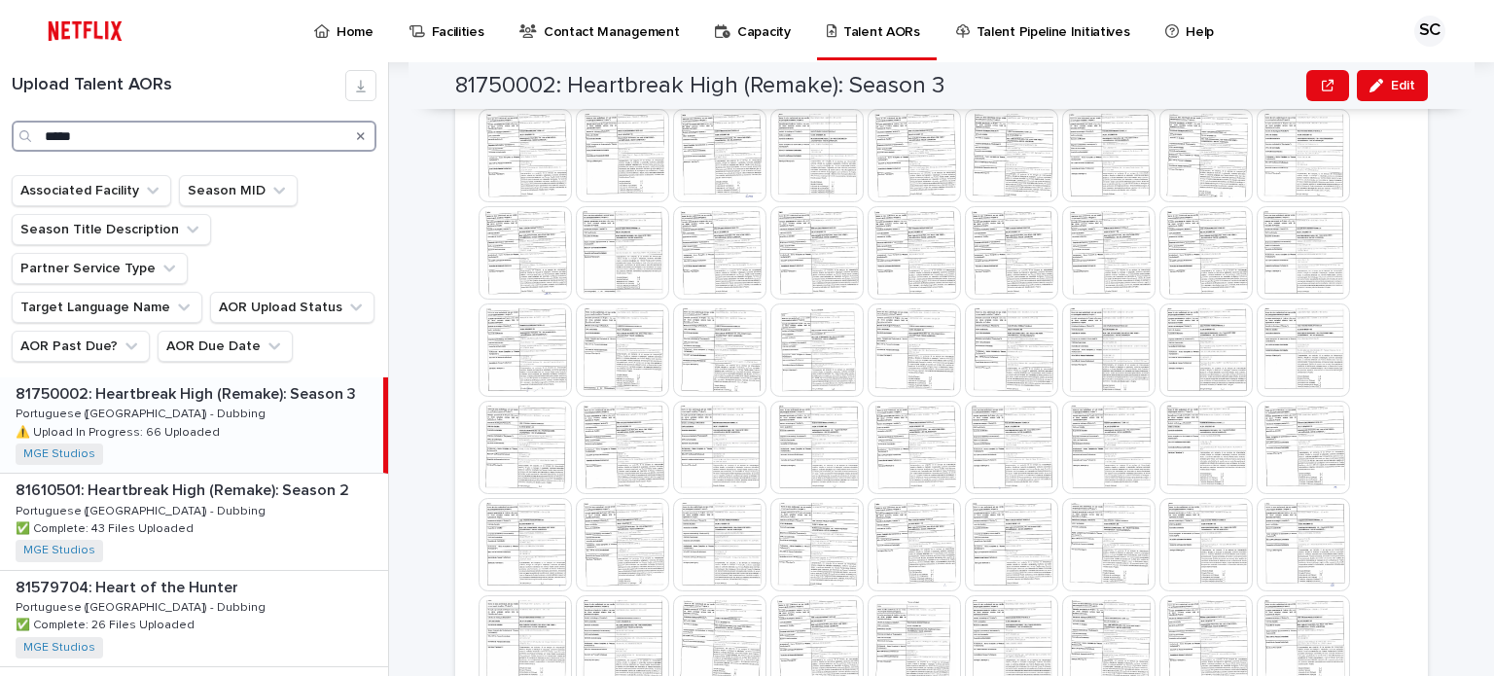
drag, startPoint x: 105, startPoint y: 142, endPoint x: 1, endPoint y: 116, distance: 107.3
click at [1, 116] on div "Upload Talent AORs *****" at bounding box center [194, 111] width 388 height 82
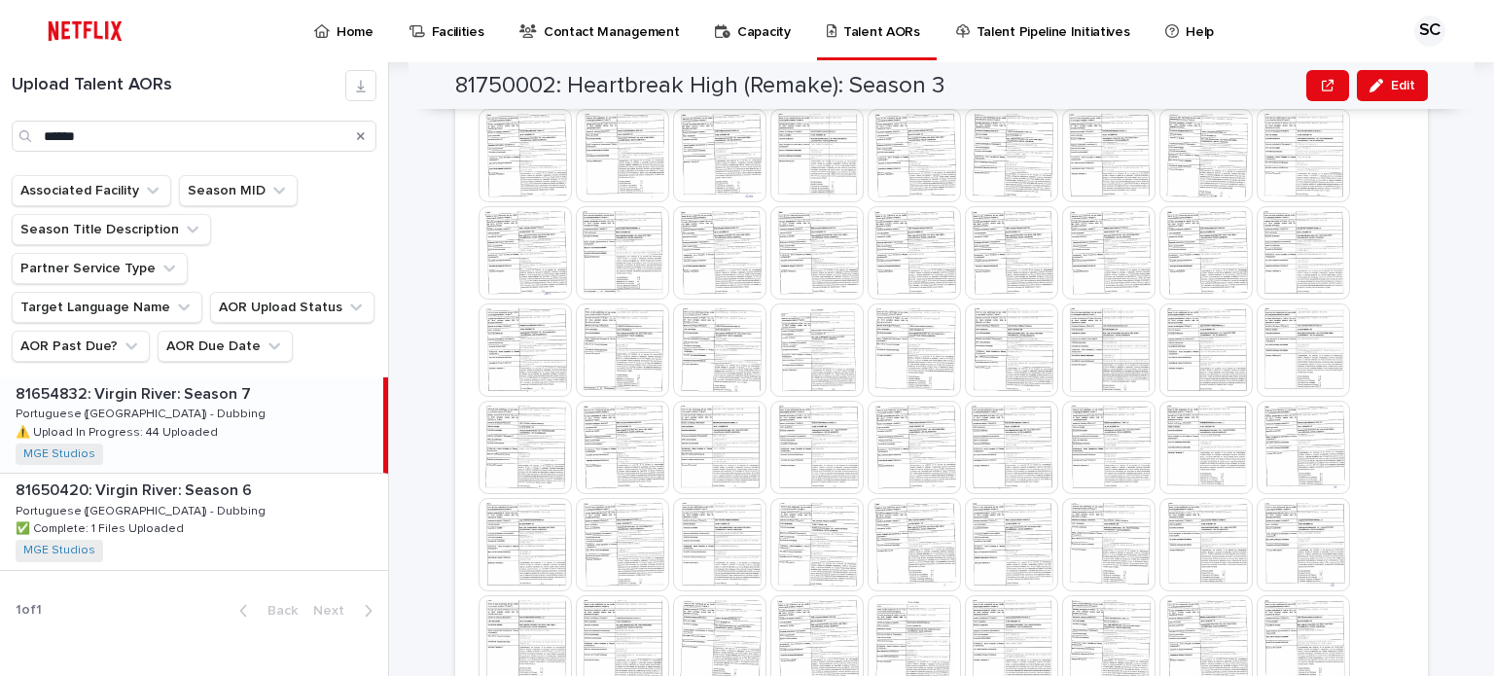
click at [233, 377] on div "81654832: Virgin River: Season 7 81654832: Virgin River: Season 7 Portuguese ([…" at bounding box center [191, 424] width 383 height 95
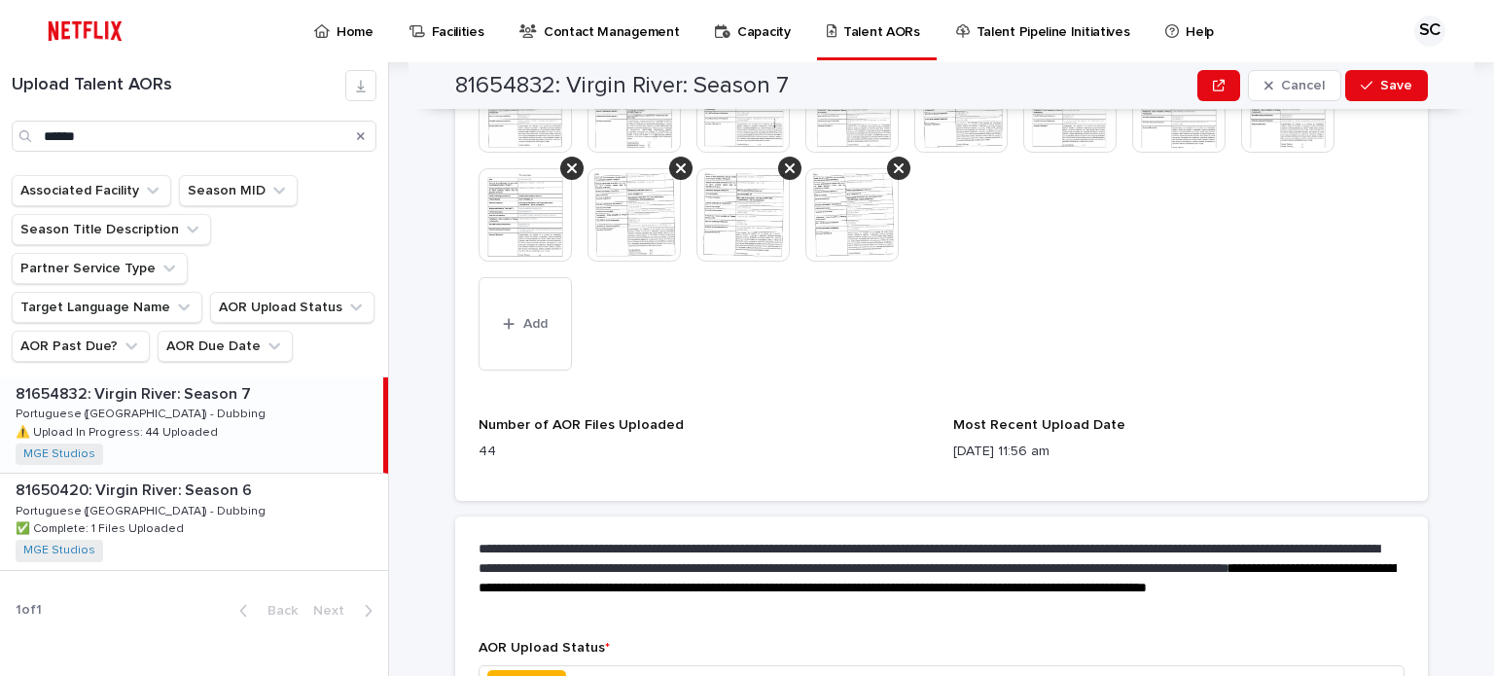
scroll to position [1171, 0]
click at [555, 356] on button "Add" at bounding box center [524, 322] width 93 height 93
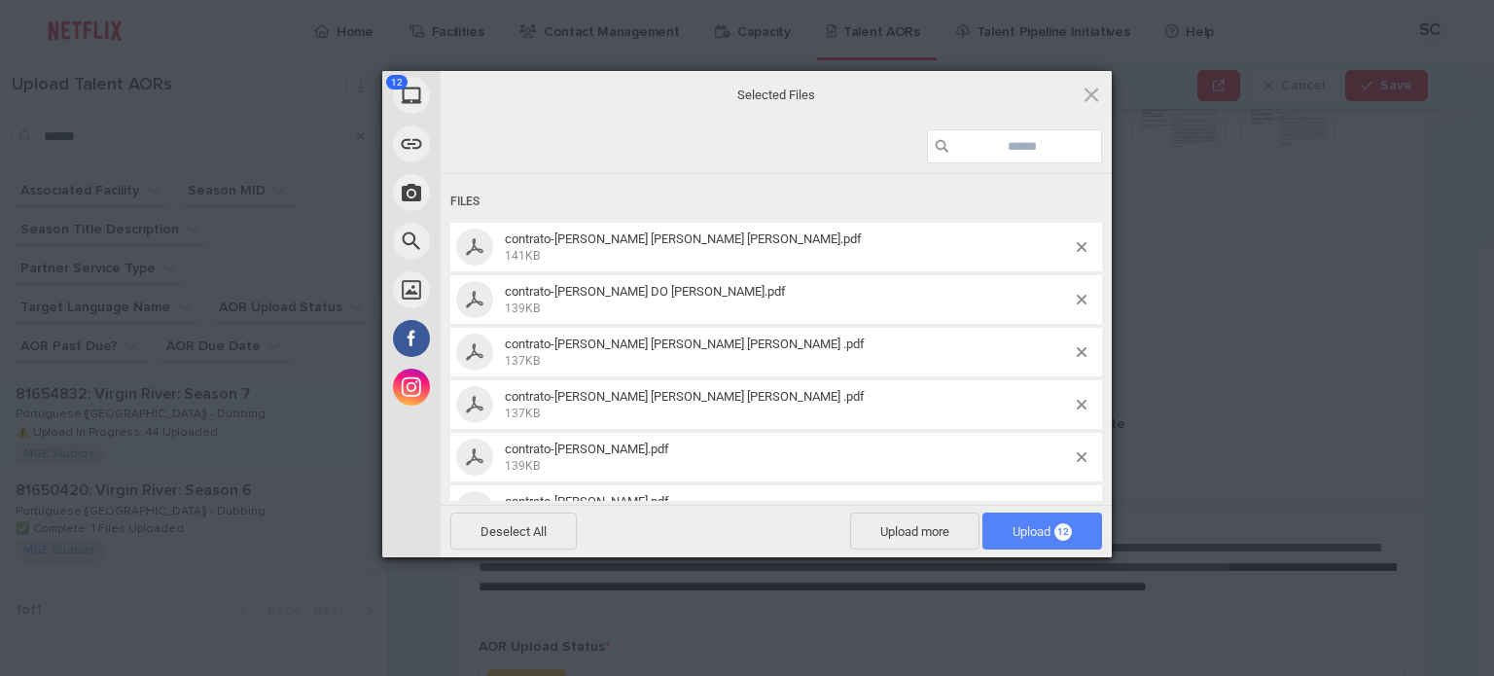
click at [1015, 540] on span "Upload 12" at bounding box center [1042, 530] width 120 height 37
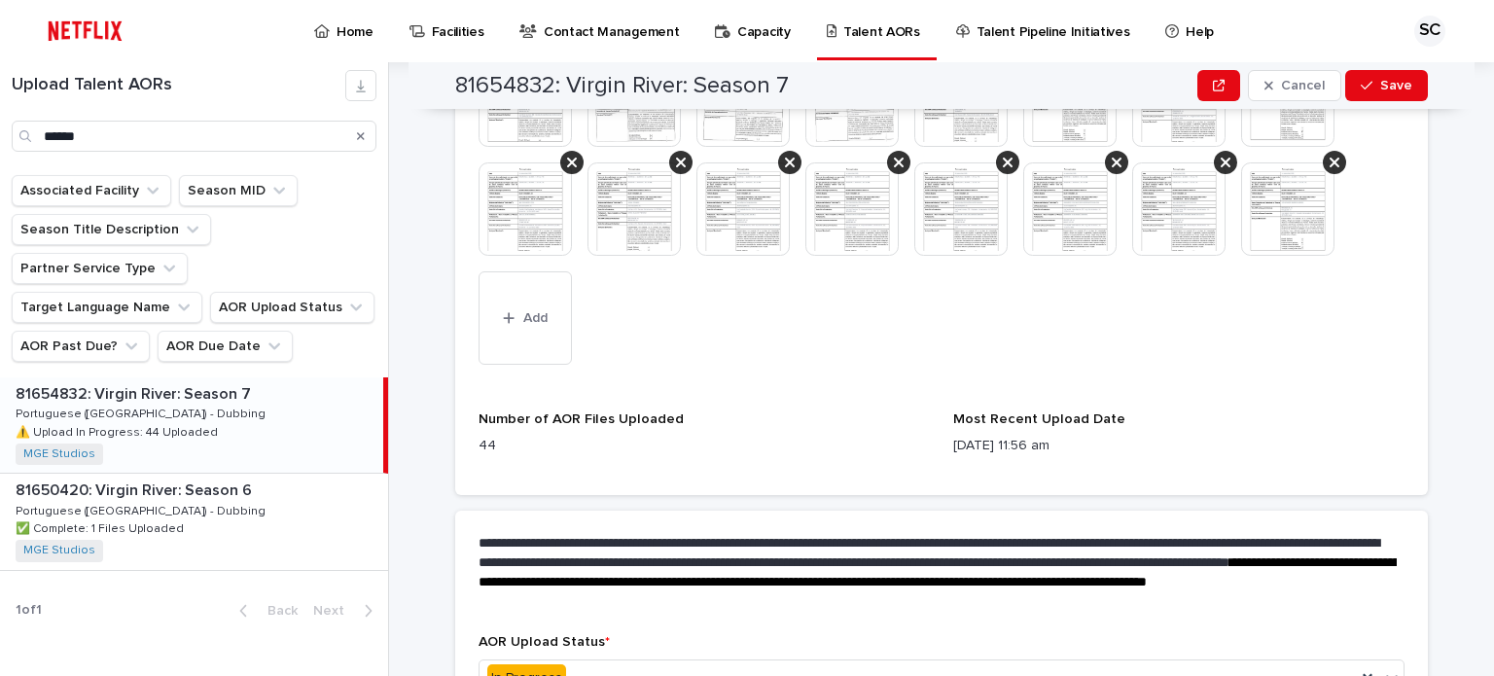
scroll to position [1415, 0]
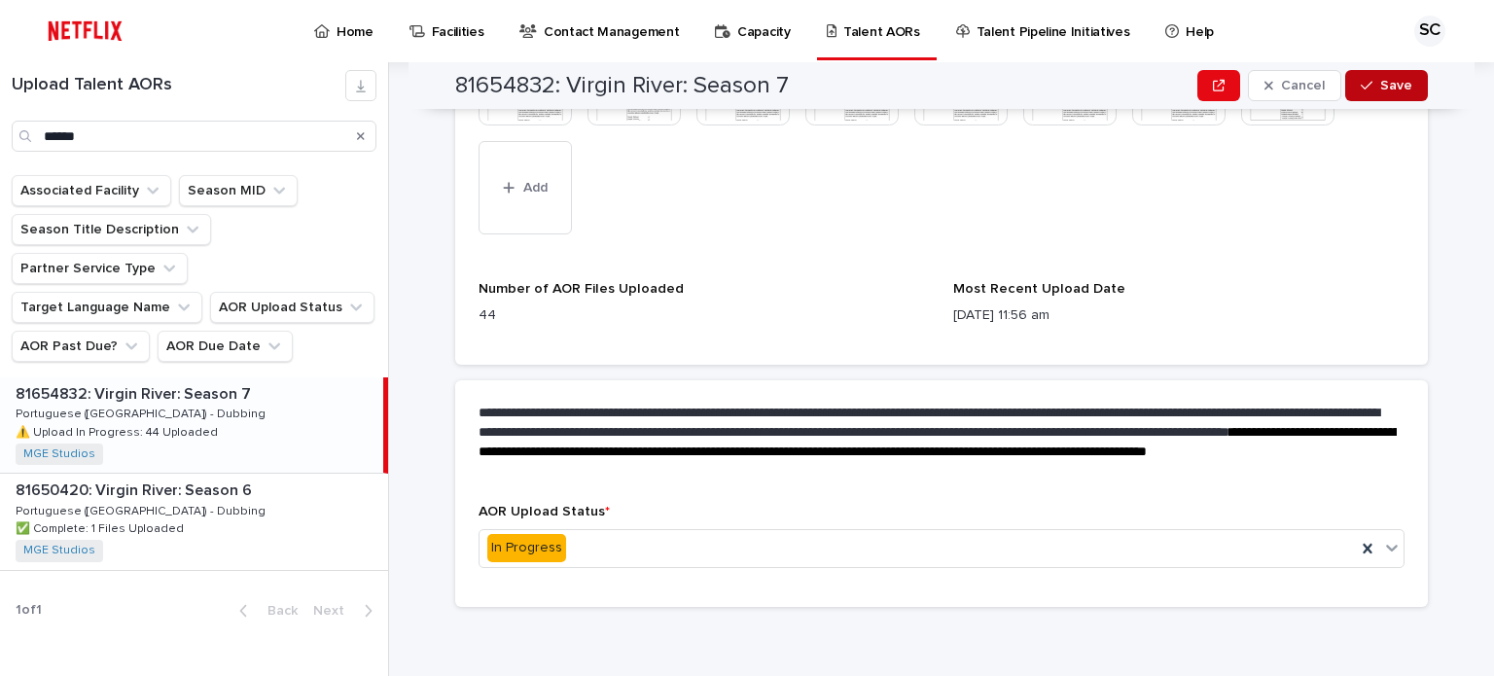
click at [1362, 88] on icon "button" at bounding box center [1366, 86] width 12 height 14
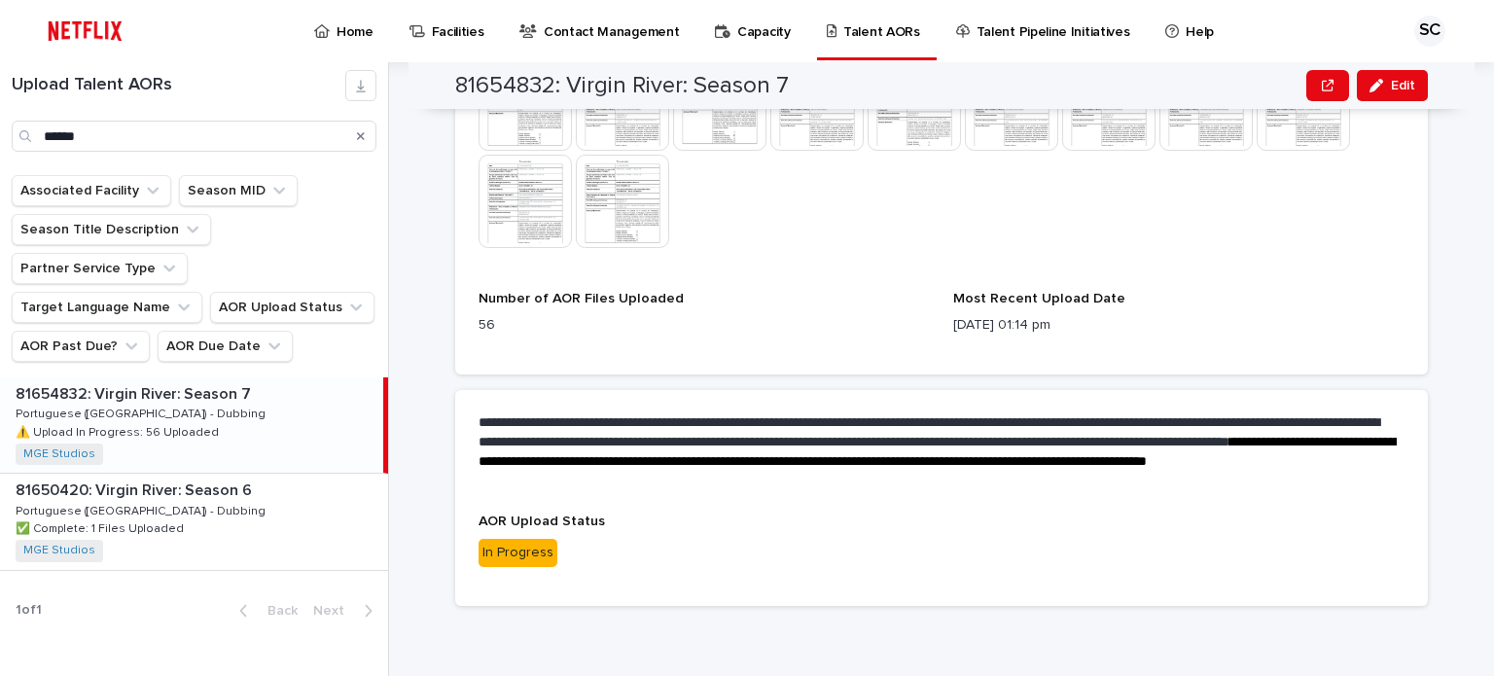
scroll to position [1221, 0]
drag, startPoint x: 1470, startPoint y: 174, endPoint x: 1340, endPoint y: 188, distance: 131.0
click at [1470, 174] on div "**********" at bounding box center [952, 369] width 1081 height 614
drag, startPoint x: 161, startPoint y: 143, endPoint x: 0, endPoint y: 129, distance: 162.0
click at [0, 129] on div "Upload Talent AORs ******" at bounding box center [194, 111] width 388 height 82
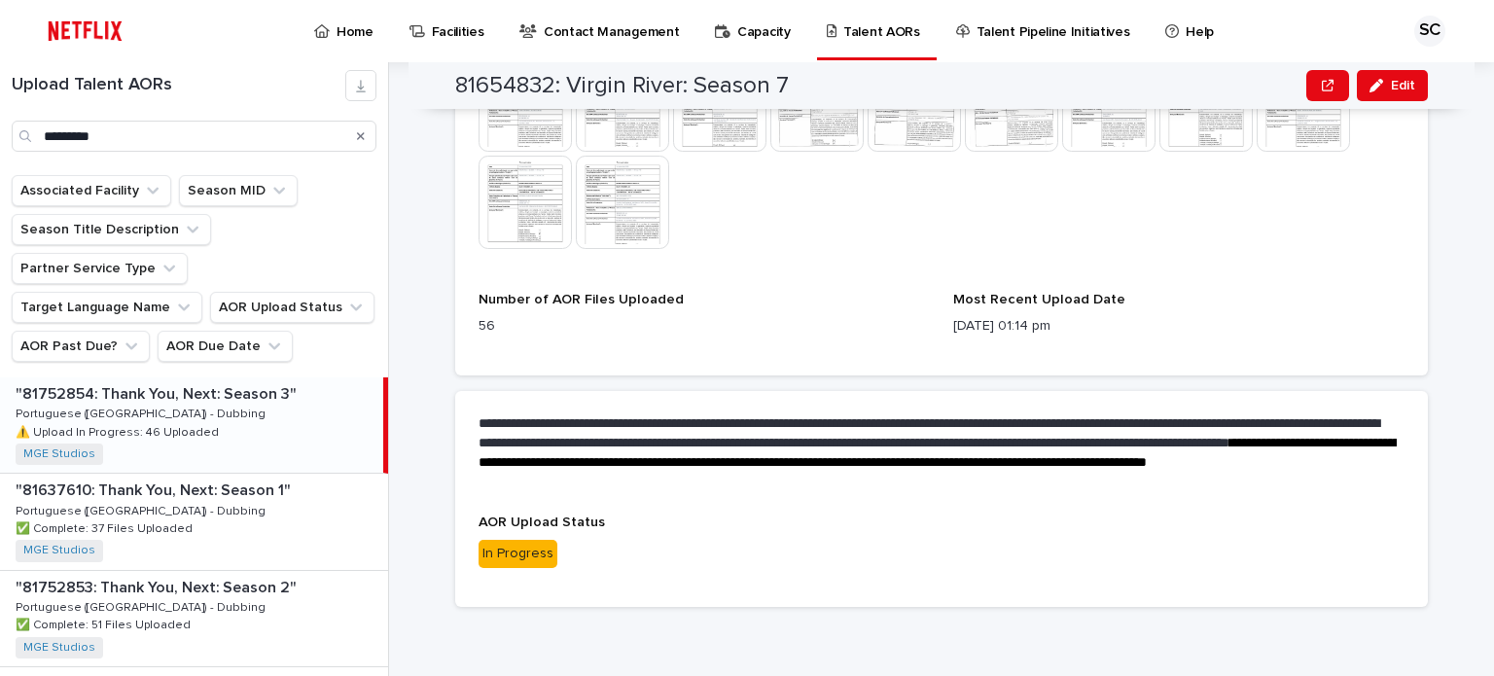
click at [287, 384] on div ""81752854: Thank You, Next: Season 3" "81752854: Thank You, Next: Season 3" Por…" at bounding box center [191, 424] width 383 height 95
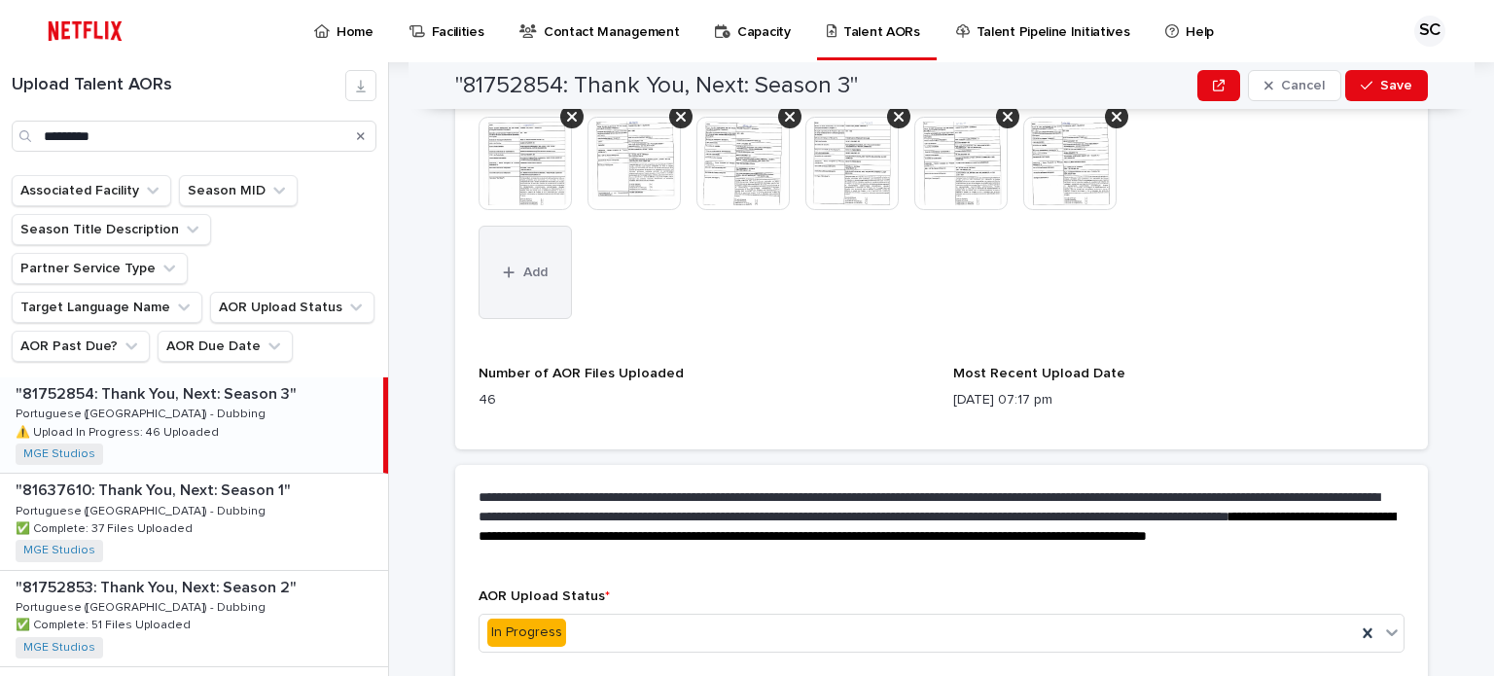
click at [528, 277] on button "Add" at bounding box center [524, 272] width 93 height 93
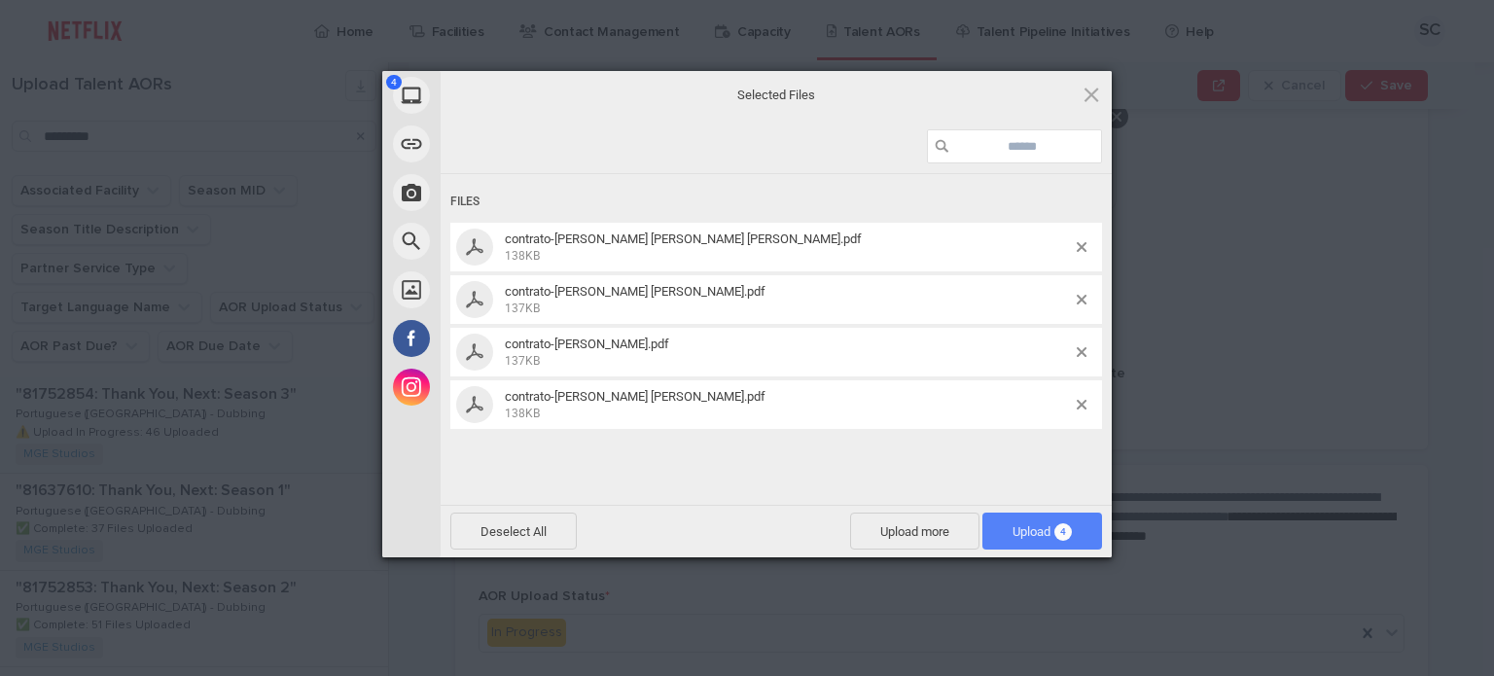
click at [1012, 525] on span "Upload 4" at bounding box center [1041, 531] width 59 height 15
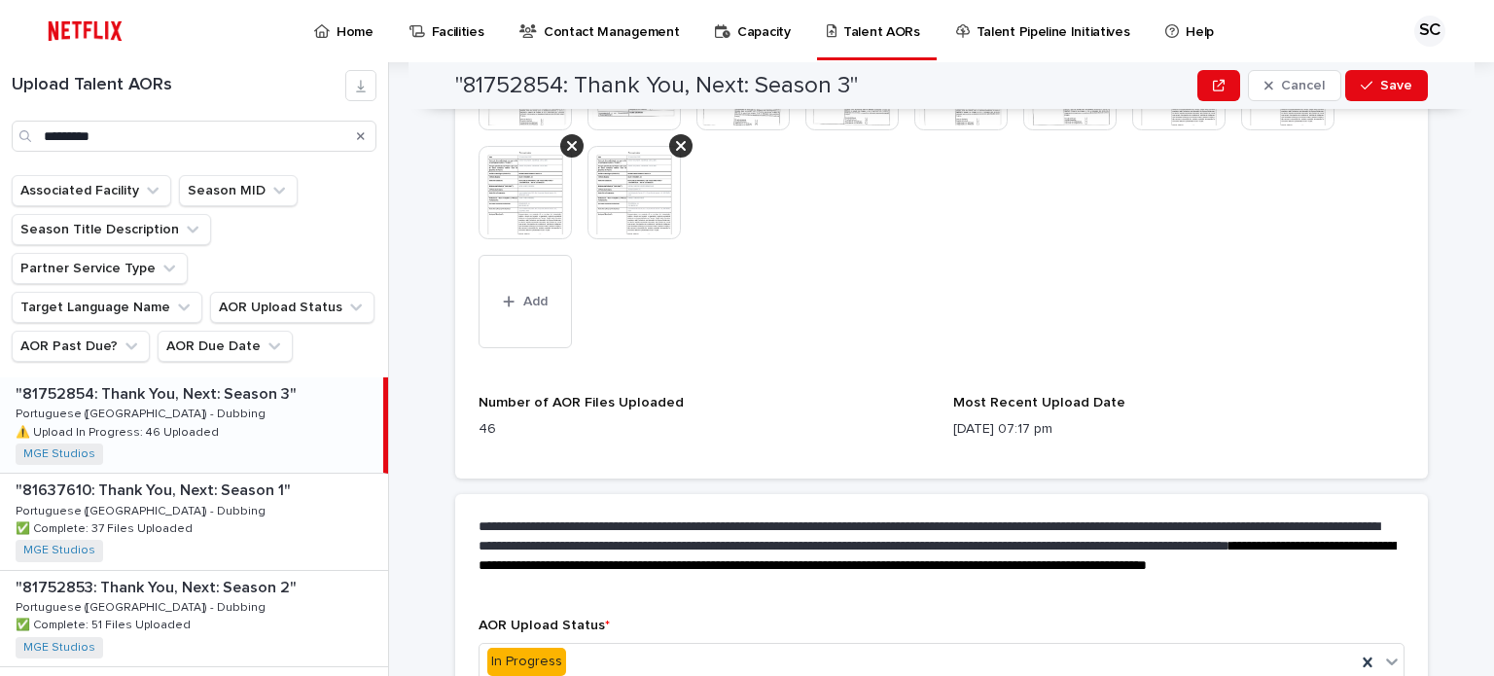
scroll to position [1415, 0]
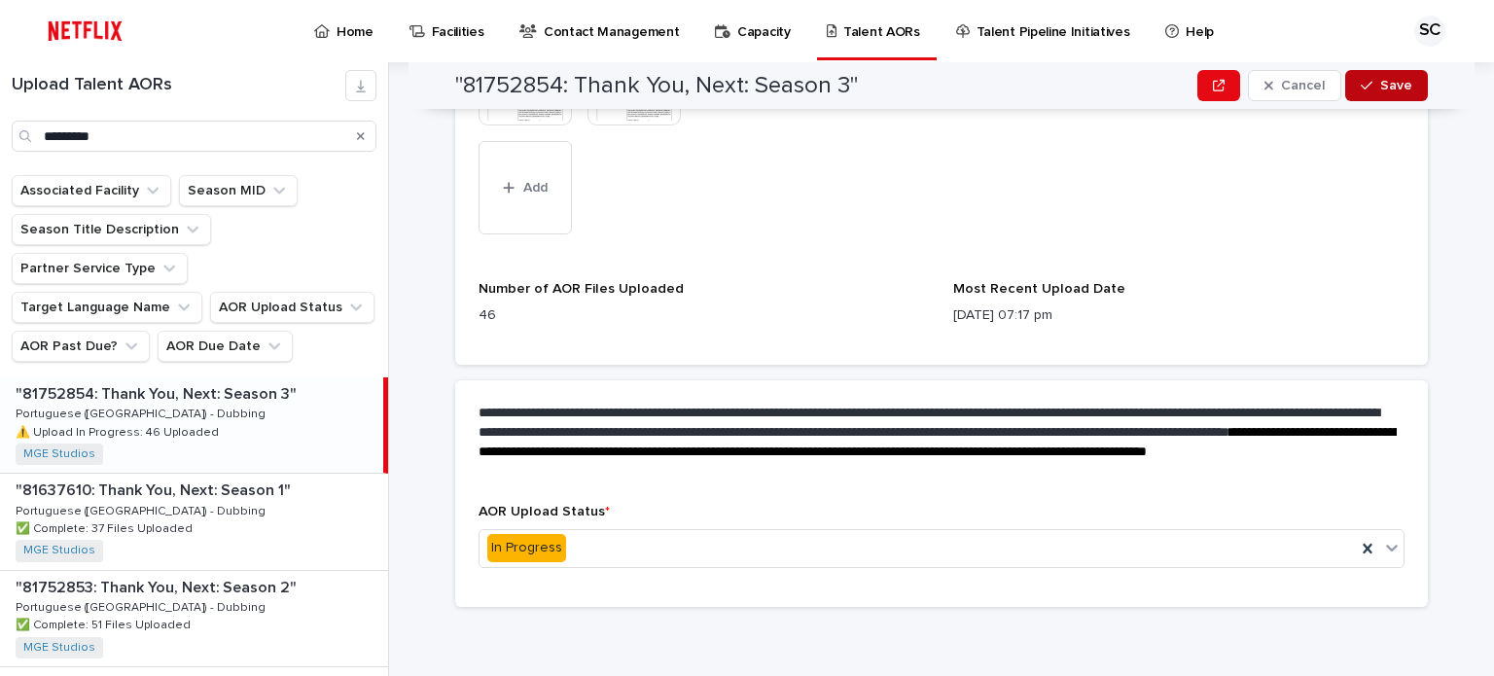
click at [1350, 73] on button "Save" at bounding box center [1386, 85] width 83 height 31
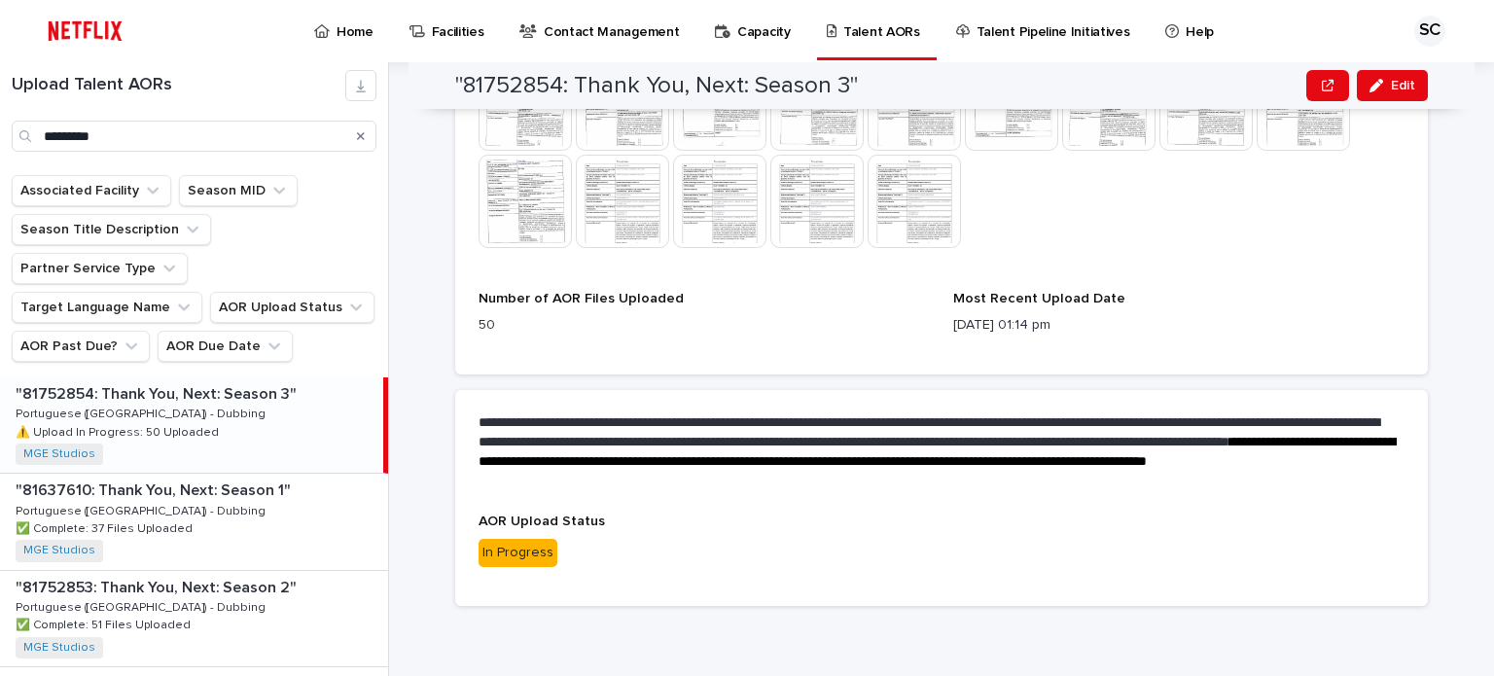
scroll to position [1124, 0]
drag, startPoint x: 1454, startPoint y: 205, endPoint x: 1408, endPoint y: 207, distance: 45.7
click at [1438, 207] on div "**********" at bounding box center [952, 369] width 1081 height 614
drag, startPoint x: 183, startPoint y: 148, endPoint x: 0, endPoint y: 147, distance: 182.8
click at [0, 147] on div "Upload Talent AORs *********" at bounding box center [194, 111] width 388 height 82
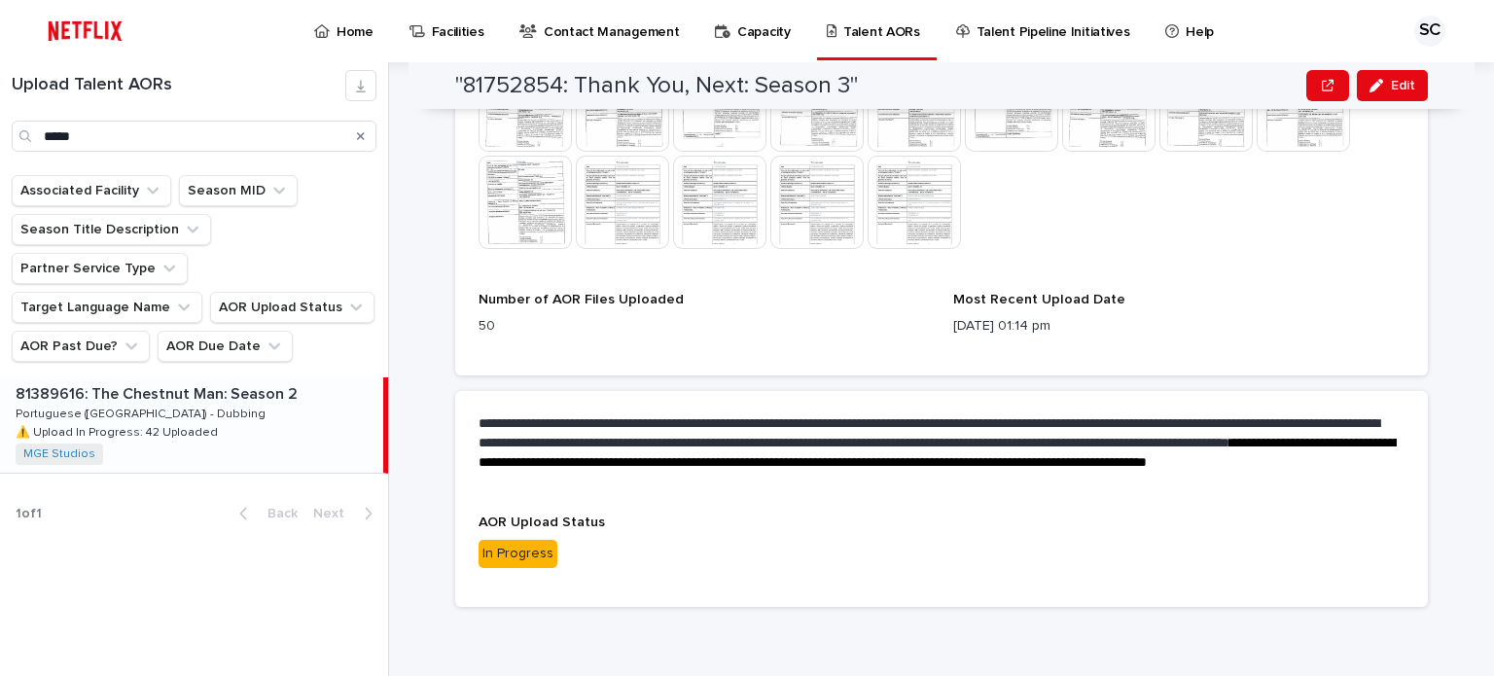
click at [292, 377] on div "81389616: The Chestnut Man: Season 2 81389616: The Chestnut Man: Season 2 Portu…" at bounding box center [191, 424] width 383 height 95
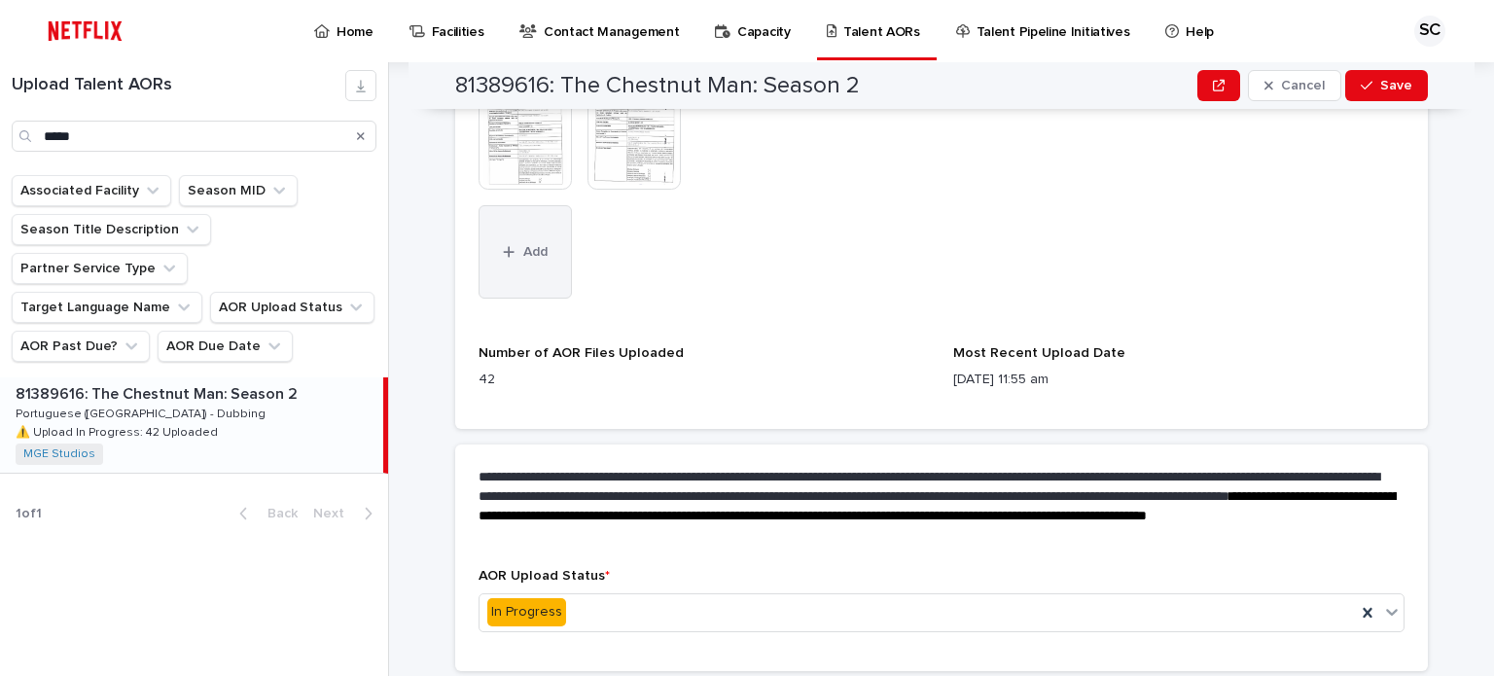
scroll to position [1209, 0]
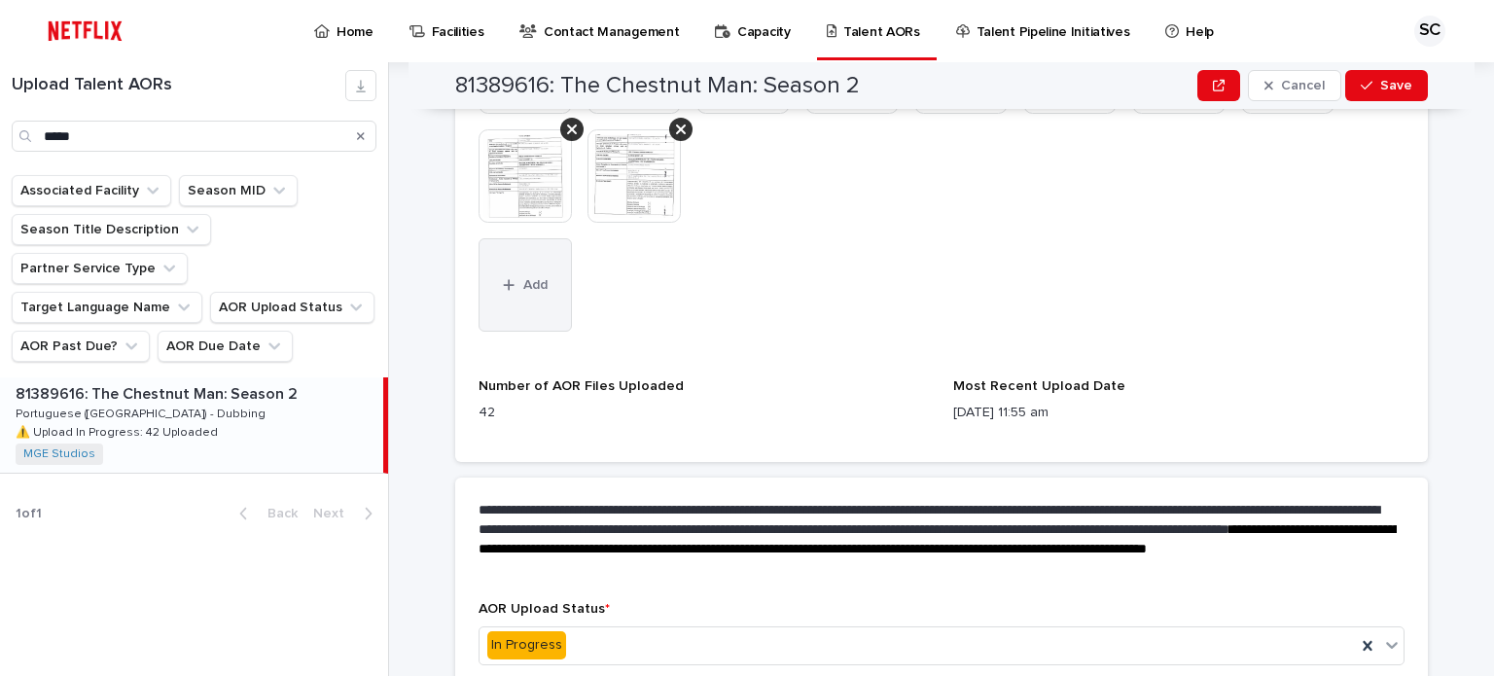
click at [541, 301] on button "Add" at bounding box center [524, 284] width 93 height 93
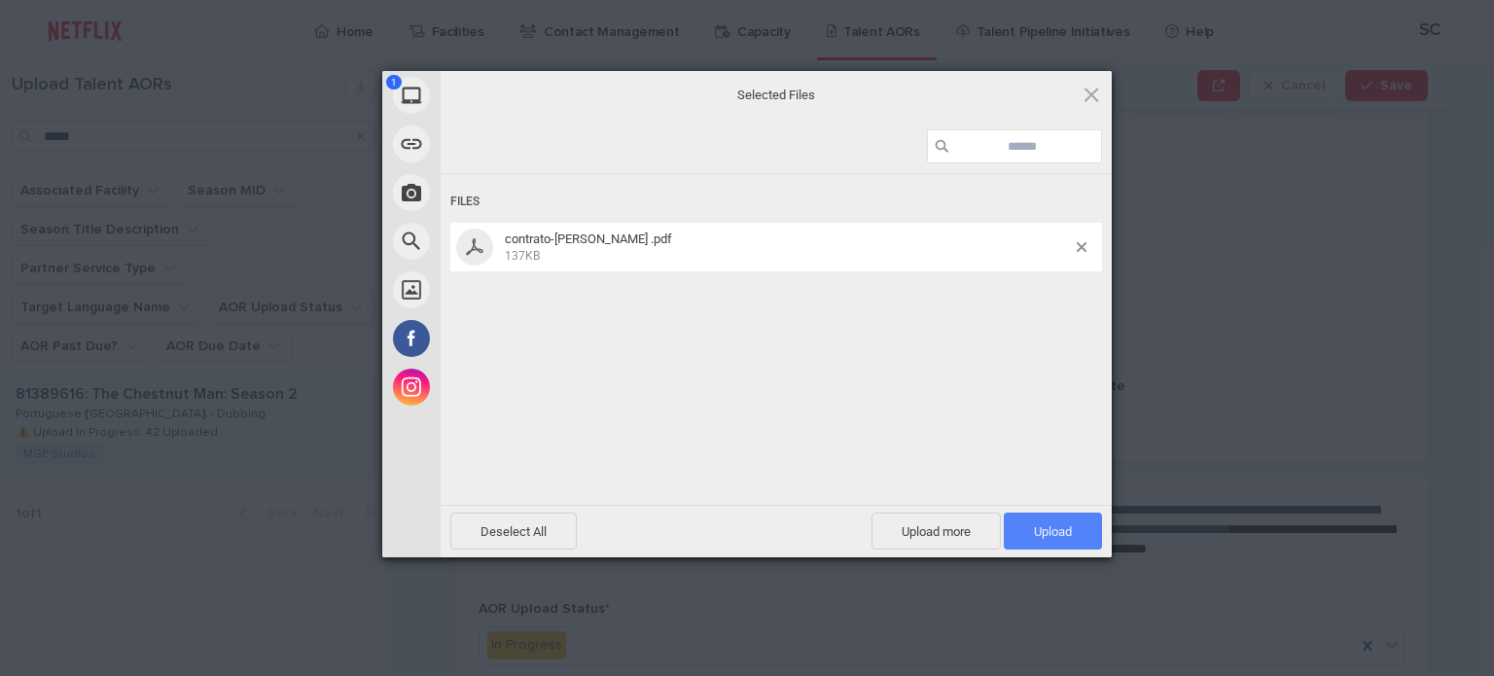
click at [1017, 540] on span "Upload 1" at bounding box center [1052, 530] width 98 height 37
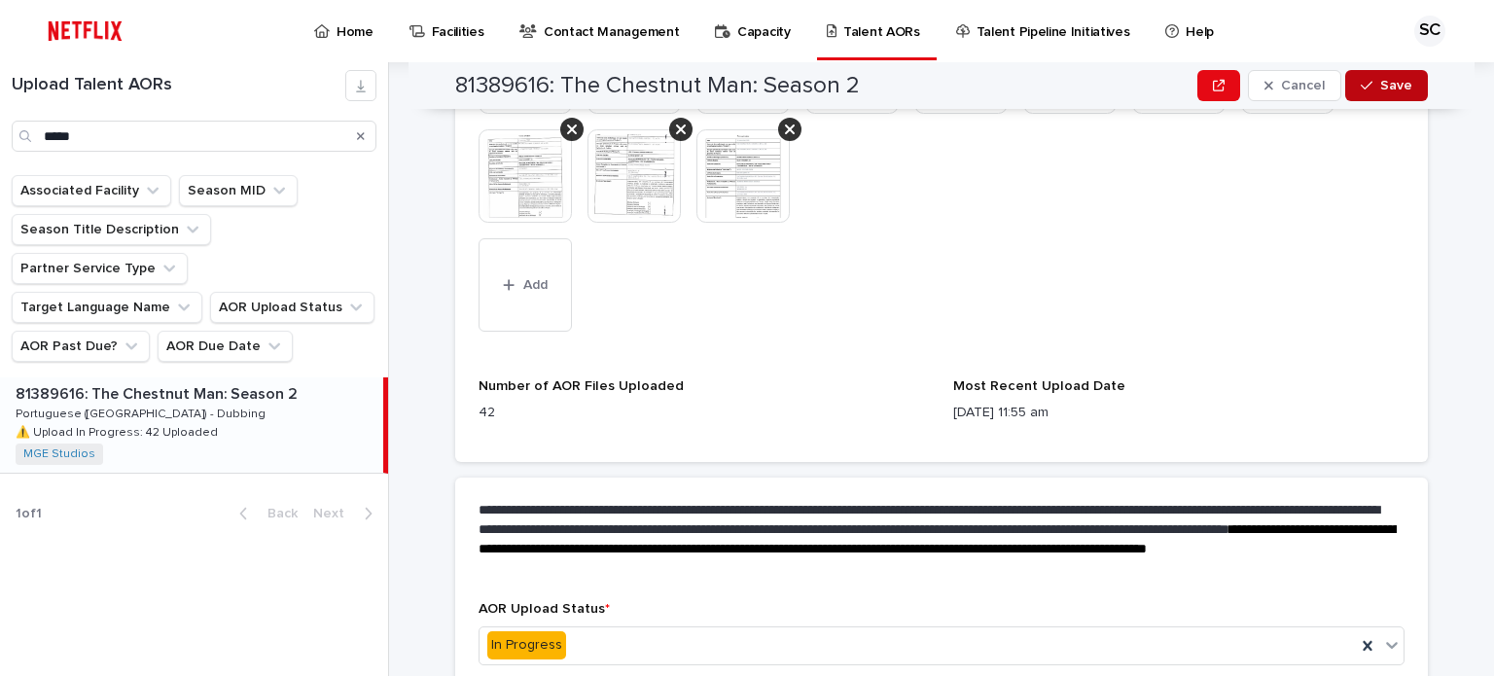
click at [1387, 87] on span "Save" at bounding box center [1396, 86] width 32 height 14
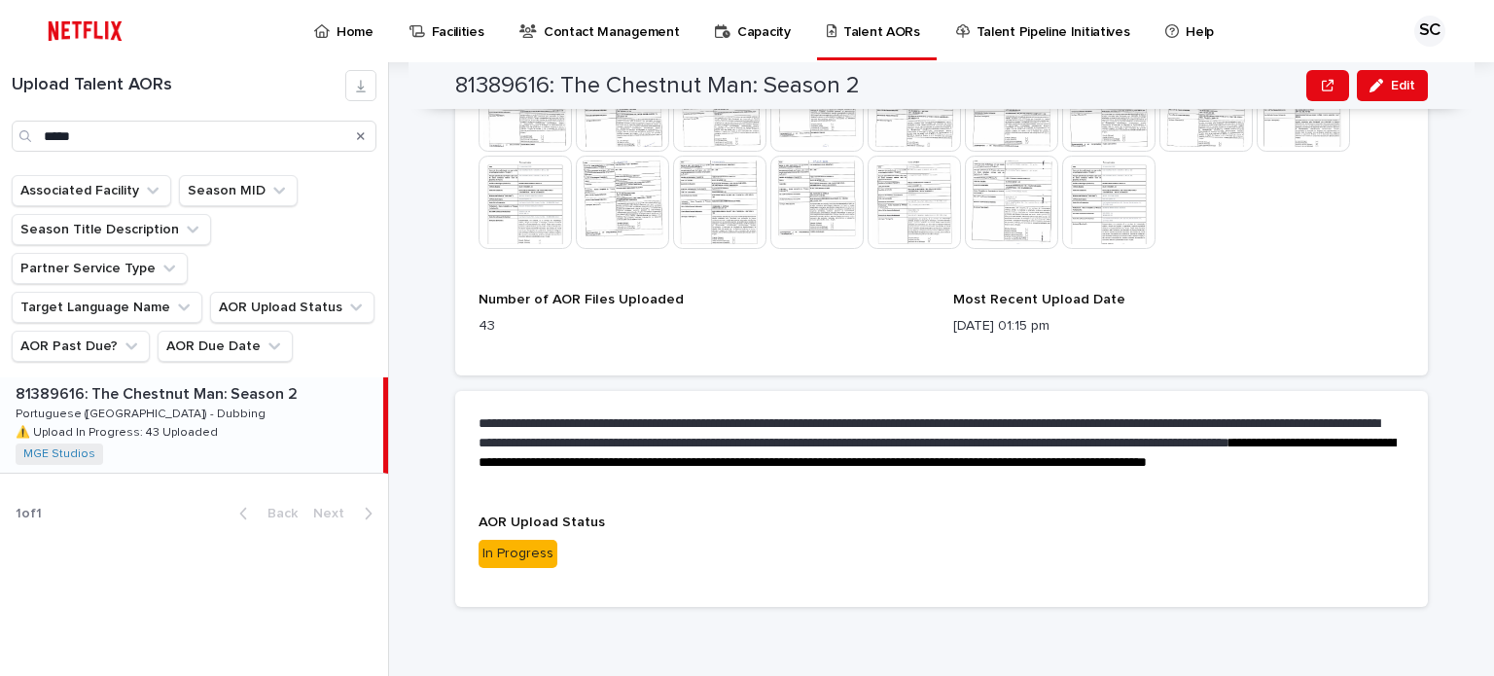
scroll to position [490, 0]
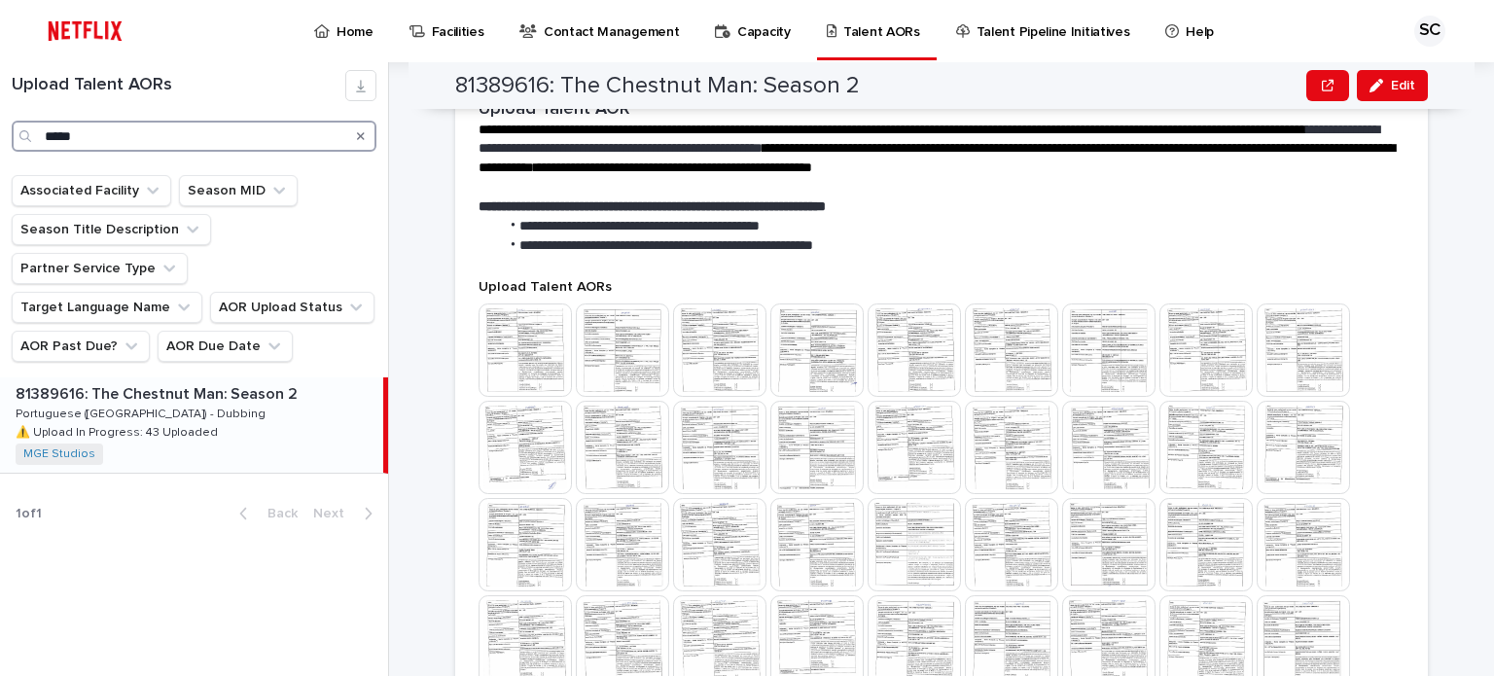
drag, startPoint x: 131, startPoint y: 126, endPoint x: 0, endPoint y: 104, distance: 133.2
click at [0, 104] on div "Upload Talent AORs *****" at bounding box center [194, 111] width 388 height 82
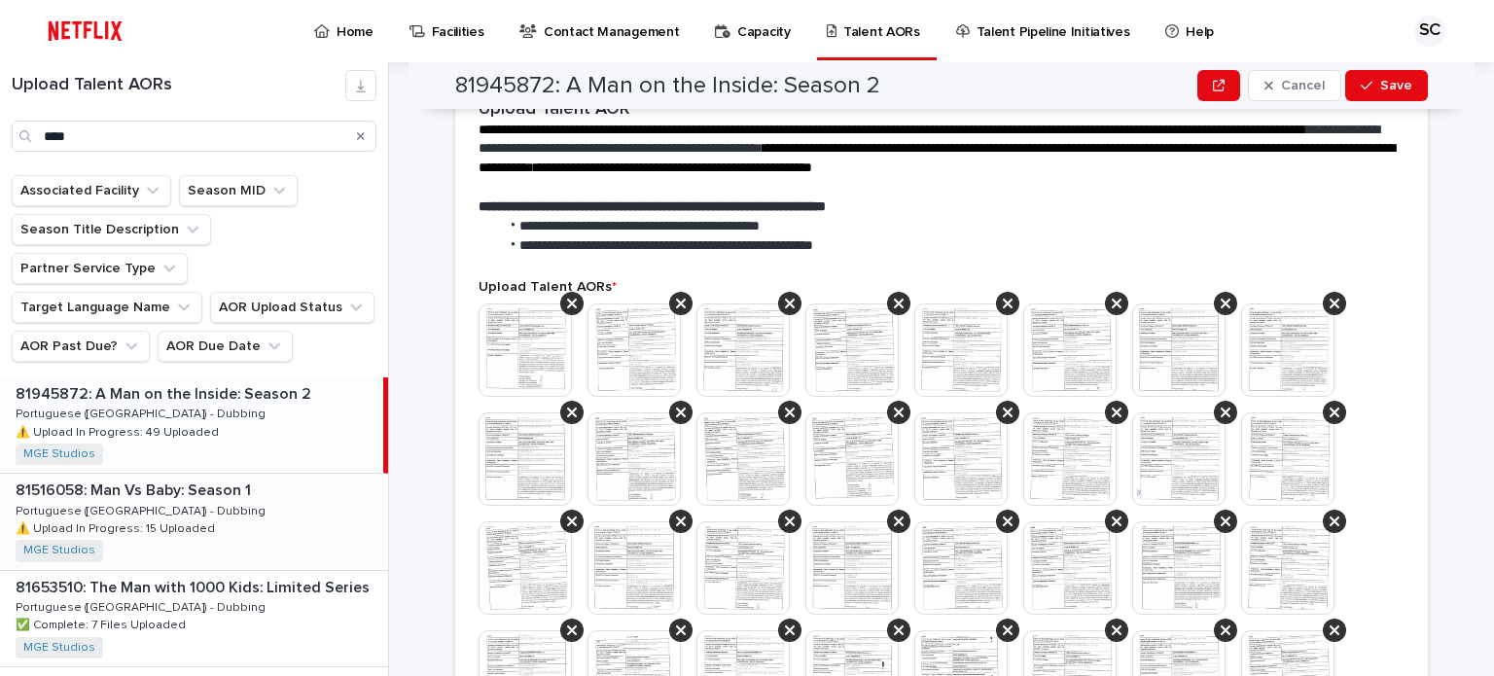
click at [230, 475] on div "81516058: Man Vs Baby: Season 1 81516058: Man Vs Baby: Season 1 Portuguese ([GE…" at bounding box center [194, 521] width 388 height 95
type input "***"
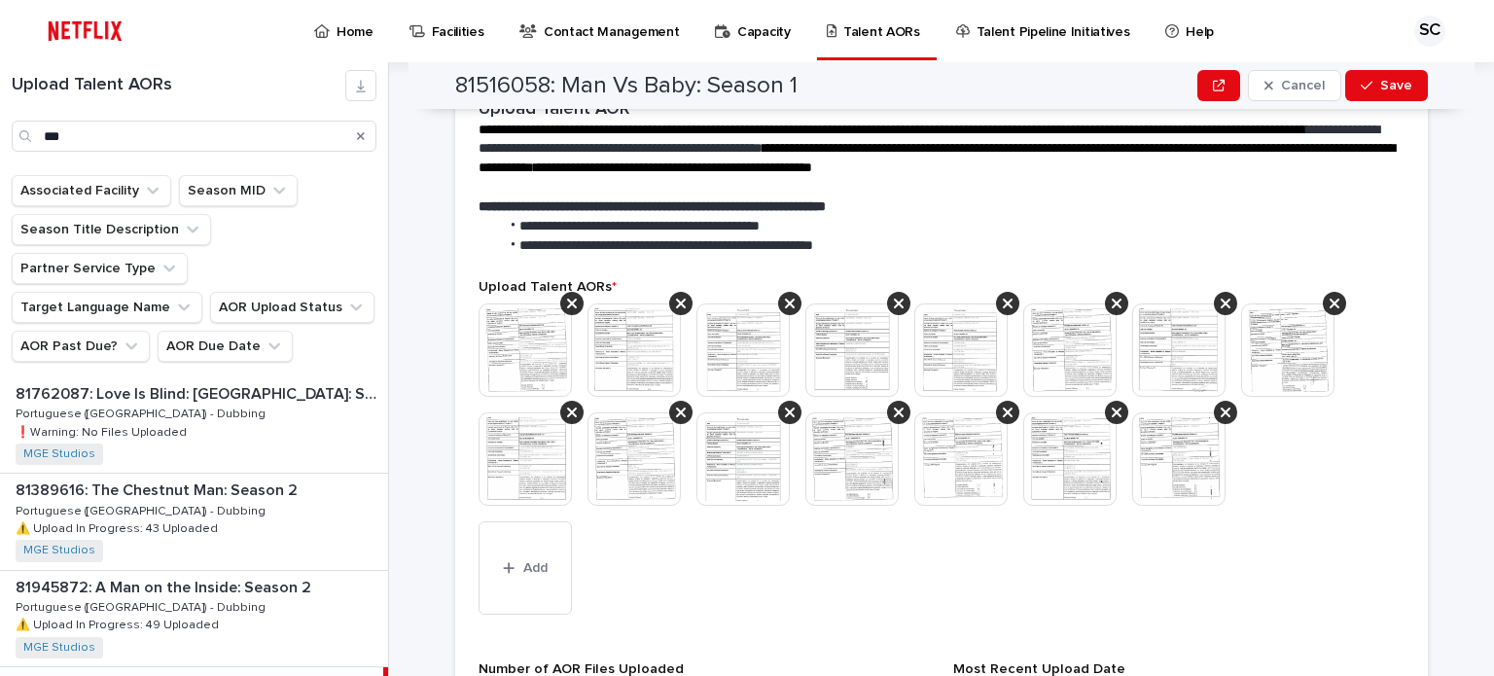
scroll to position [870, 0]
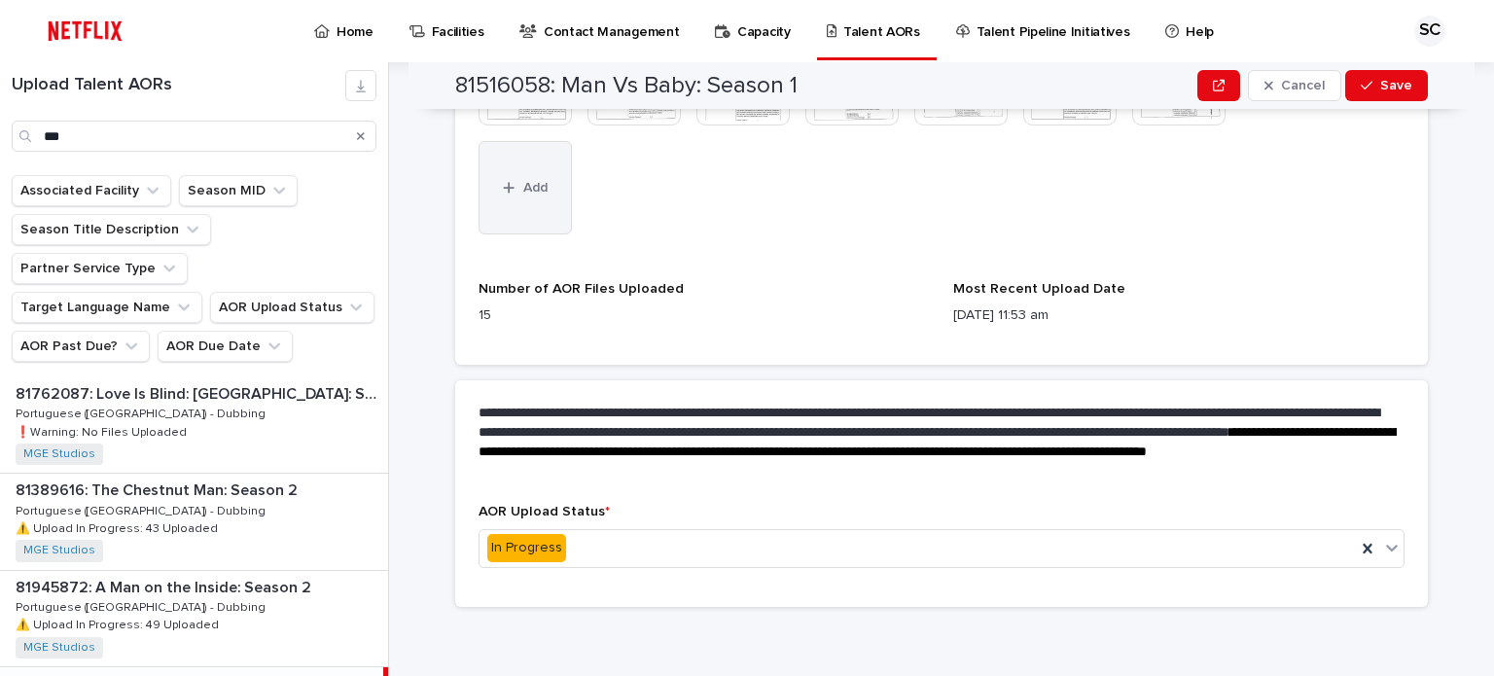
click at [530, 209] on button "Add" at bounding box center [524, 187] width 93 height 93
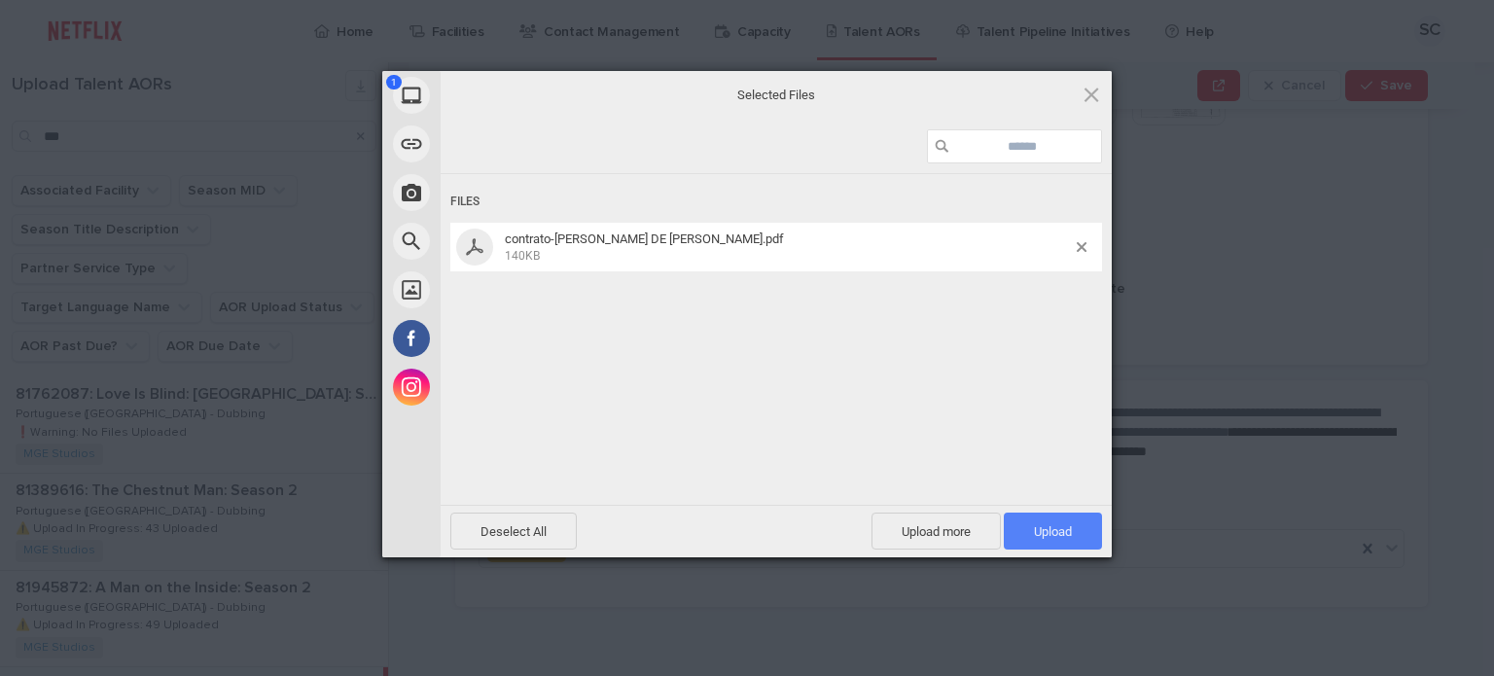
click at [1053, 533] on span "Upload 1" at bounding box center [1053, 531] width 38 height 15
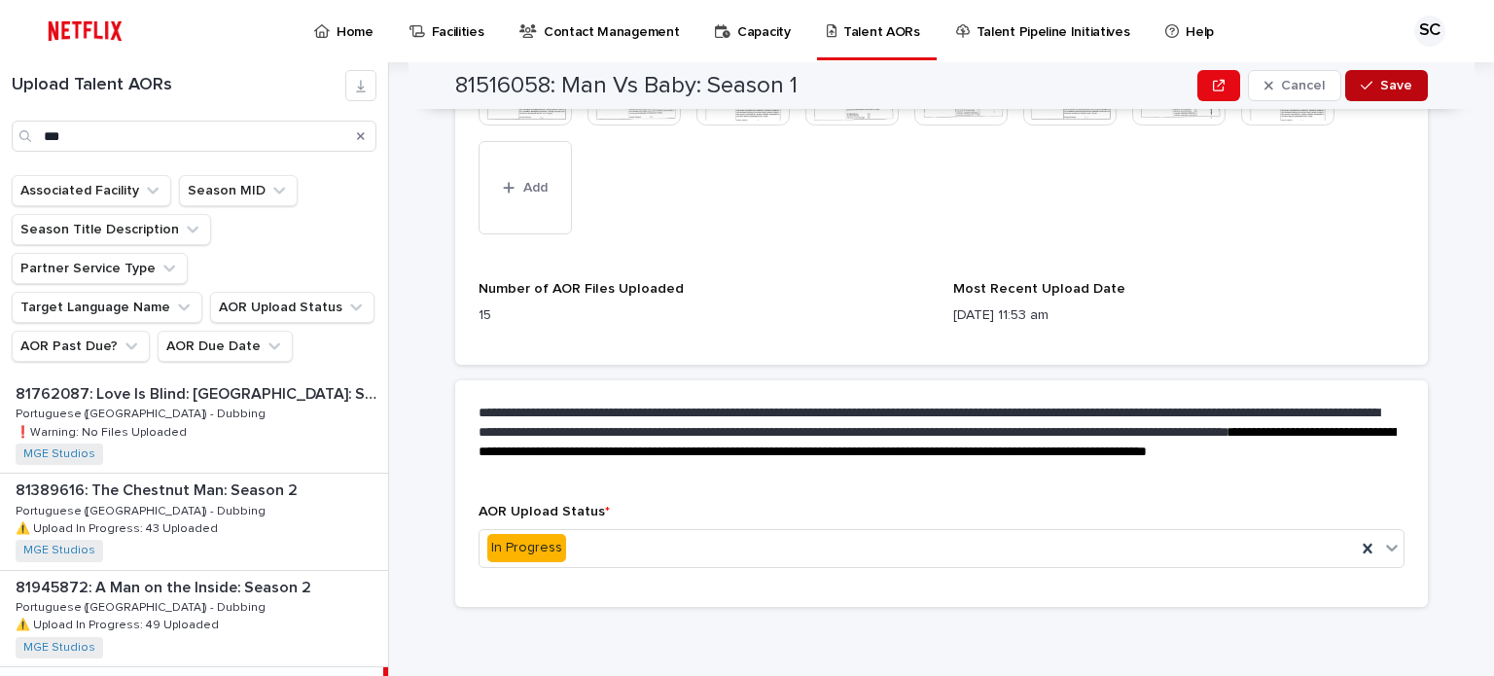
click at [1387, 89] on span "Save" at bounding box center [1396, 86] width 32 height 14
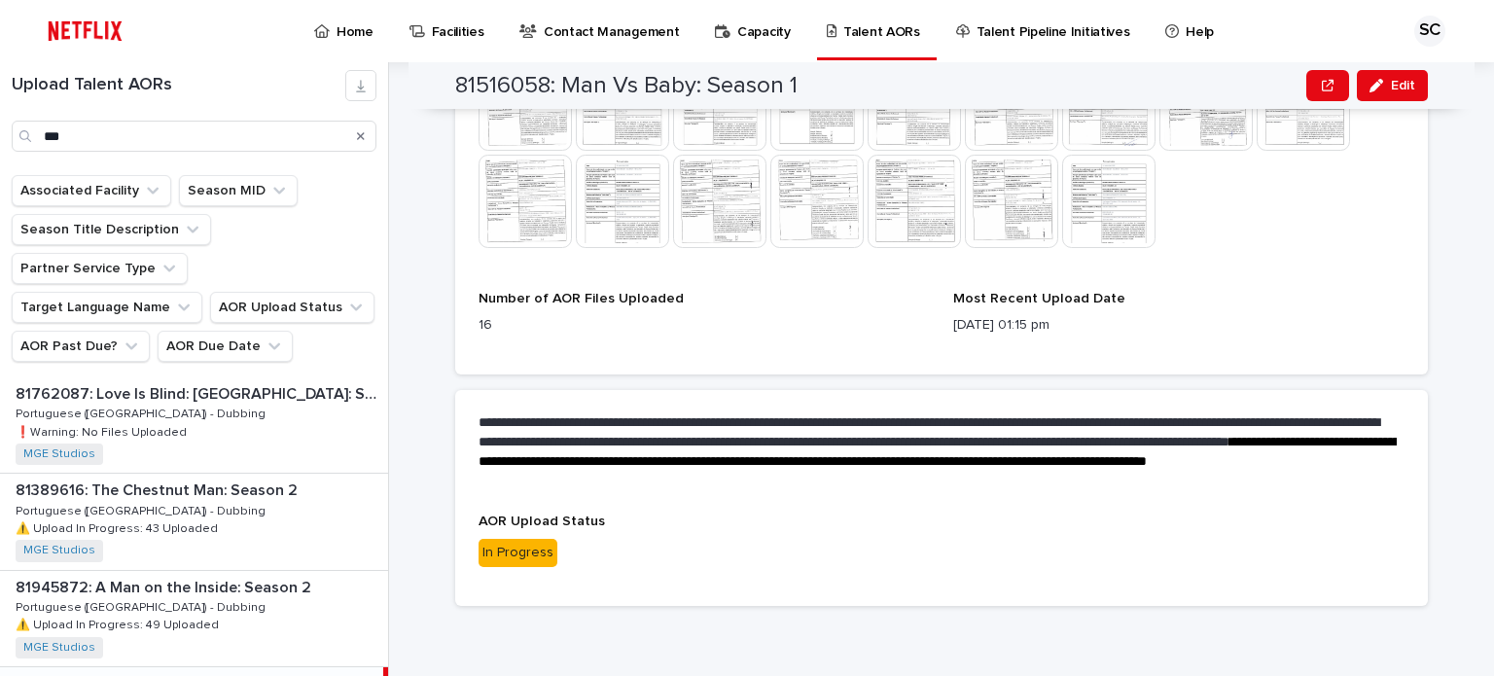
scroll to position [735, 0]
click at [347, 35] on p "Home" at bounding box center [354, 20] width 37 height 41
